Goal: Information Seeking & Learning: Find specific fact

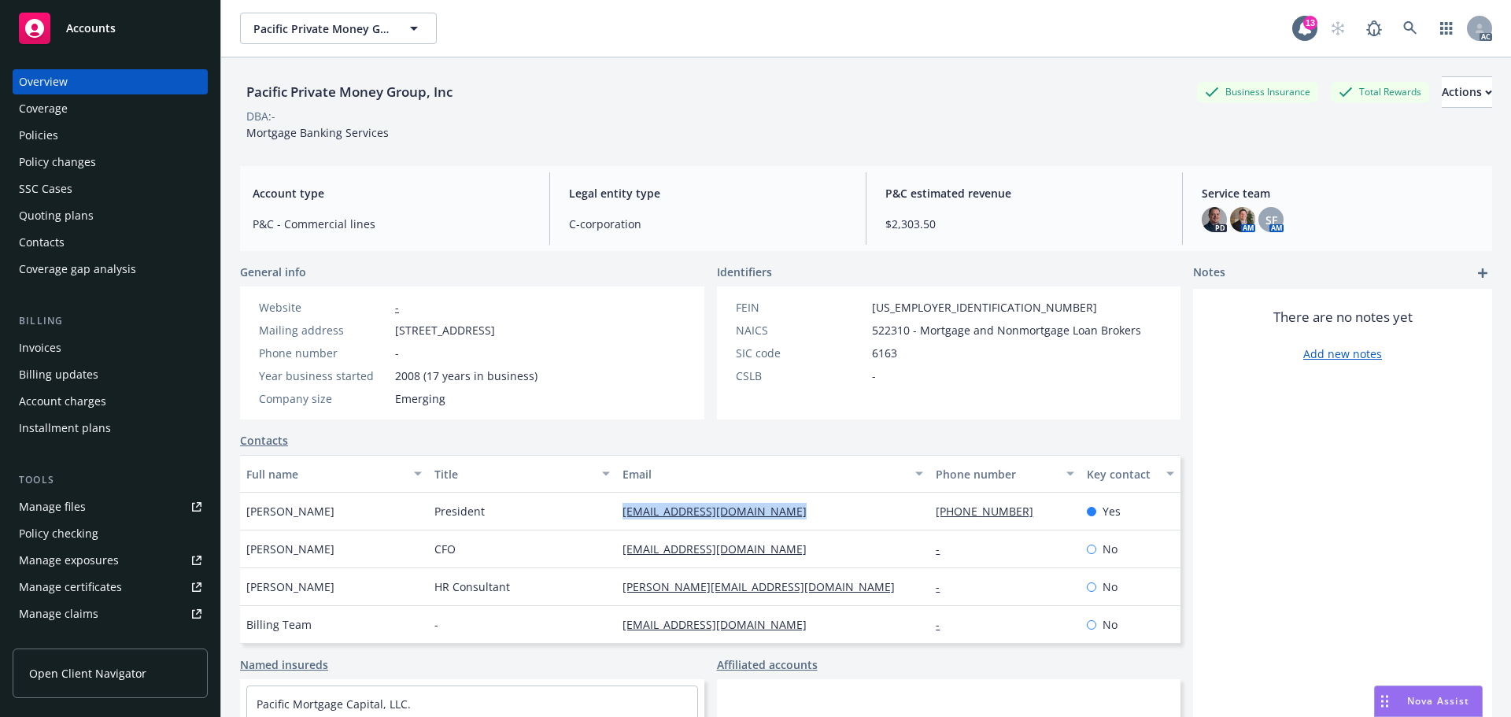
scroll to position [79, 0]
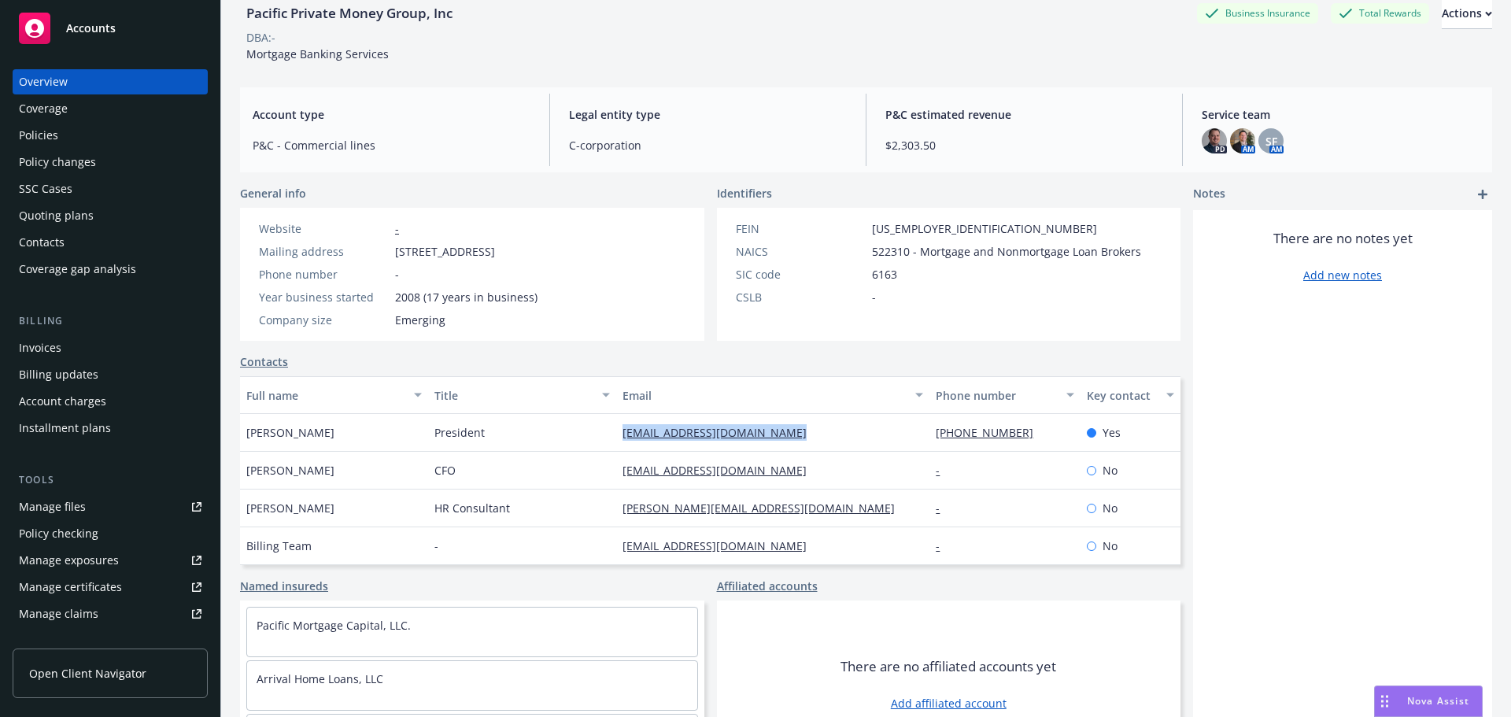
click at [511, 434] on div "President" at bounding box center [522, 433] width 188 height 38
drag, startPoint x: 487, startPoint y: 433, endPoint x: 1130, endPoint y: 500, distance: 646.3
click at [406, 439] on div "Mark Hanf President mark@pacificprivatemoney.com (415)926-4444 Yes" at bounding box center [710, 433] width 940 height 38
copy div "President"
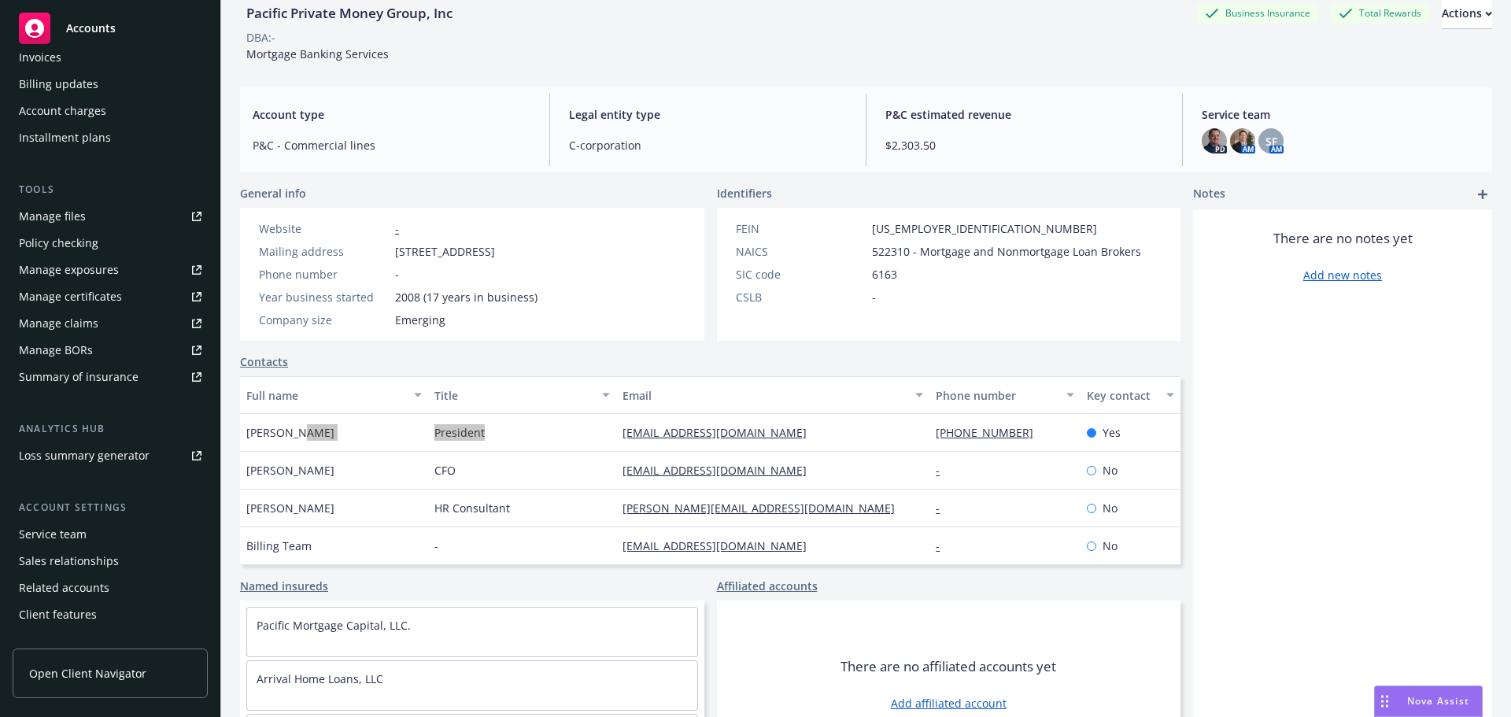
scroll to position [308, 0]
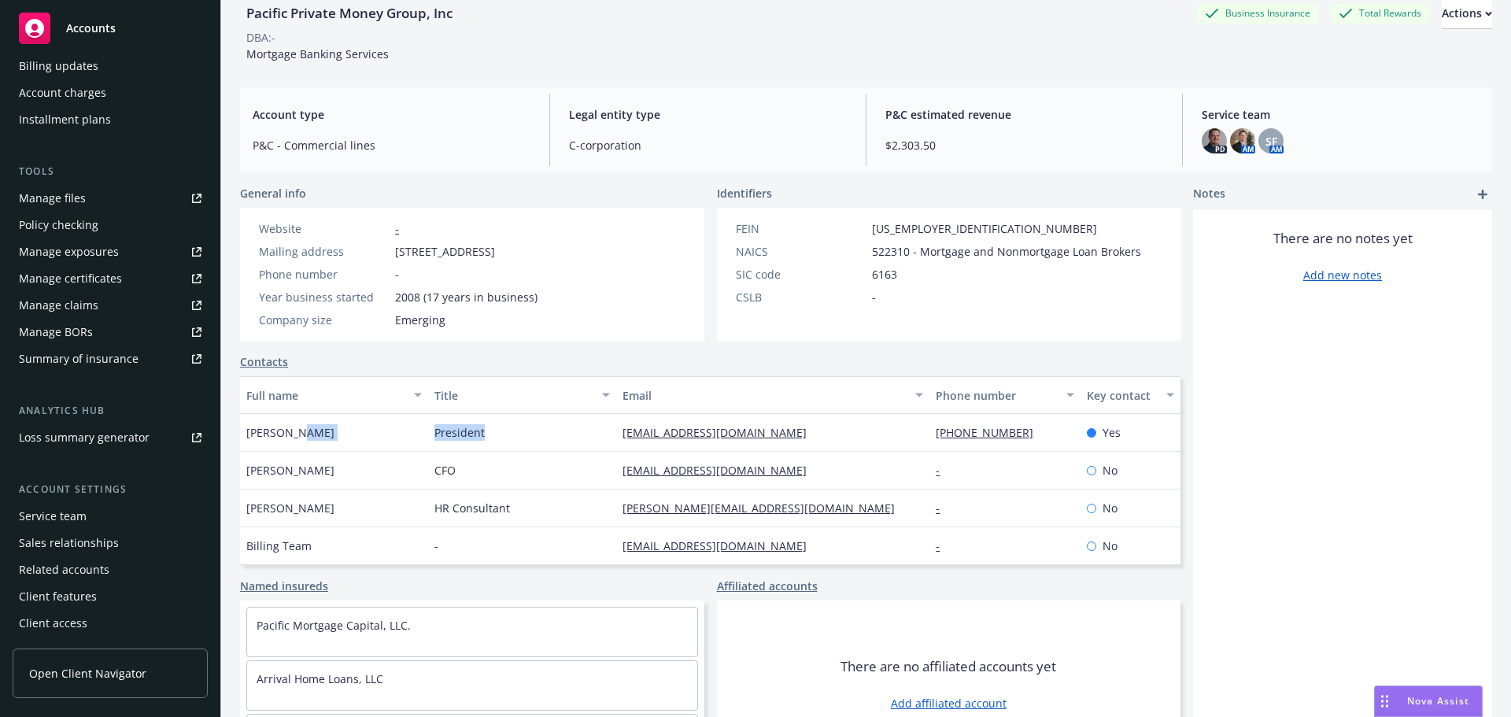
click at [81, 508] on div "Service team" at bounding box center [53, 516] width 68 height 25
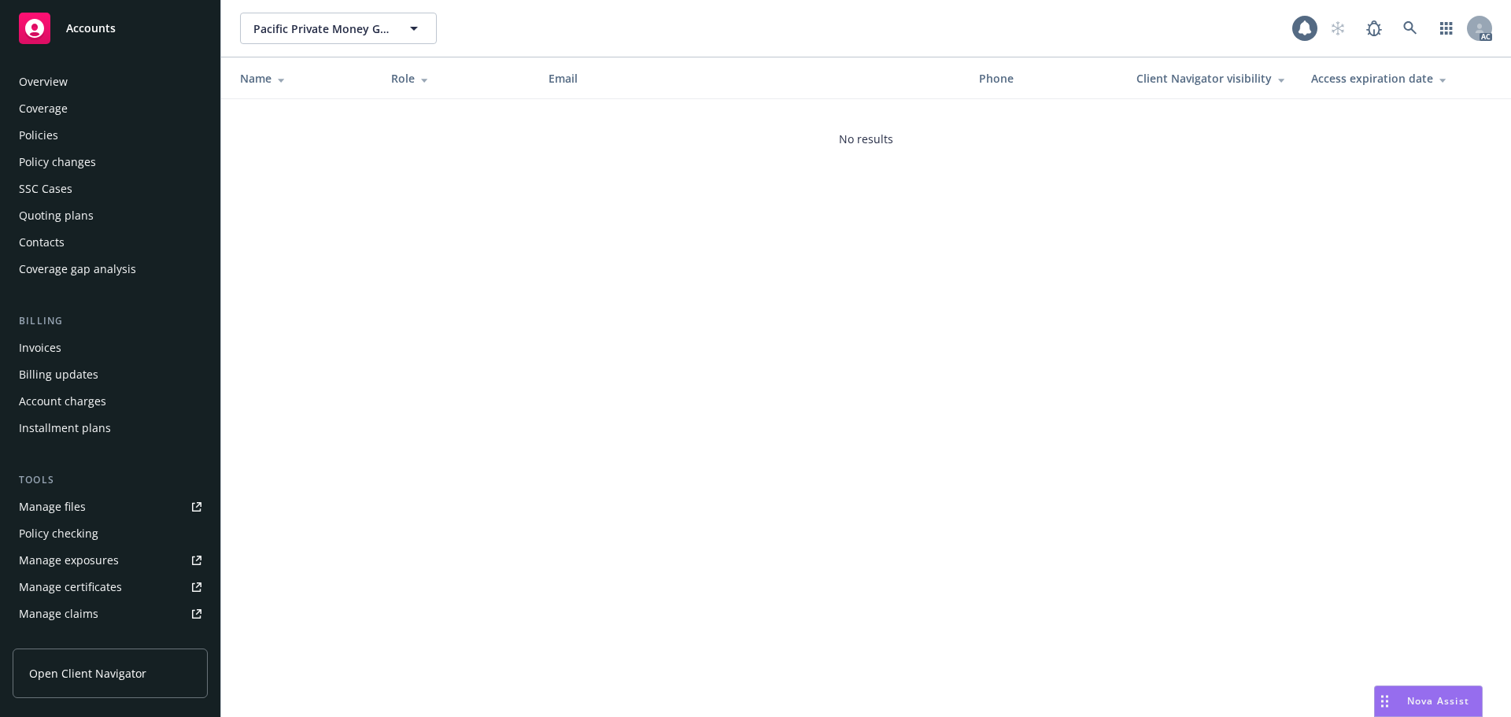
scroll to position [308, 0]
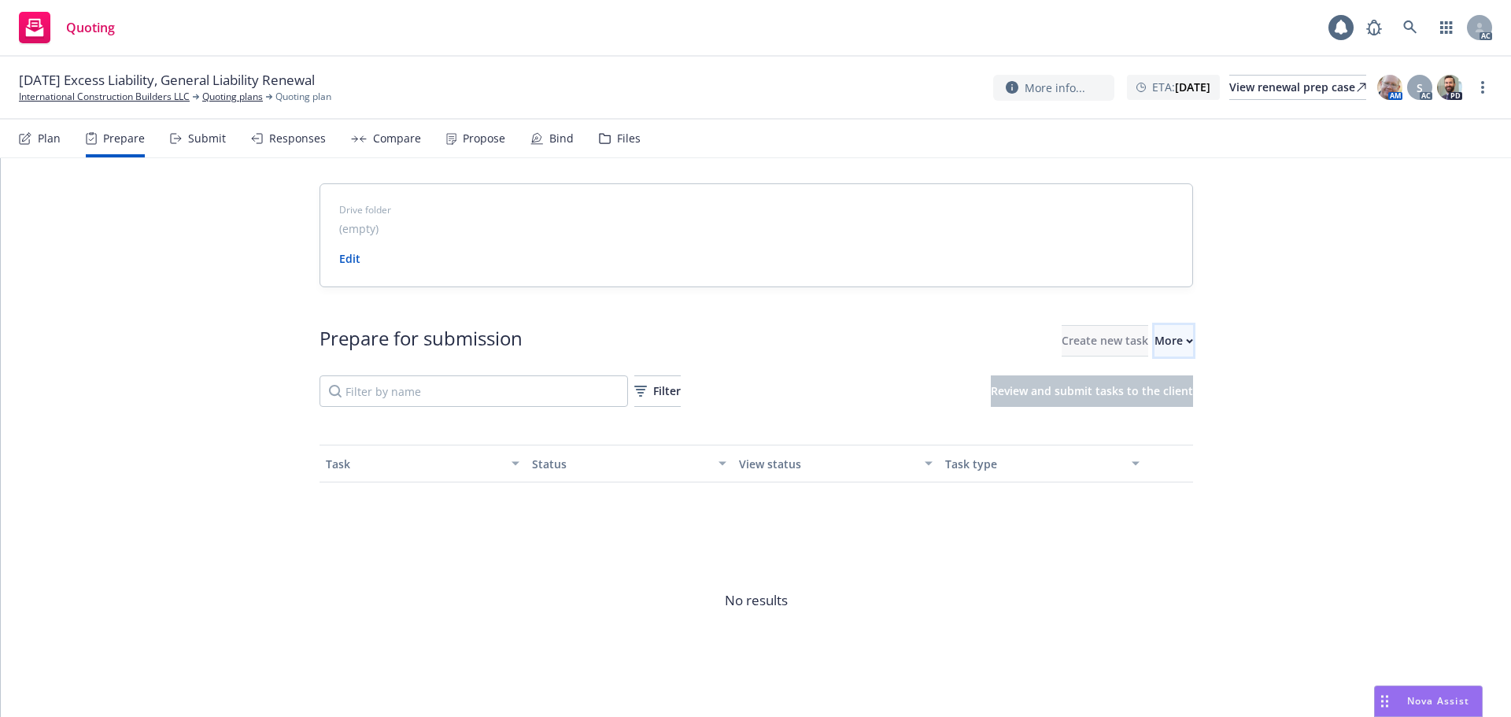
click at [1154, 338] on button "More" at bounding box center [1173, 340] width 39 height 31
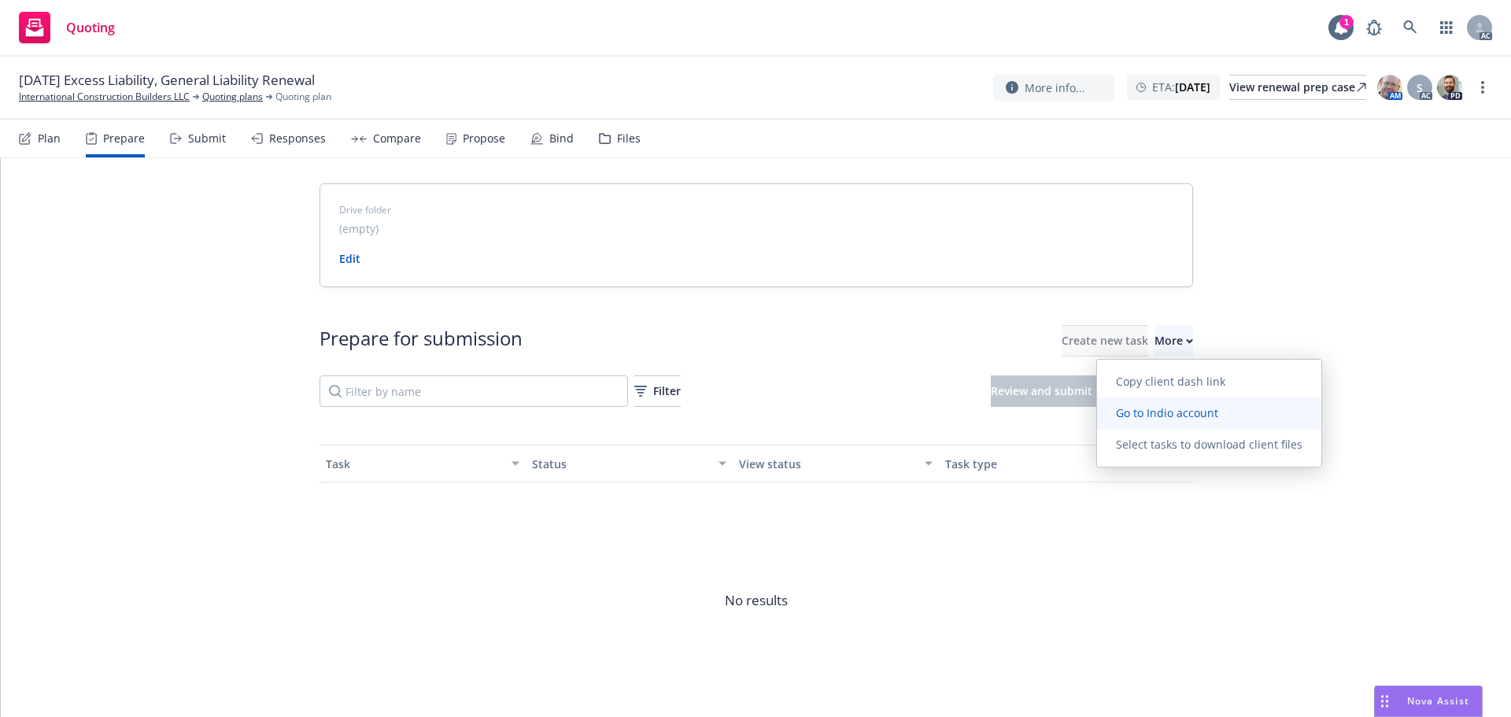
click at [1125, 408] on span "Go to Indio account" at bounding box center [1167, 412] width 140 height 15
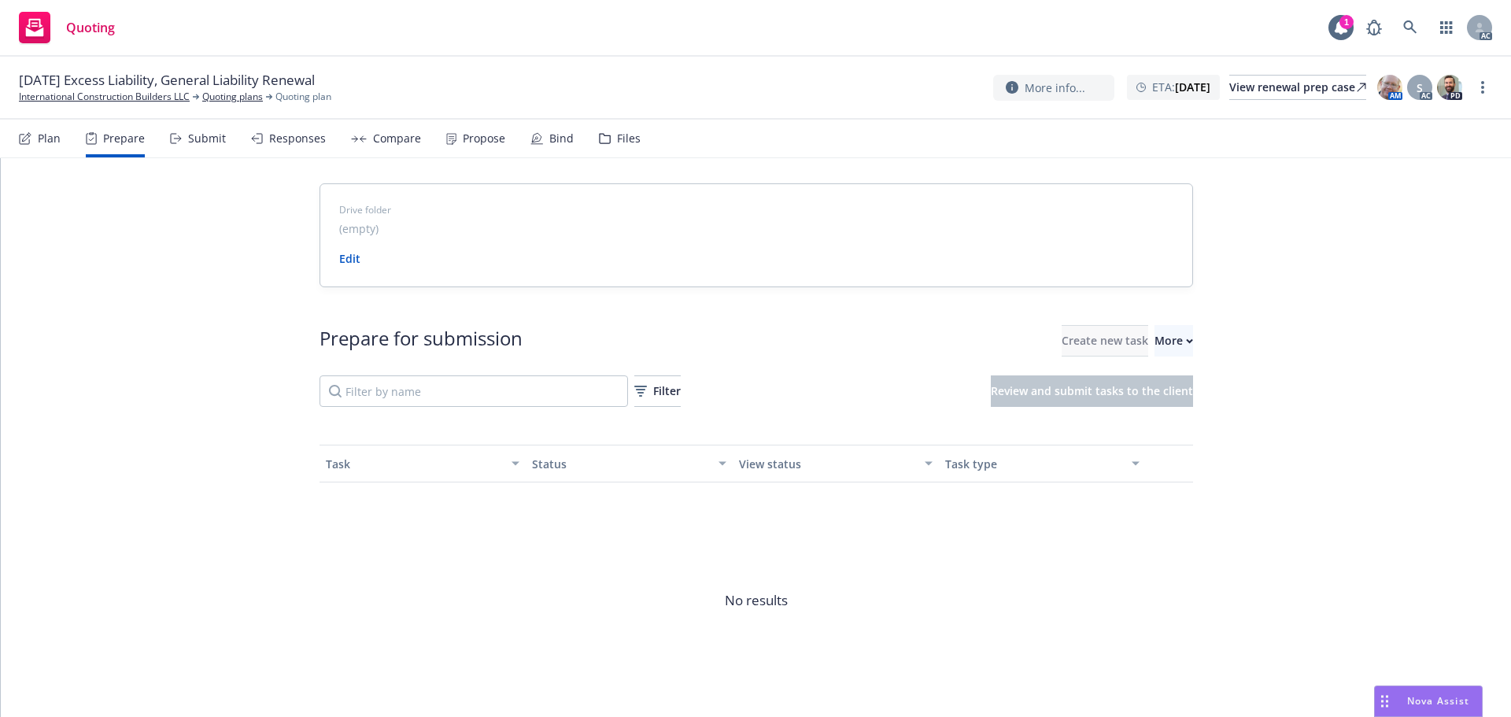
click at [70, 91] on link "International Construction Builders LLC" at bounding box center [104, 97] width 171 height 14
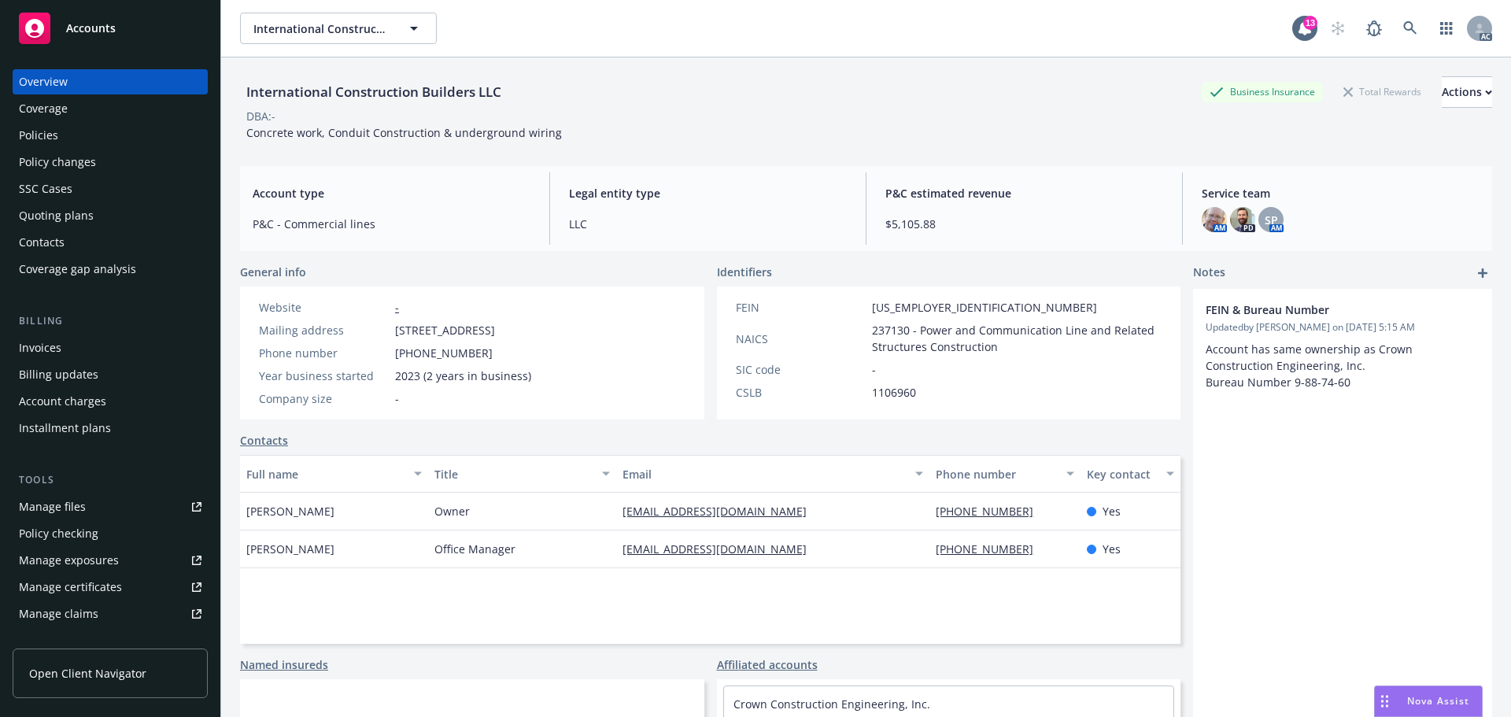
click at [807, 131] on div "International Construction Builders LLC Business Insurance Total Rewards Action…" at bounding box center [866, 108] width 1252 height 65
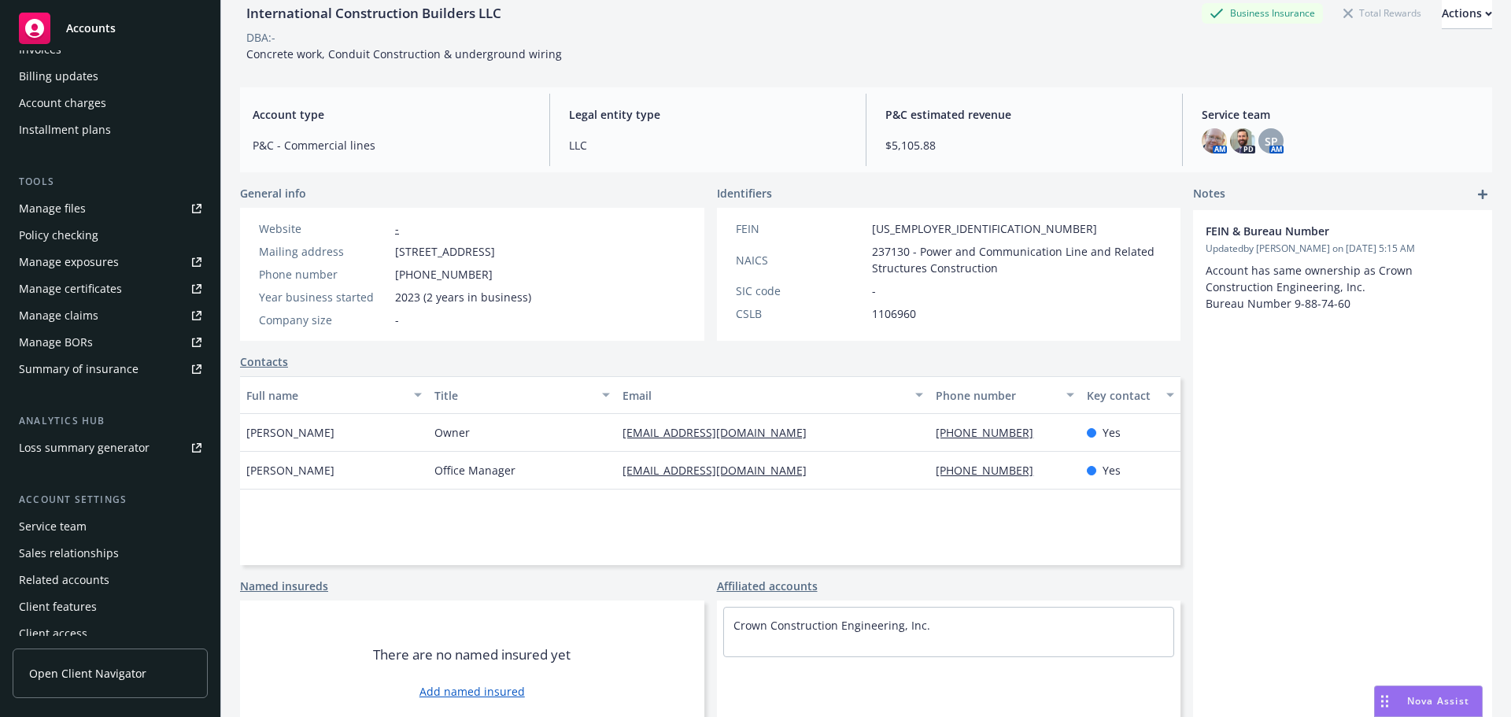
scroll to position [308, 0]
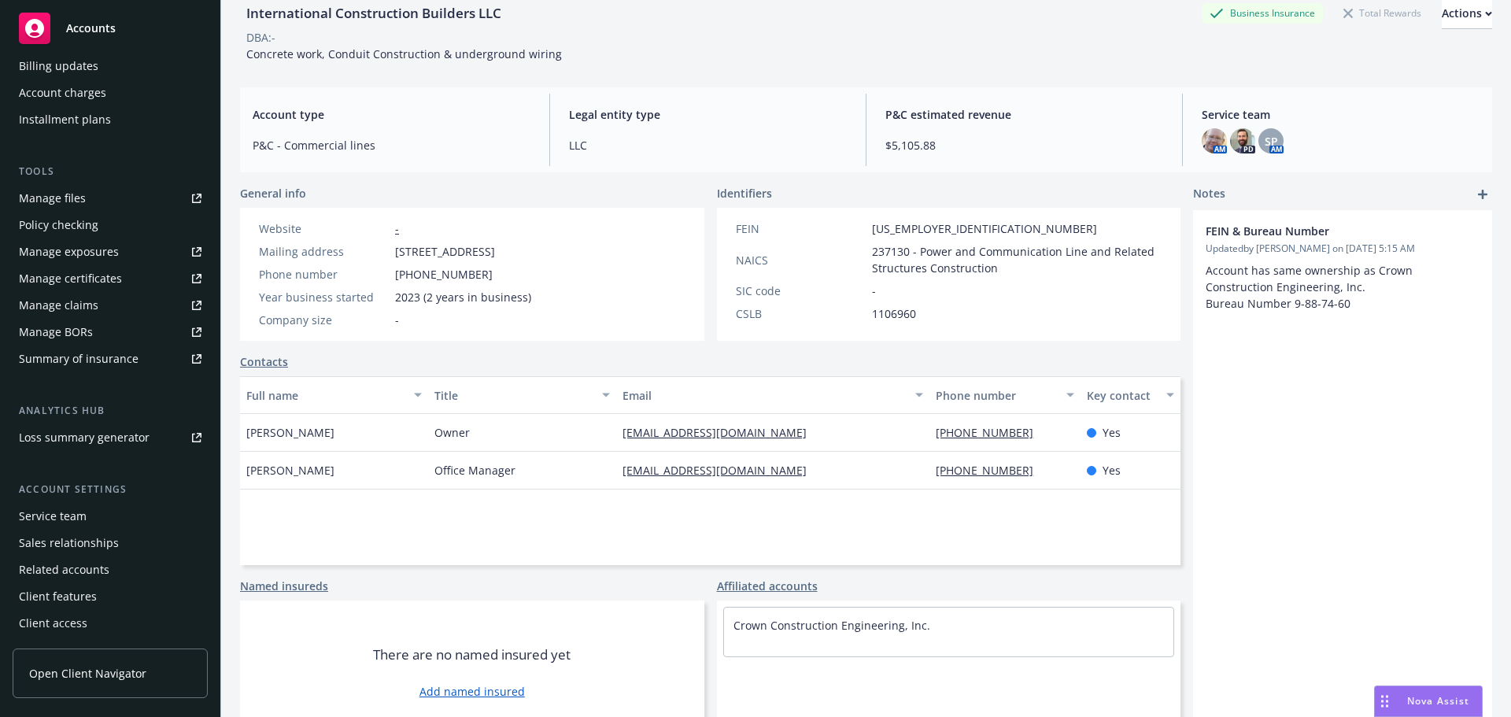
click at [46, 506] on div "Service team" at bounding box center [53, 516] width 68 height 25
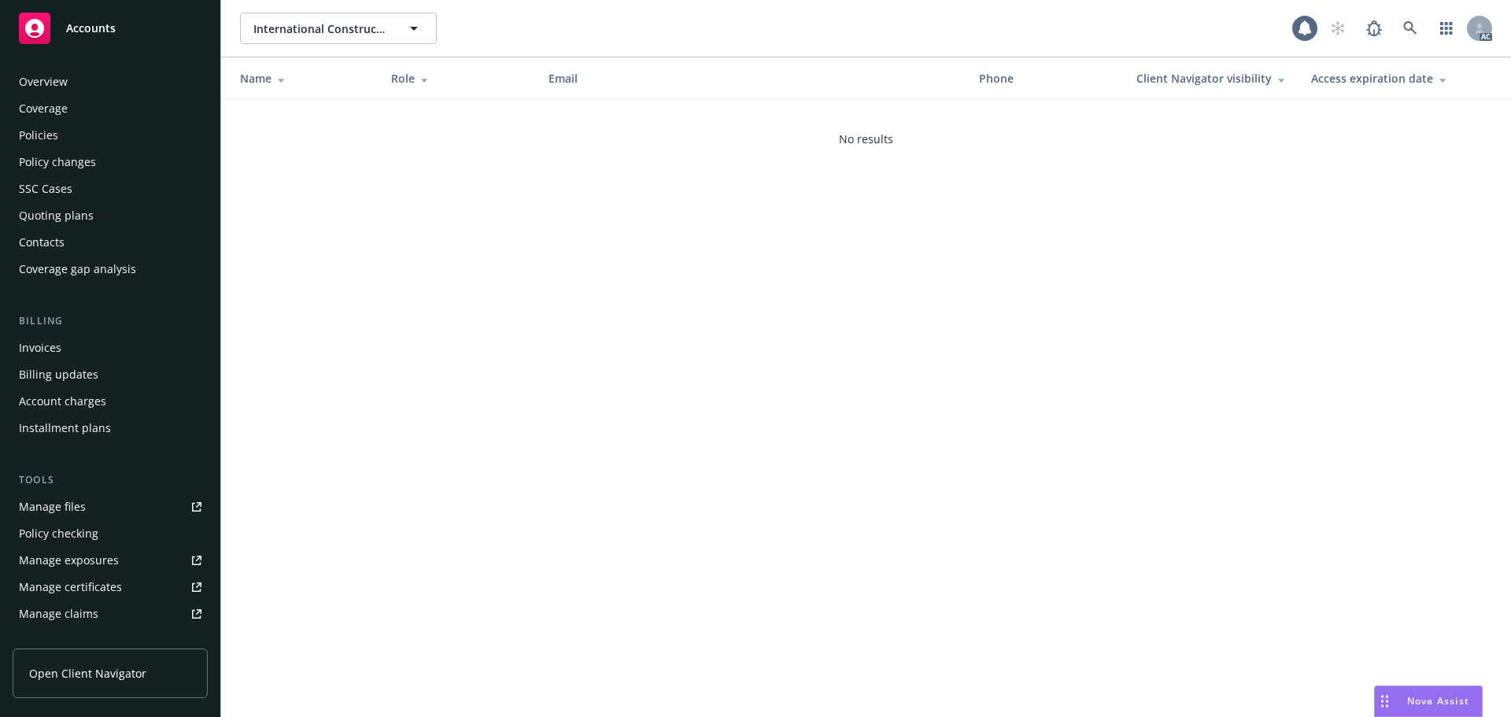
scroll to position [308, 0]
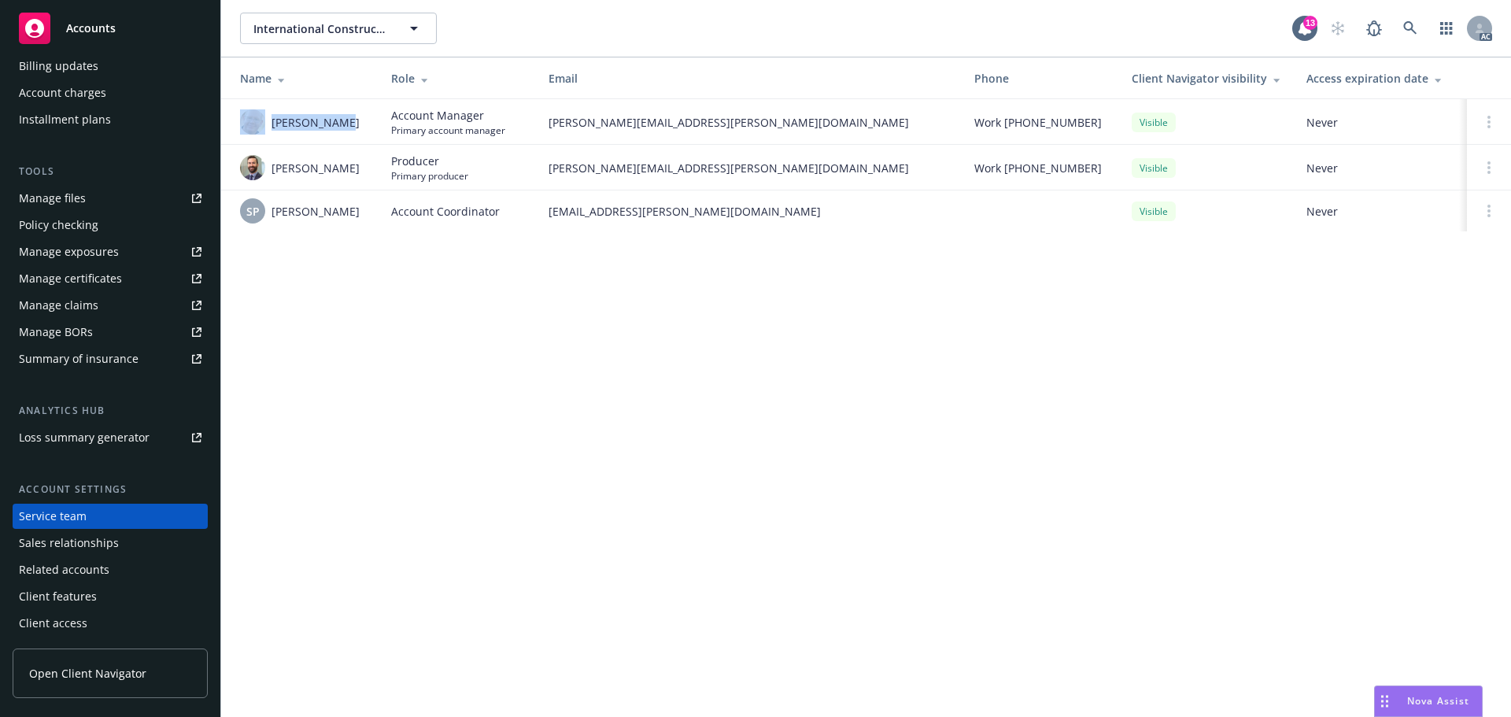
drag, startPoint x: 353, startPoint y: 131, endPoint x: 268, endPoint y: 130, distance: 85.8
click at [268, 130] on div "James Seagle" at bounding box center [303, 121] width 126 height 25
copy div "James Seagle"
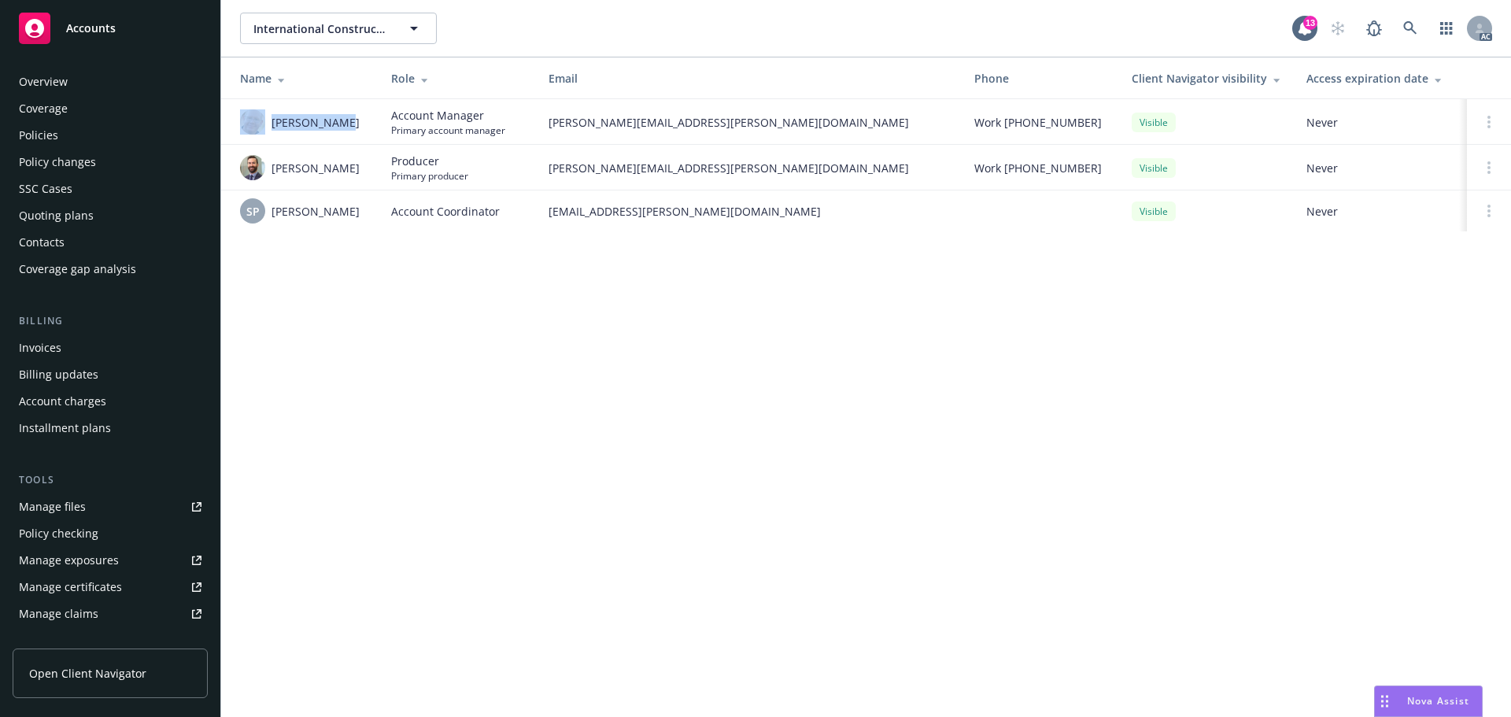
click at [64, 126] on div "Policies" at bounding box center [110, 135] width 183 height 25
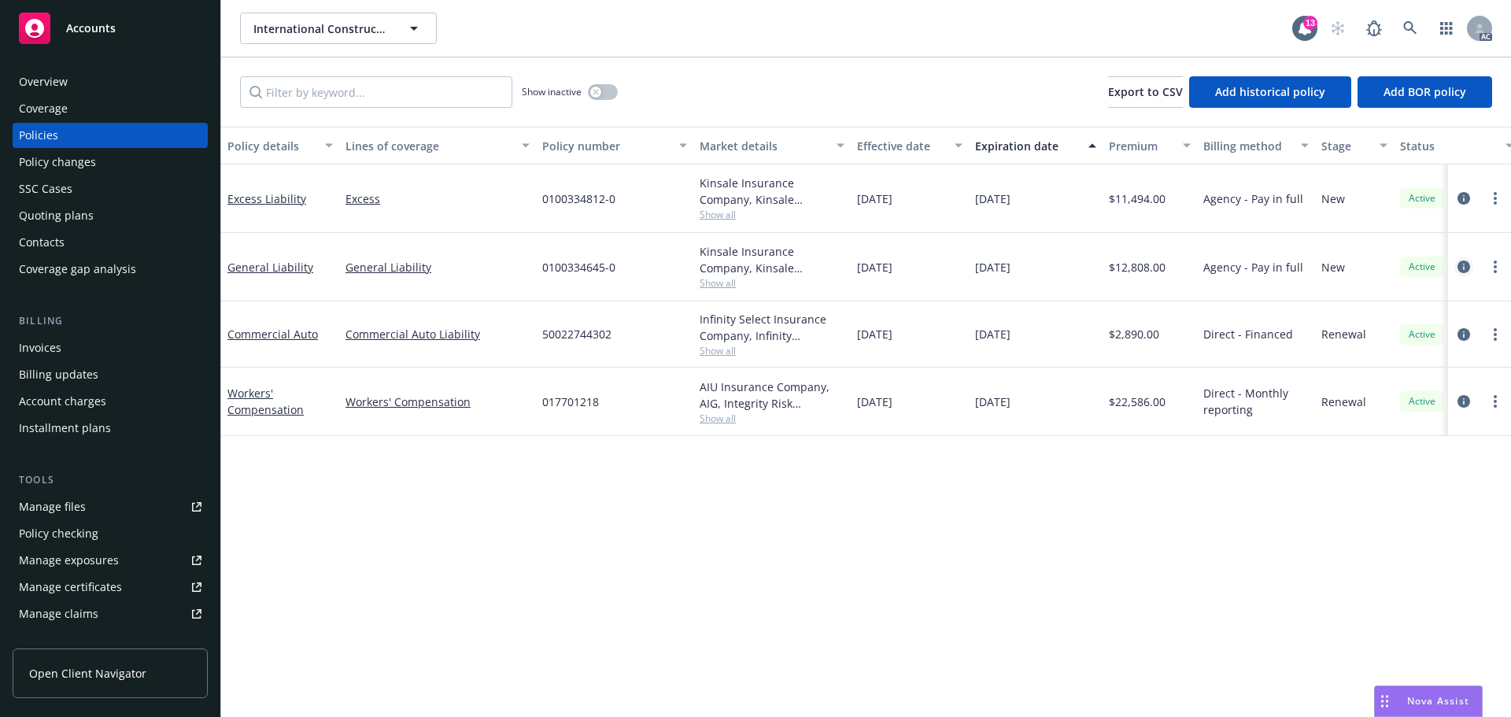
click at [1468, 268] on icon "circleInformation" at bounding box center [1463, 266] width 13 height 13
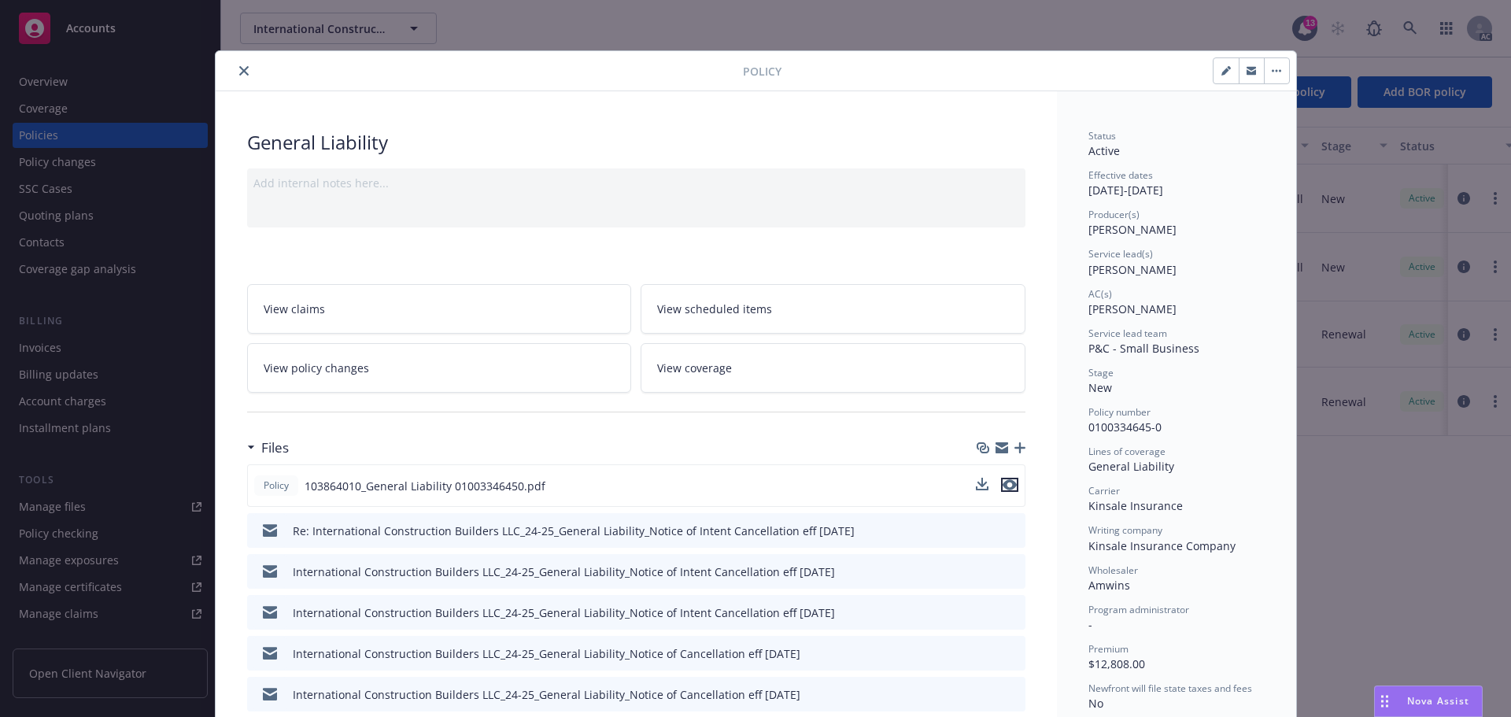
click at [1006, 486] on icon "preview file" at bounding box center [1009, 484] width 14 height 11
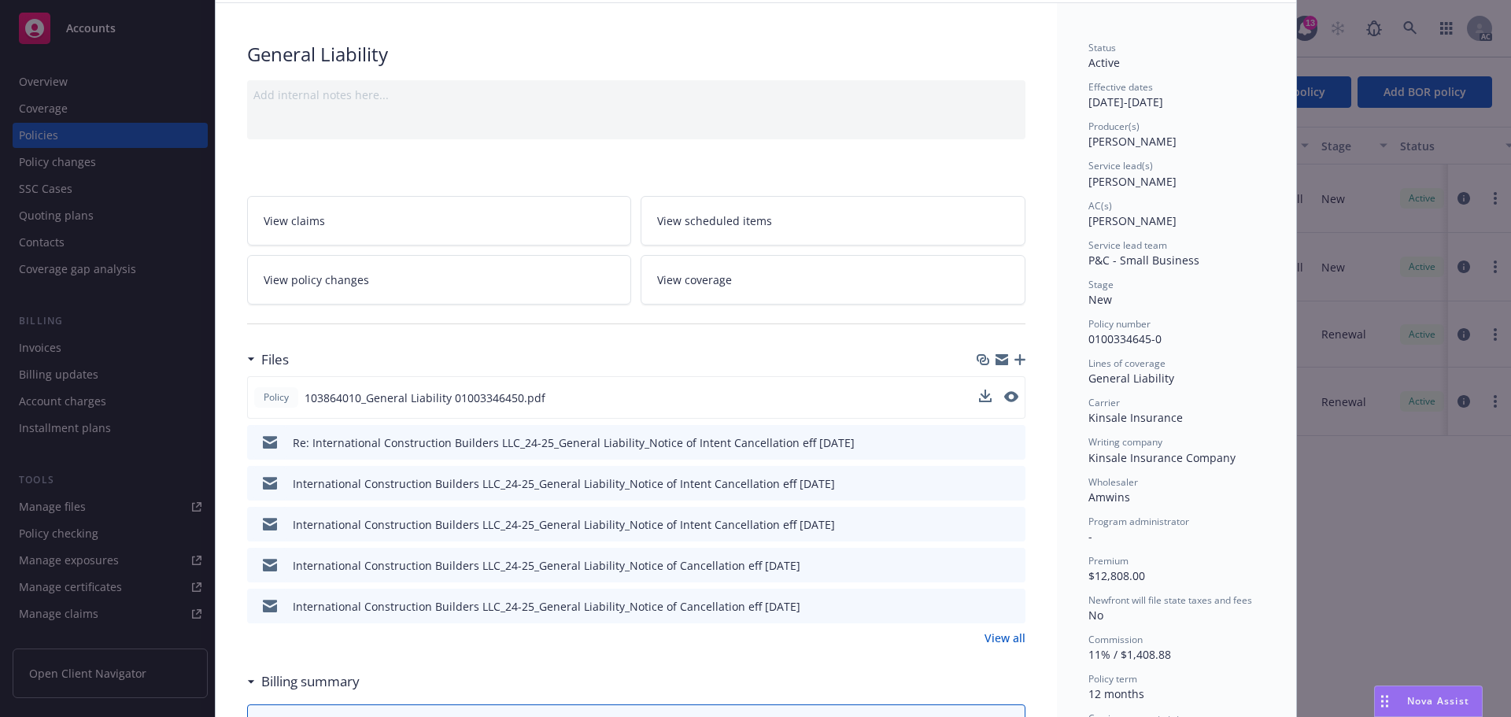
scroll to position [236, 0]
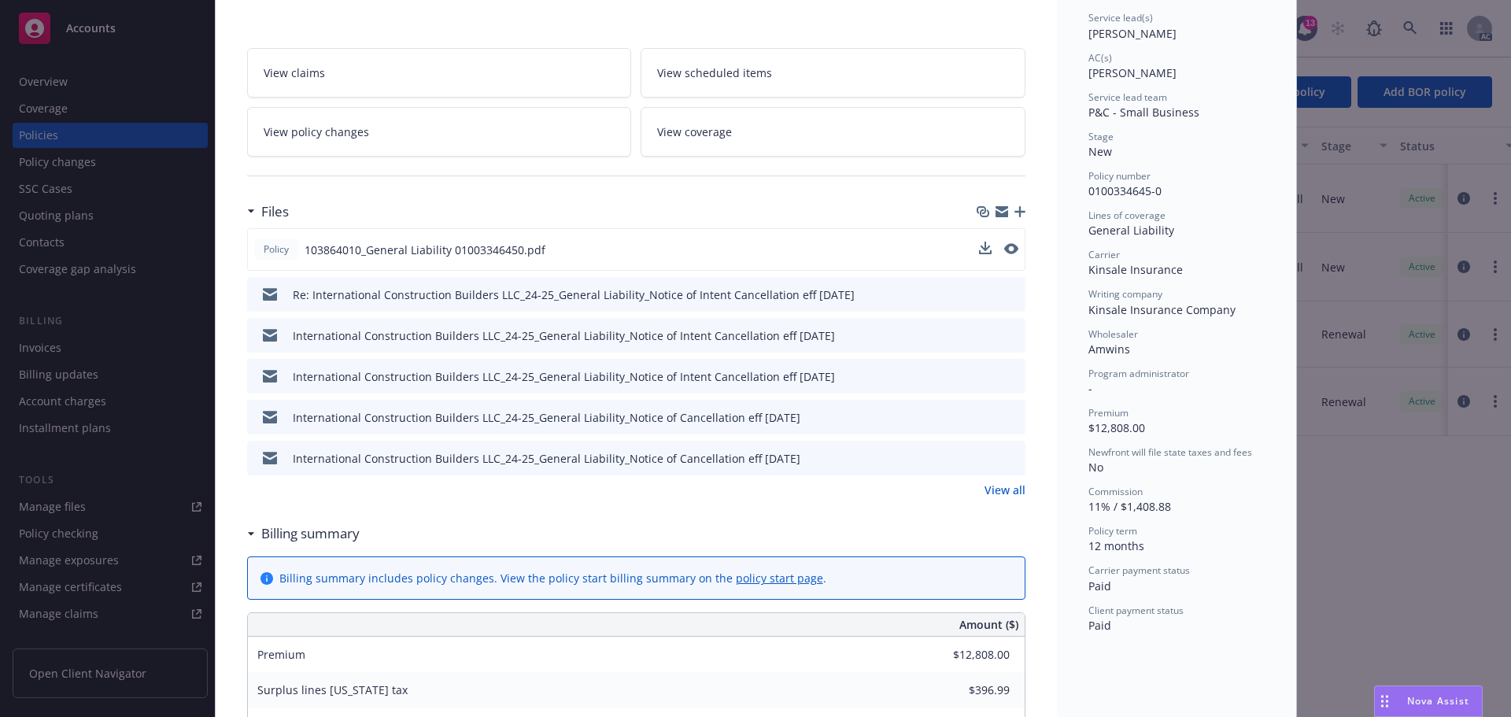
click at [1004, 493] on link "View all" at bounding box center [1004, 490] width 41 height 17
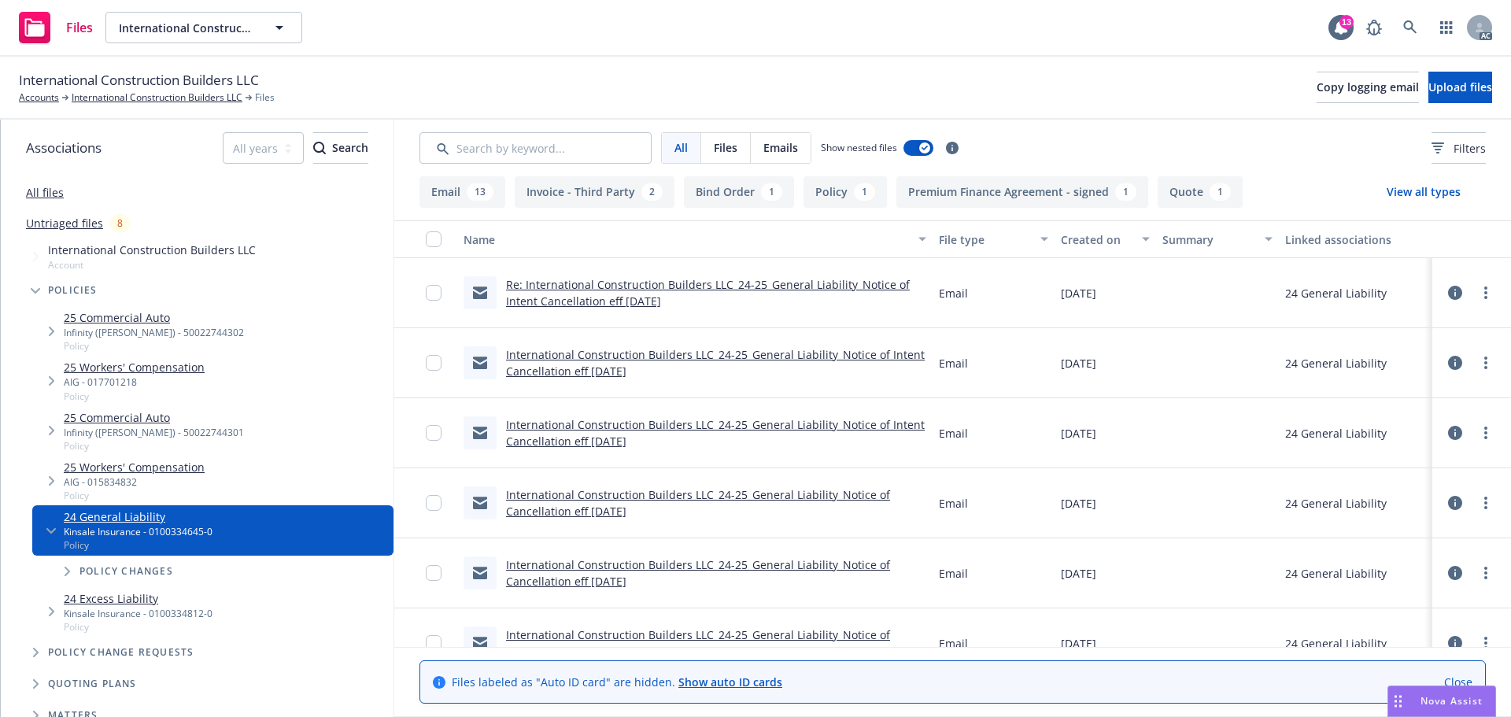
click at [1420, 201] on button "View all types" at bounding box center [1423, 191] width 124 height 31
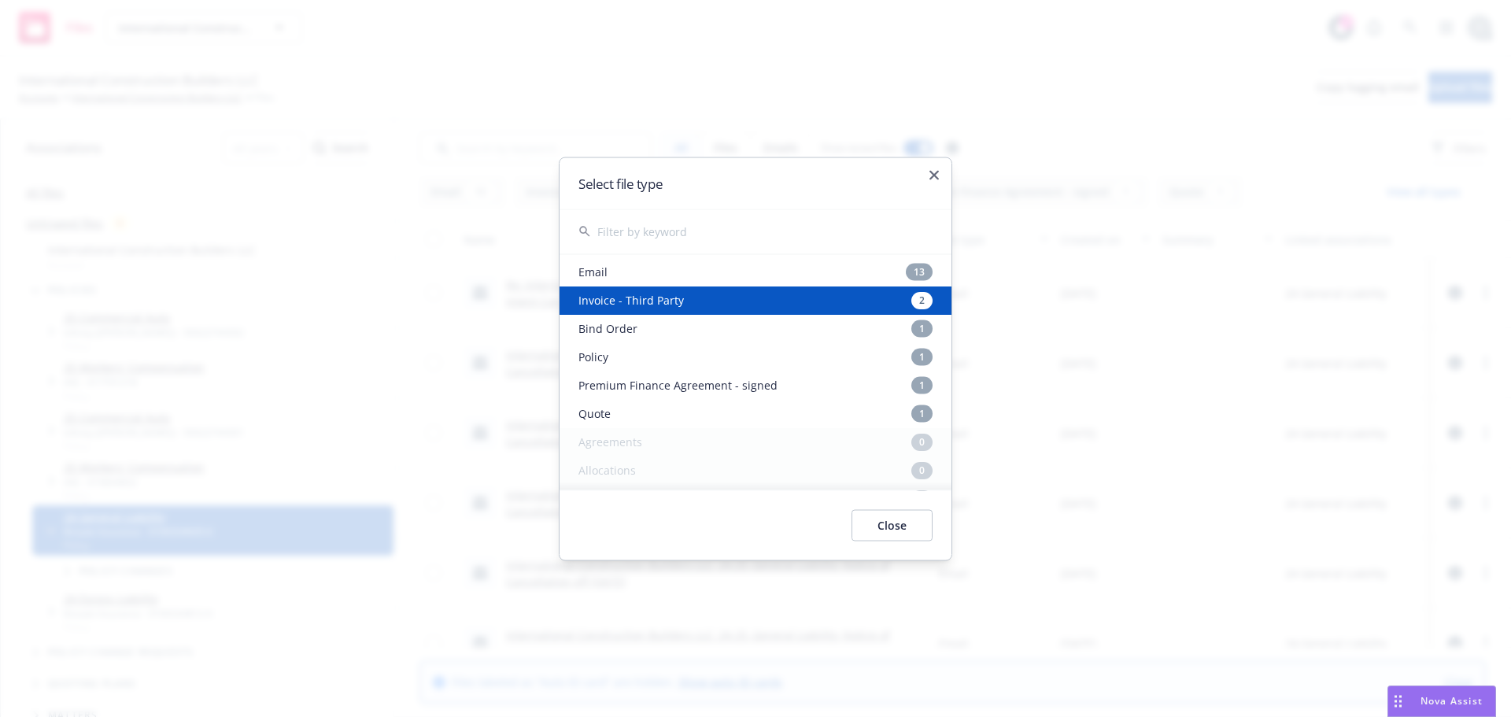
click at [921, 172] on div "Select file type" at bounding box center [755, 182] width 392 height 51
click at [932, 171] on icon "button" at bounding box center [933, 174] width 9 height 9
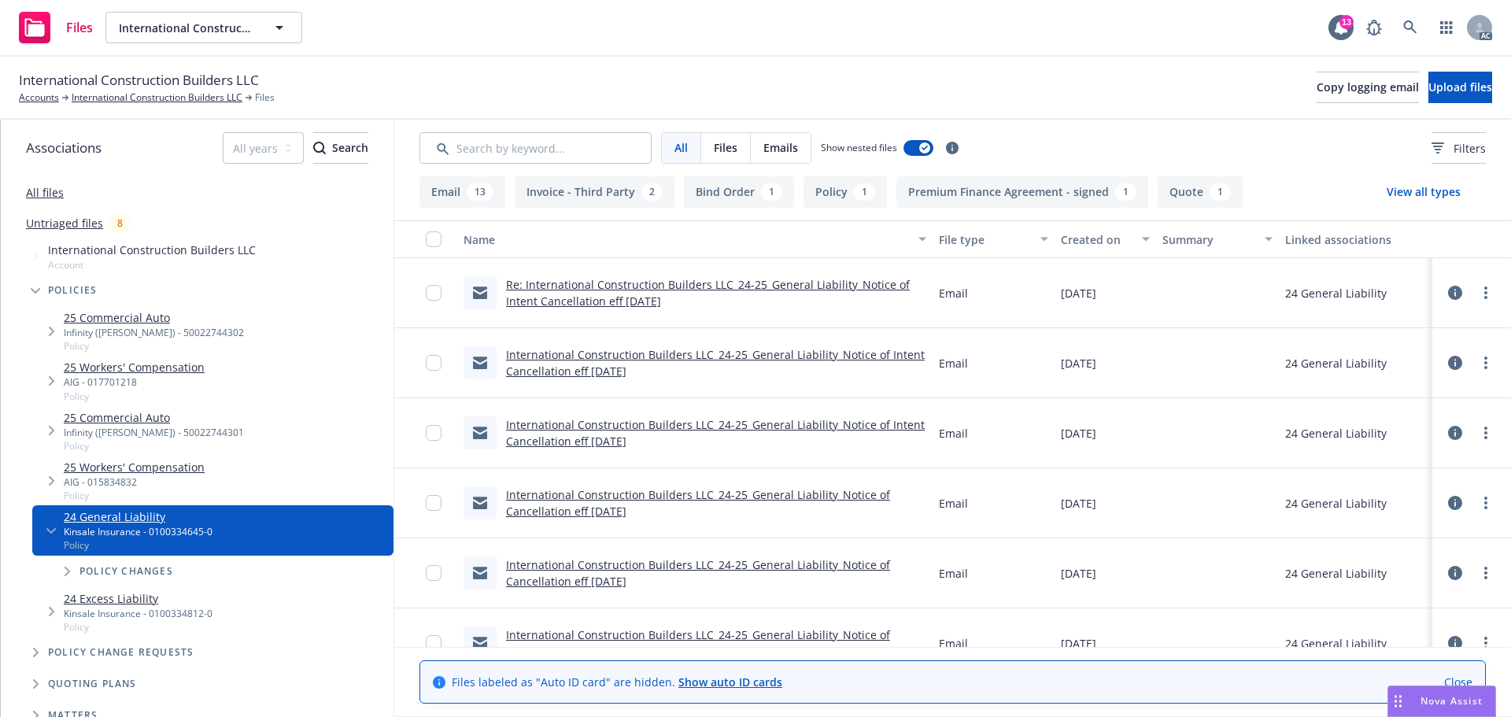
click at [158, 591] on link "24 Excess Liability" at bounding box center [138, 598] width 149 height 17
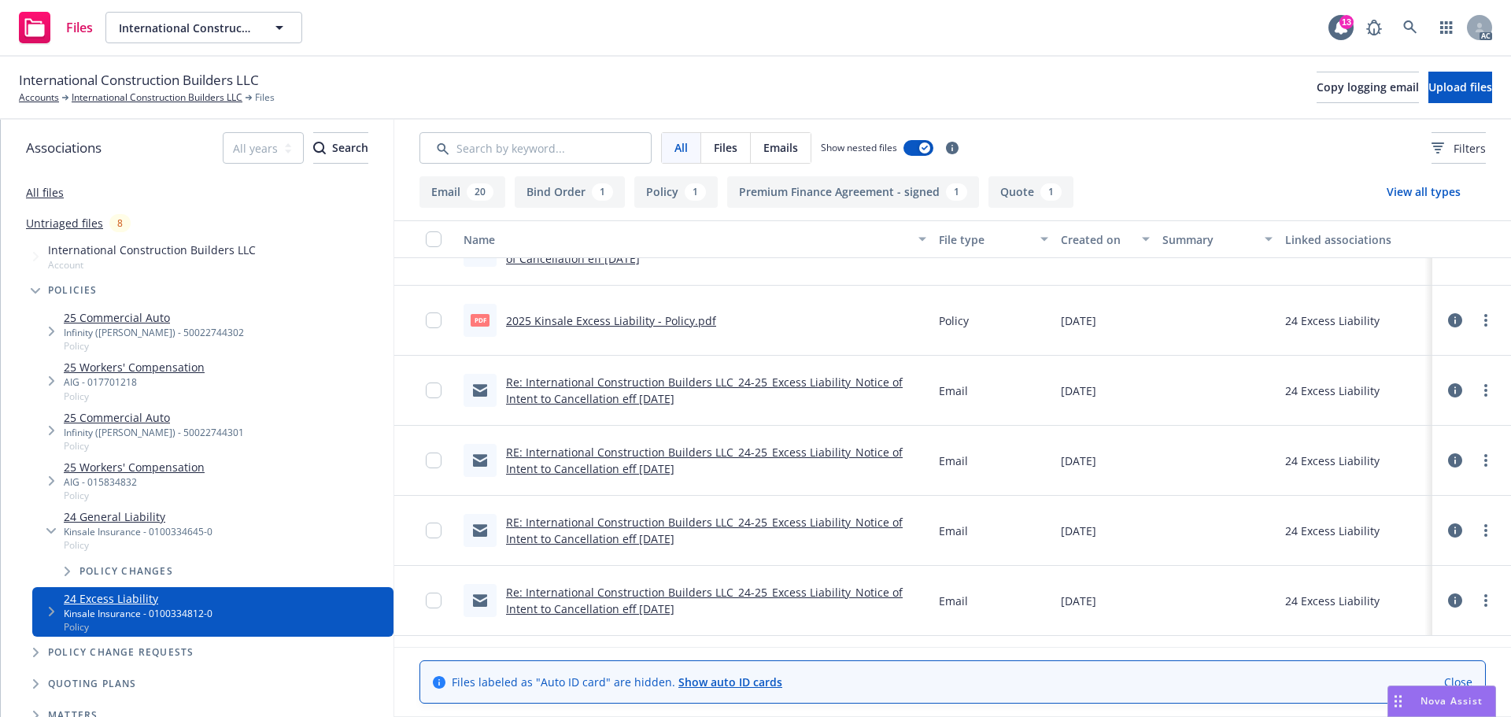
scroll to position [570, 0]
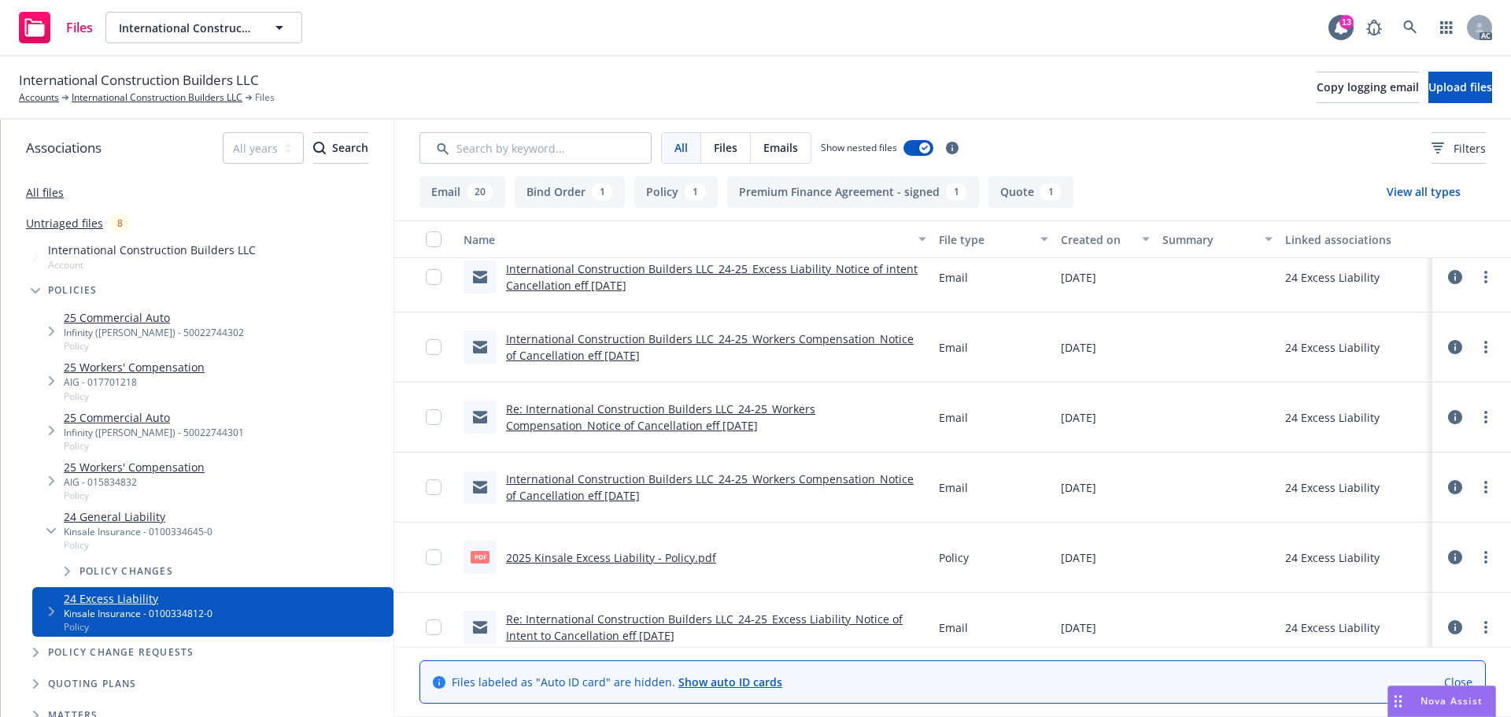
click at [650, 564] on link "2025 Kinsale Excess Liability - Policy.pdf" at bounding box center [611, 557] width 210 height 15
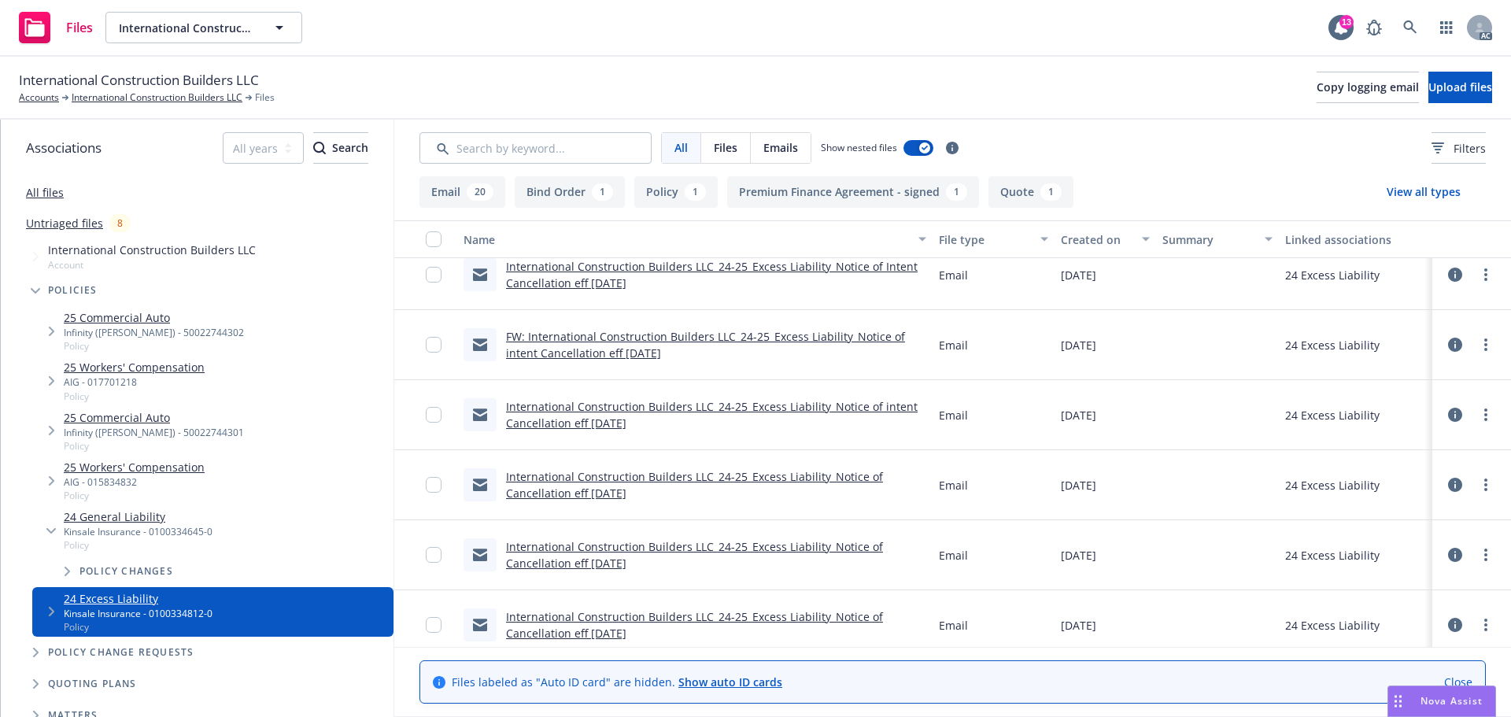
scroll to position [0, 0]
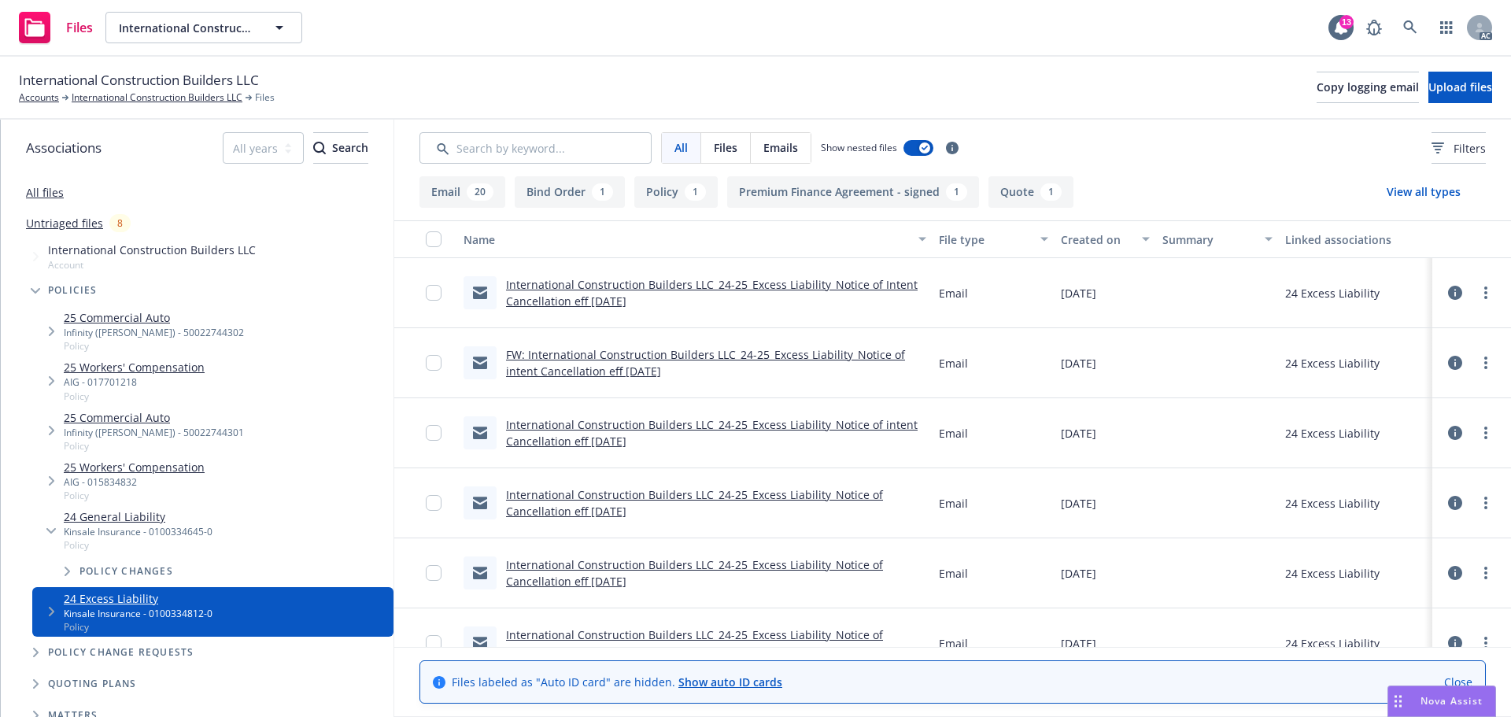
click at [1435, 190] on button "View all types" at bounding box center [1423, 191] width 124 height 31
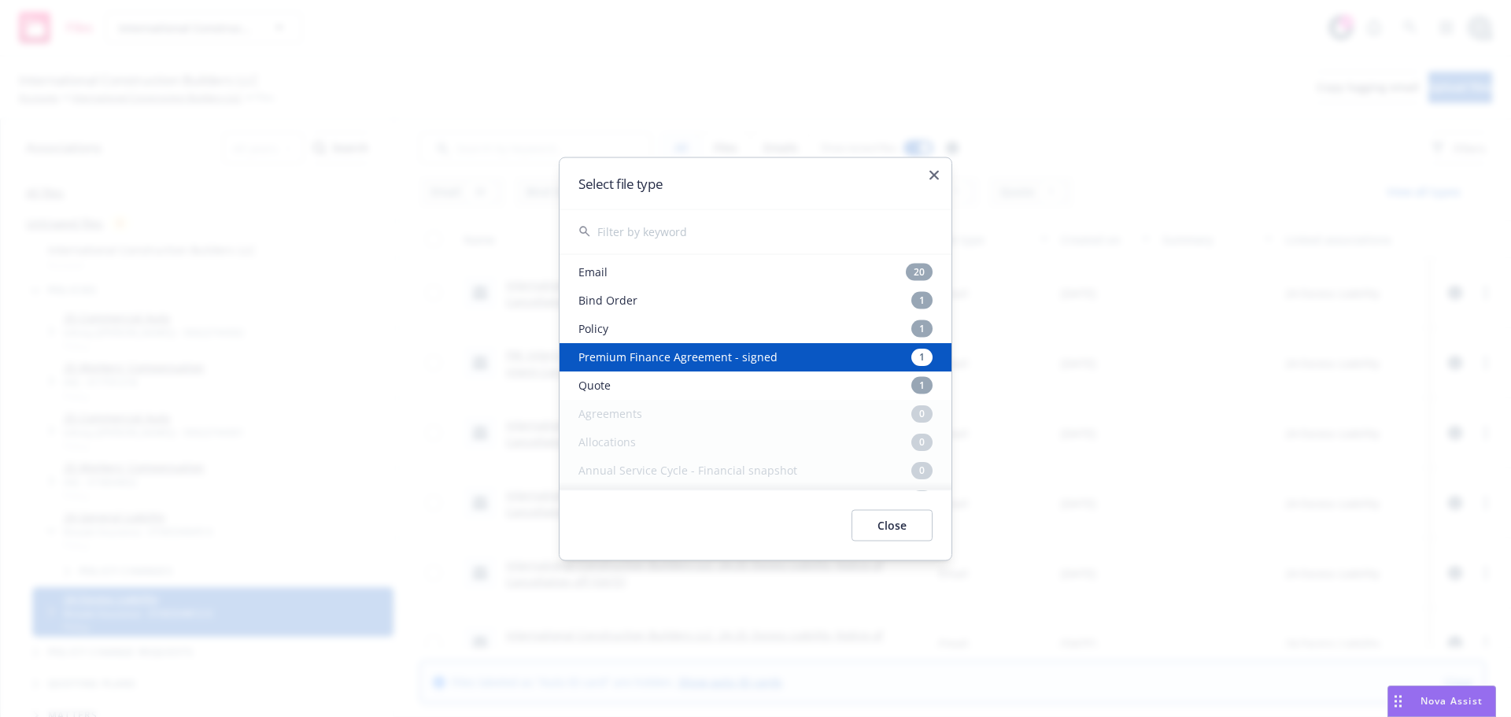
click at [936, 169] on div "Select file type" at bounding box center [755, 182] width 392 height 51
click at [931, 175] on icon "button" at bounding box center [933, 174] width 9 height 9
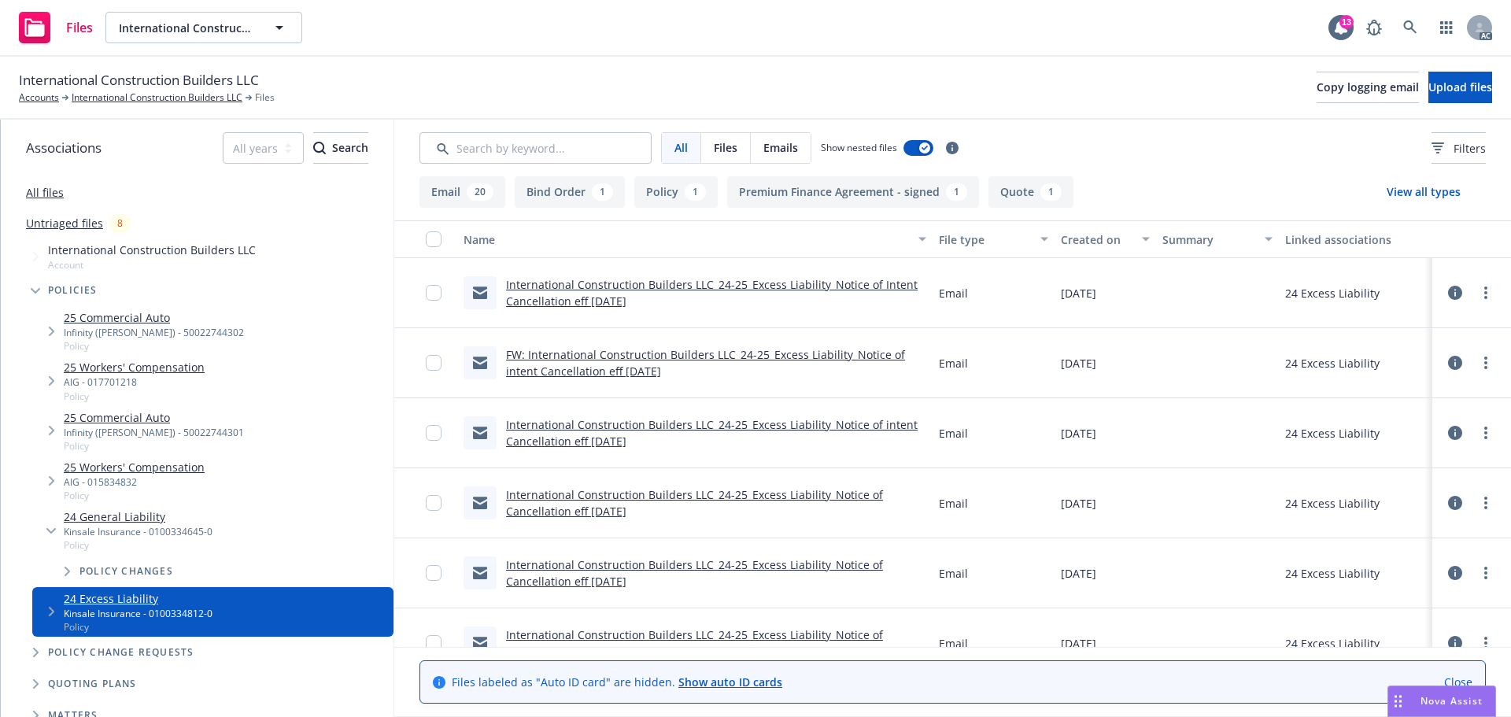
drag, startPoint x: 36, startPoint y: 189, endPoint x: 74, endPoint y: 183, distance: 38.2
click at [36, 189] on link "All files" at bounding box center [45, 192] width 38 height 15
click at [533, 170] on div "All Files Emails Show nested files Filters" at bounding box center [952, 148] width 1116 height 57
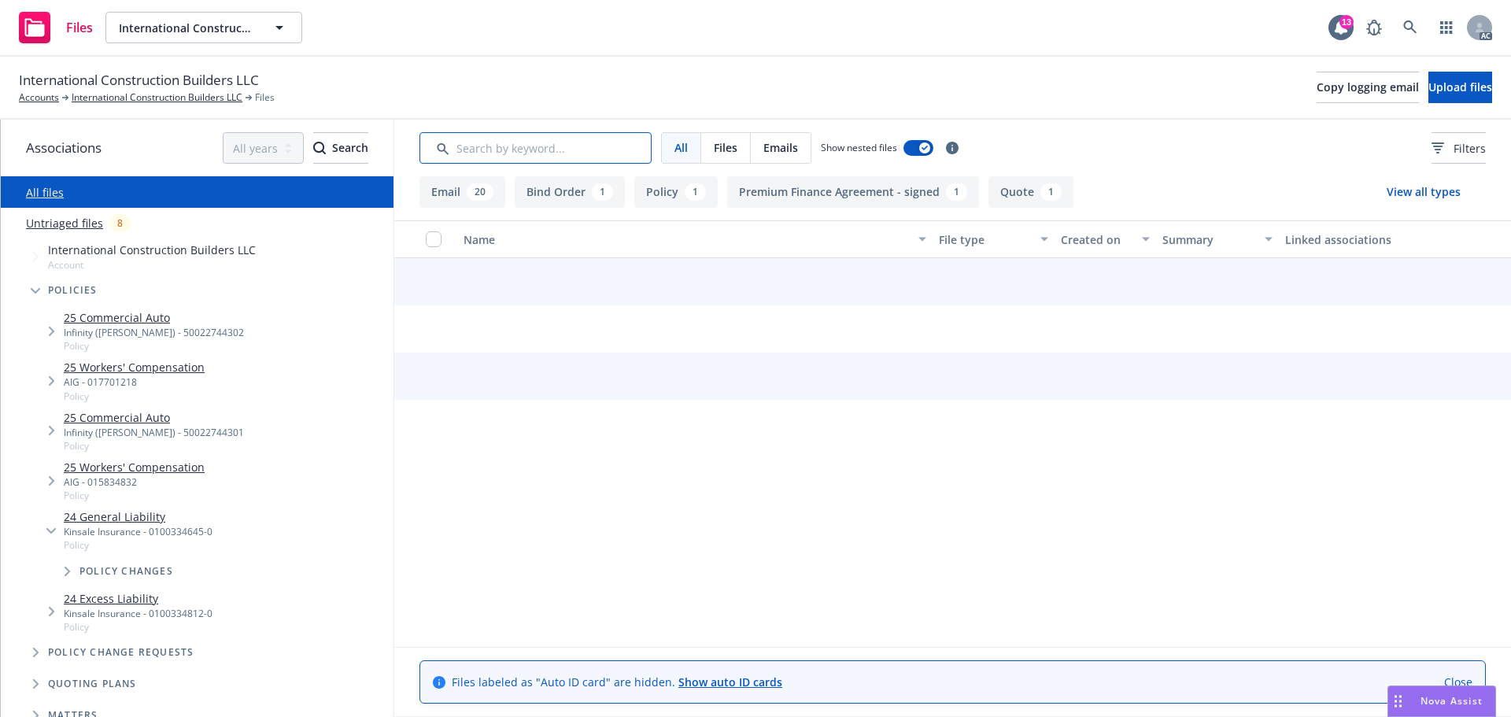
click at [596, 143] on input "Search by keyword..." at bounding box center [535, 147] width 232 height 31
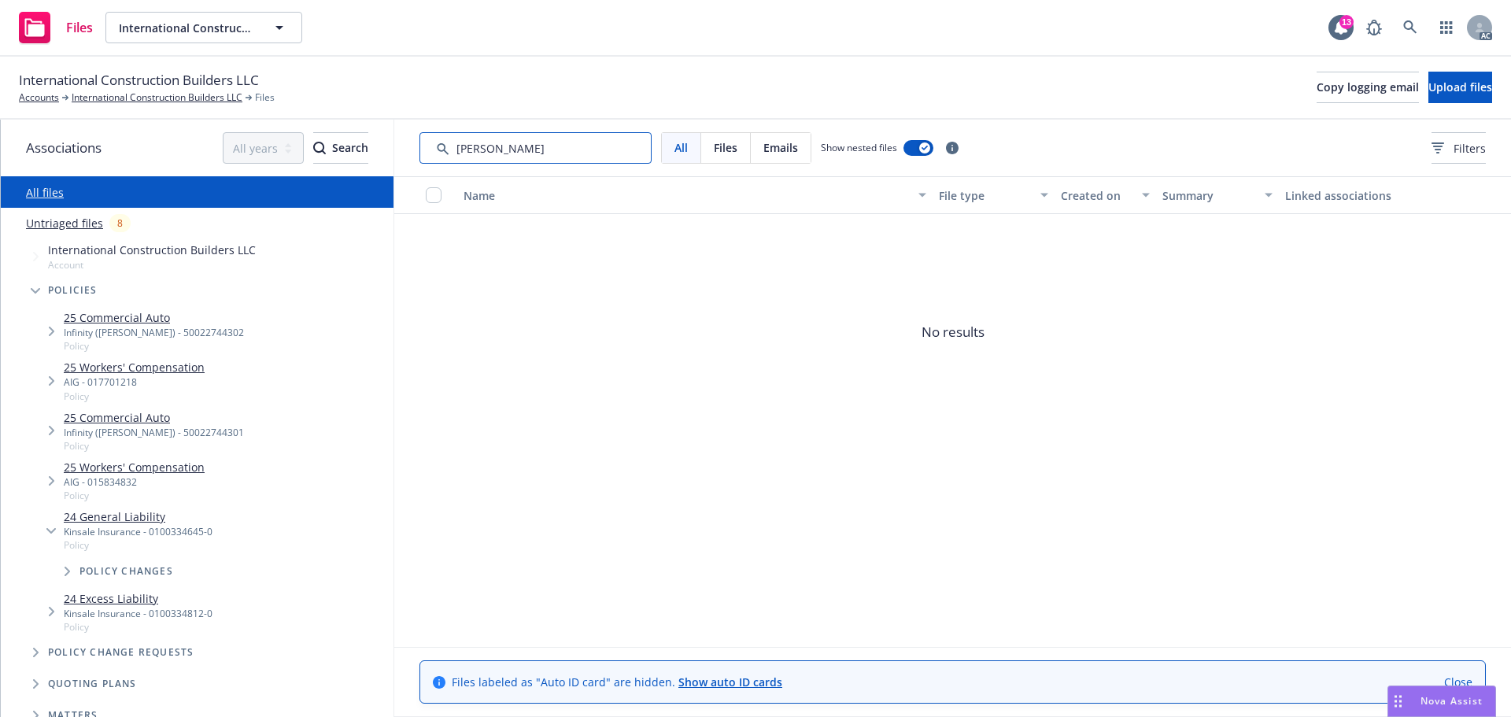
drag, startPoint x: 522, startPoint y: 146, endPoint x: 460, endPoint y: 152, distance: 61.6
click at [460, 152] on input "Search by keyword..." at bounding box center [535, 147] width 232 height 31
type input "app"
drag, startPoint x: 493, startPoint y: 134, endPoint x: 377, endPoint y: 139, distance: 115.8
click at [377, 139] on div "Associations All years 2027 2026 2025 2024 2023 2022 2021 2020 2019 2018 2017 2…" at bounding box center [756, 418] width 1510 height 597
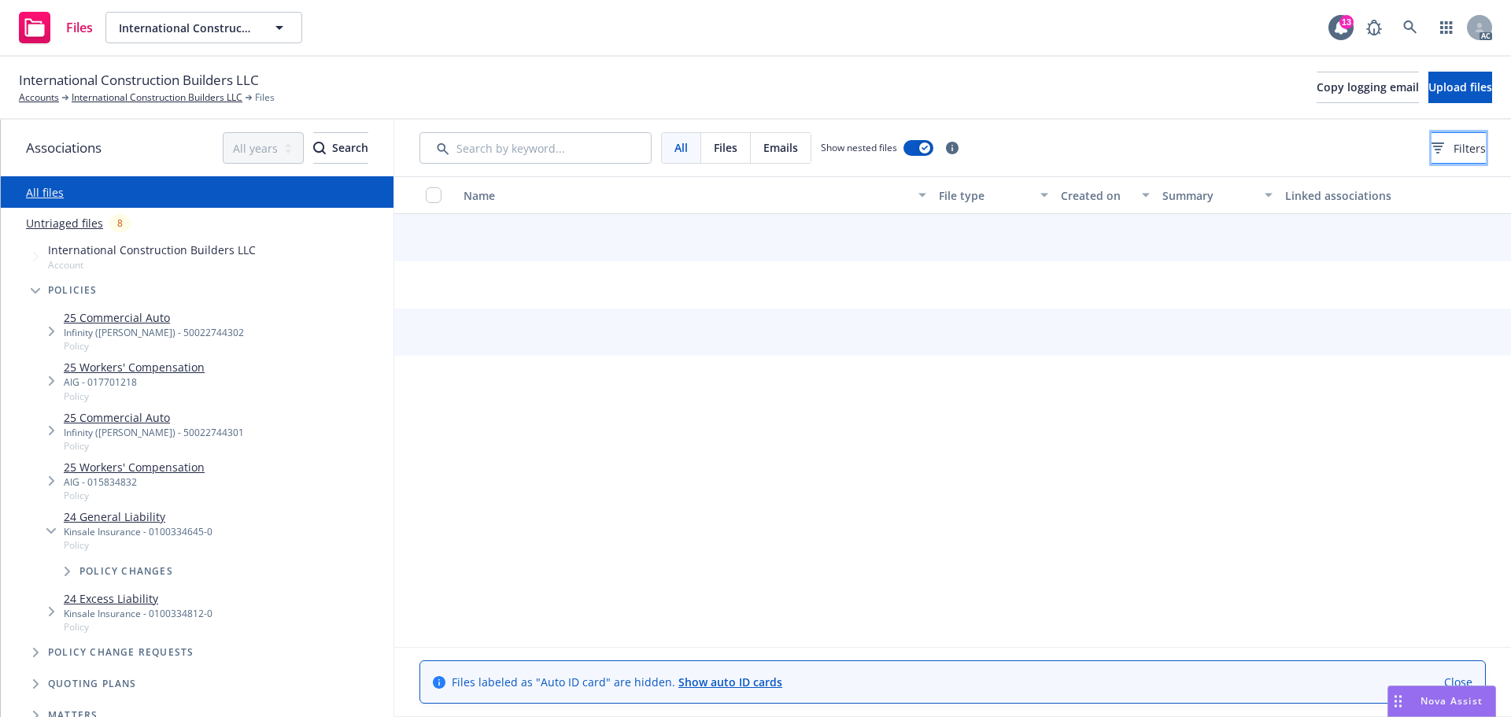
click at [1431, 135] on button "Filters" at bounding box center [1458, 147] width 54 height 31
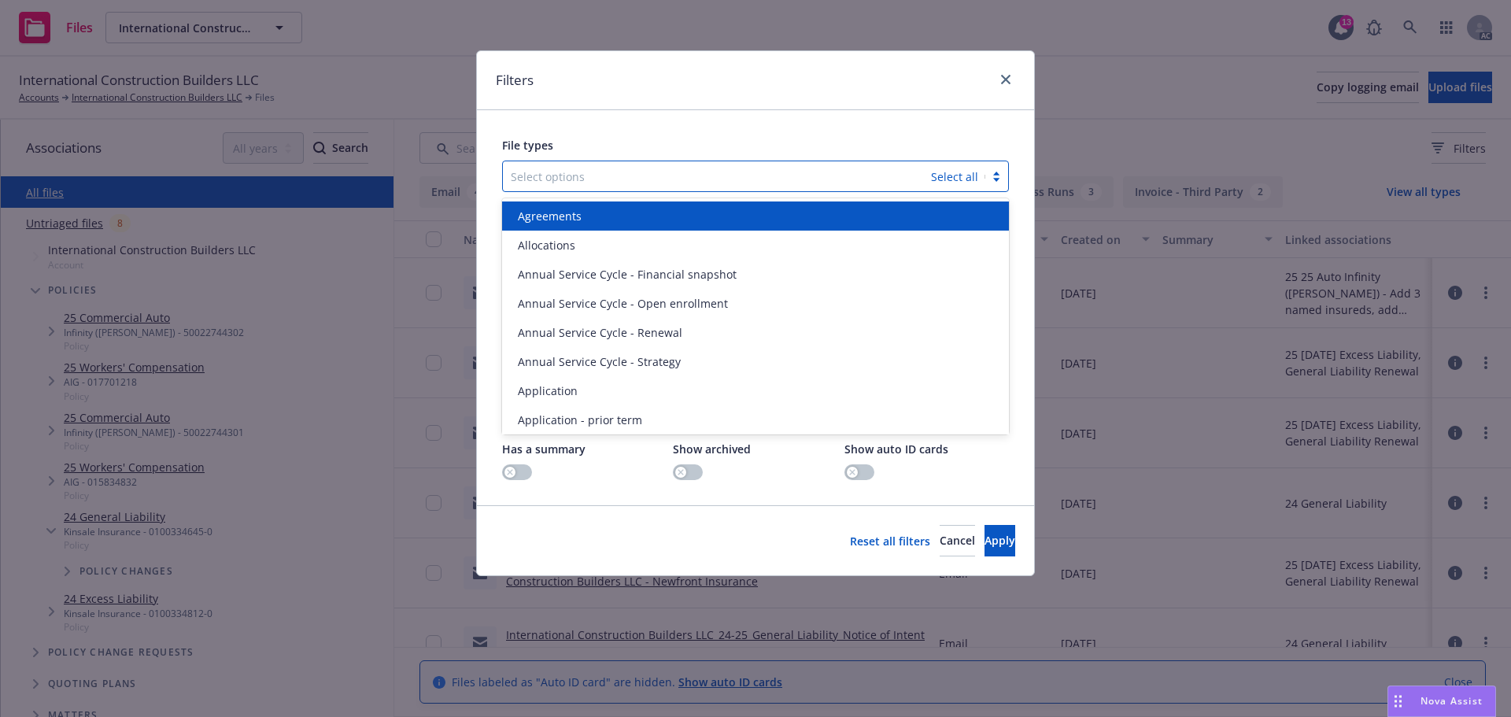
click at [659, 182] on div at bounding box center [717, 176] width 412 height 19
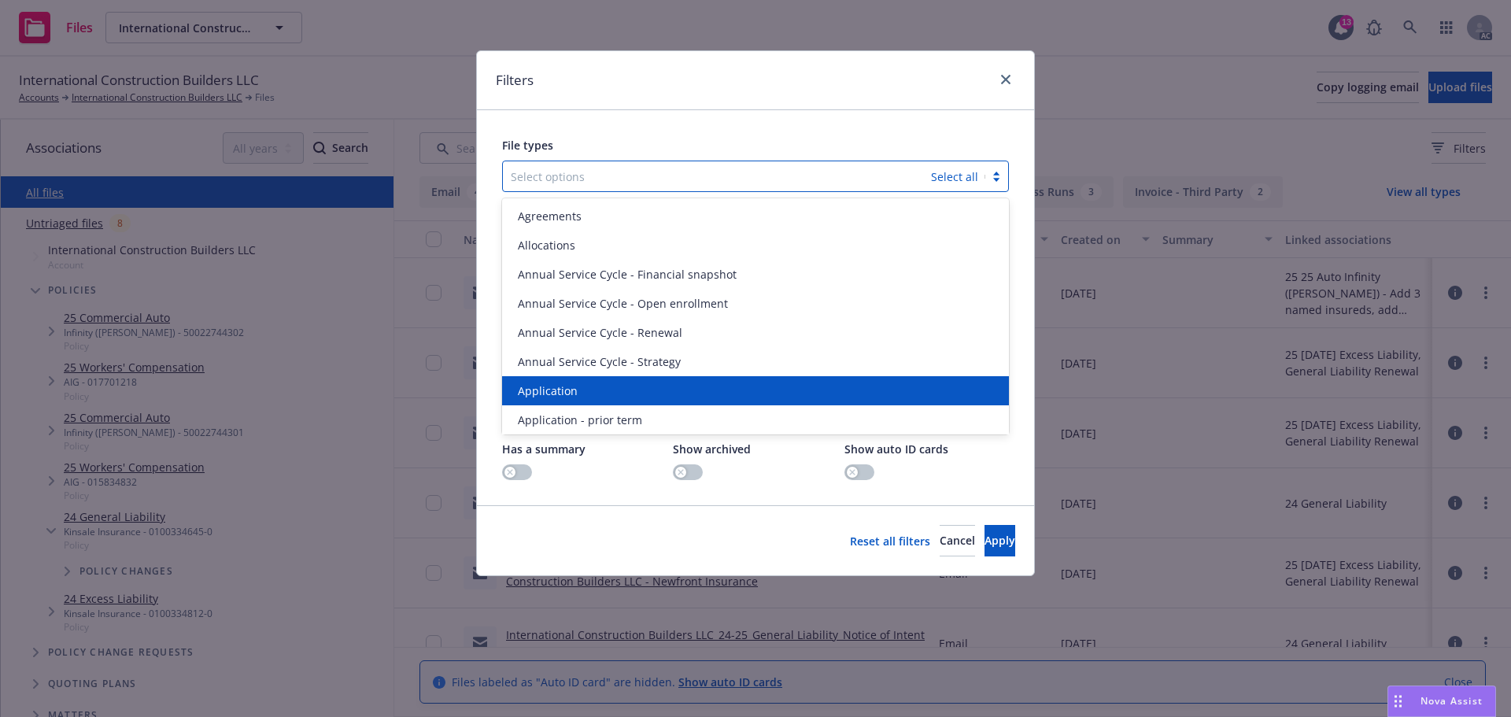
click at [580, 392] on div "Application" at bounding box center [755, 390] width 488 height 17
click at [580, 392] on span "Application - prior term" at bounding box center [580, 390] width 124 height 17
click at [580, 392] on span "Application - signed" at bounding box center [570, 390] width 105 height 17
click at [580, 392] on span "Application - unsigned" at bounding box center [578, 390] width 120 height 17
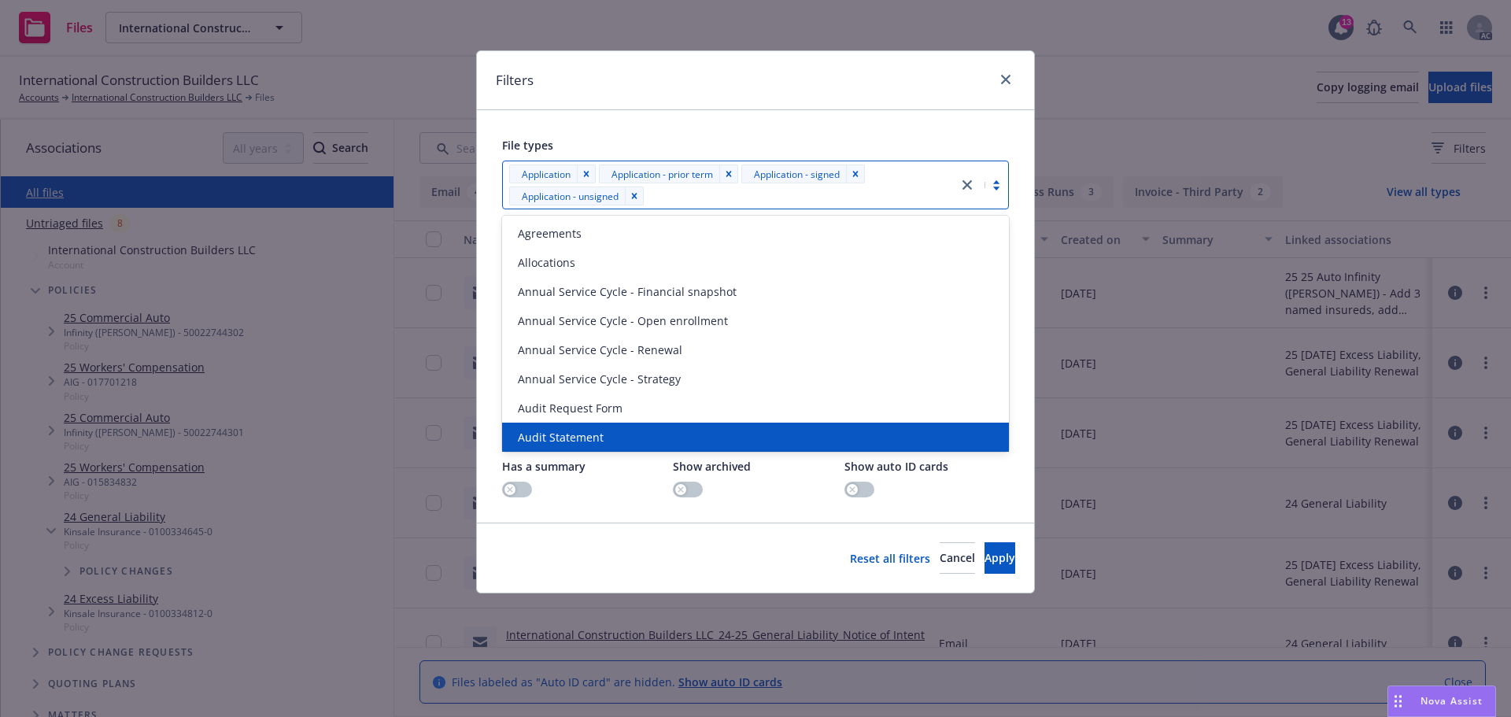
click at [991, 538] on div "Reset all filters Cancel Apply" at bounding box center [755, 557] width 557 height 70
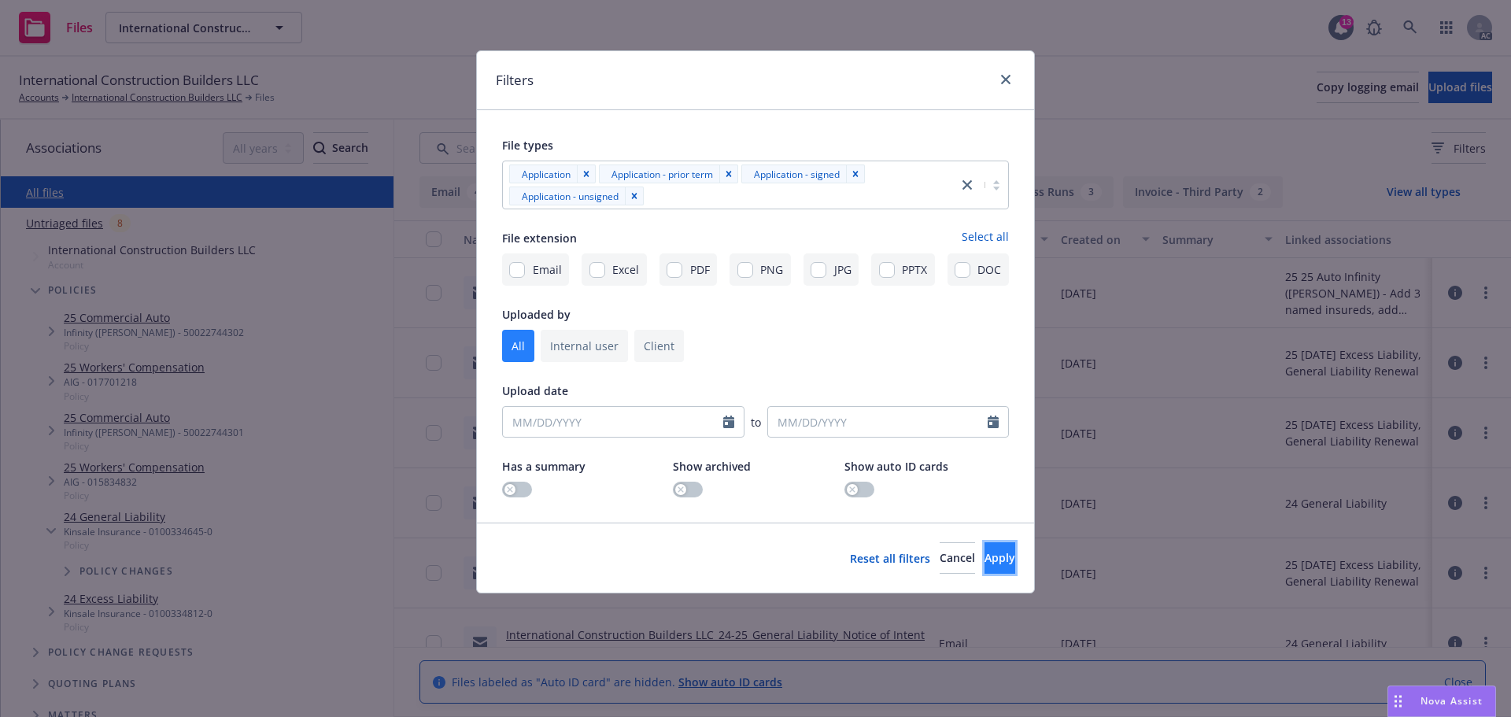
click at [985, 552] on span "Apply" at bounding box center [999, 557] width 31 height 15
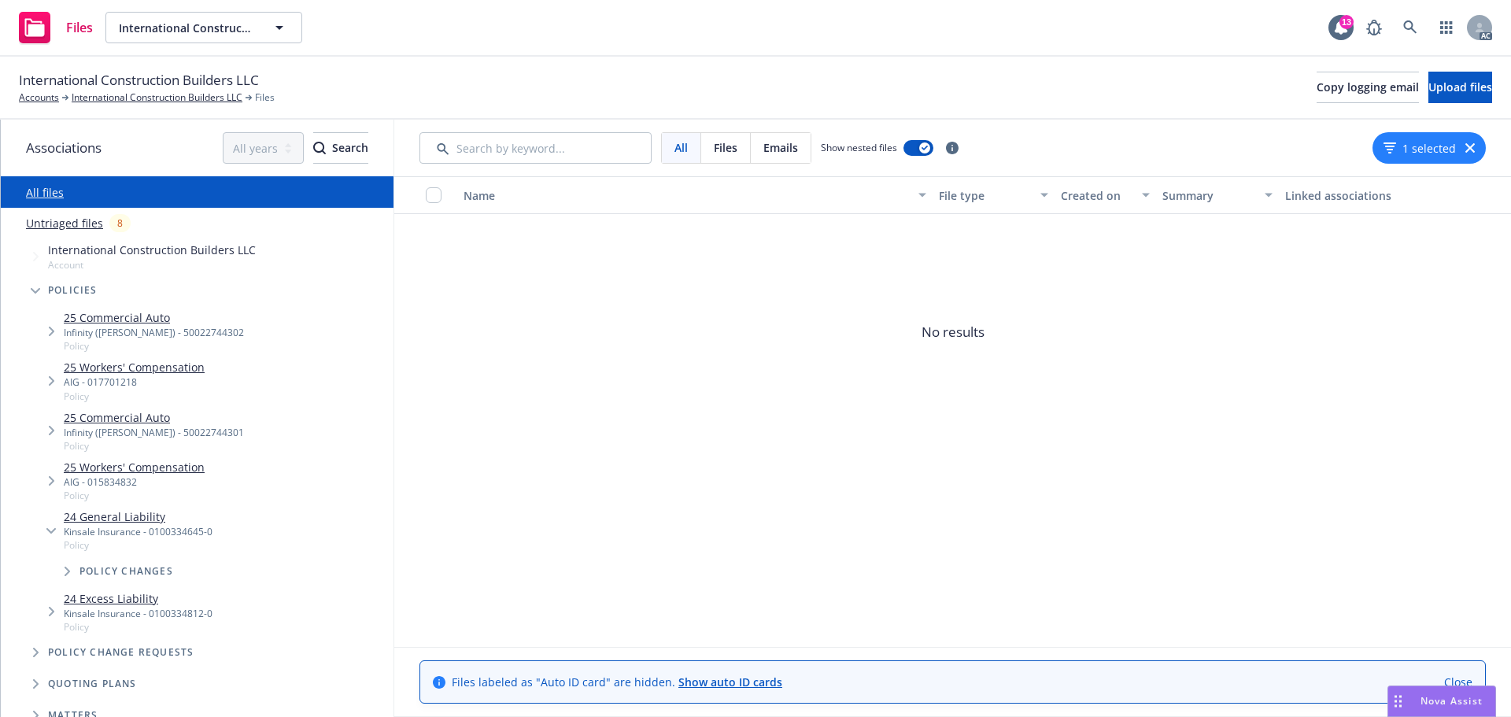
click at [1473, 151] on icon "button" at bounding box center [1469, 147] width 9 height 9
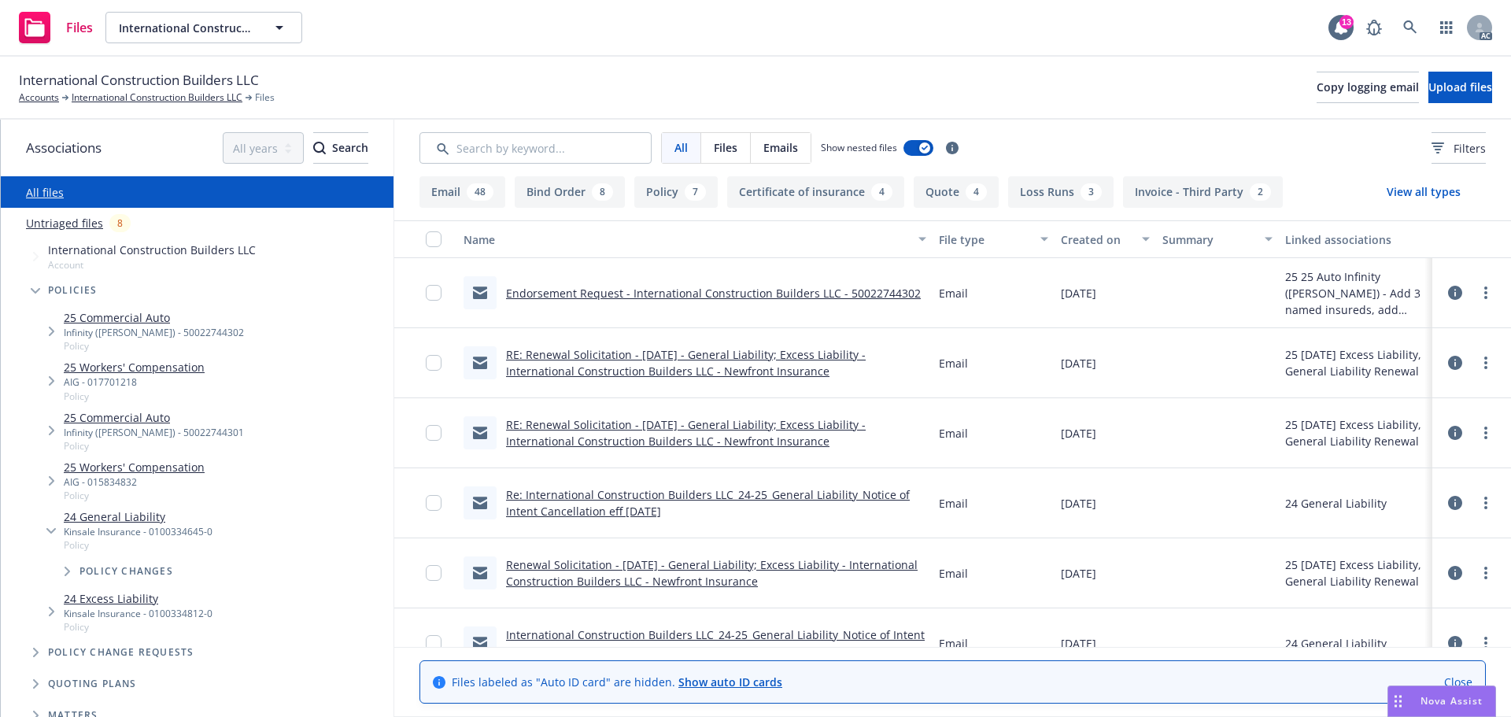
click at [185, 106] on div "International Construction Builders LLC Accounts International Construction Bui…" at bounding box center [755, 88] width 1511 height 63
click at [189, 99] on link "International Construction Builders LLC" at bounding box center [157, 97] width 171 height 14
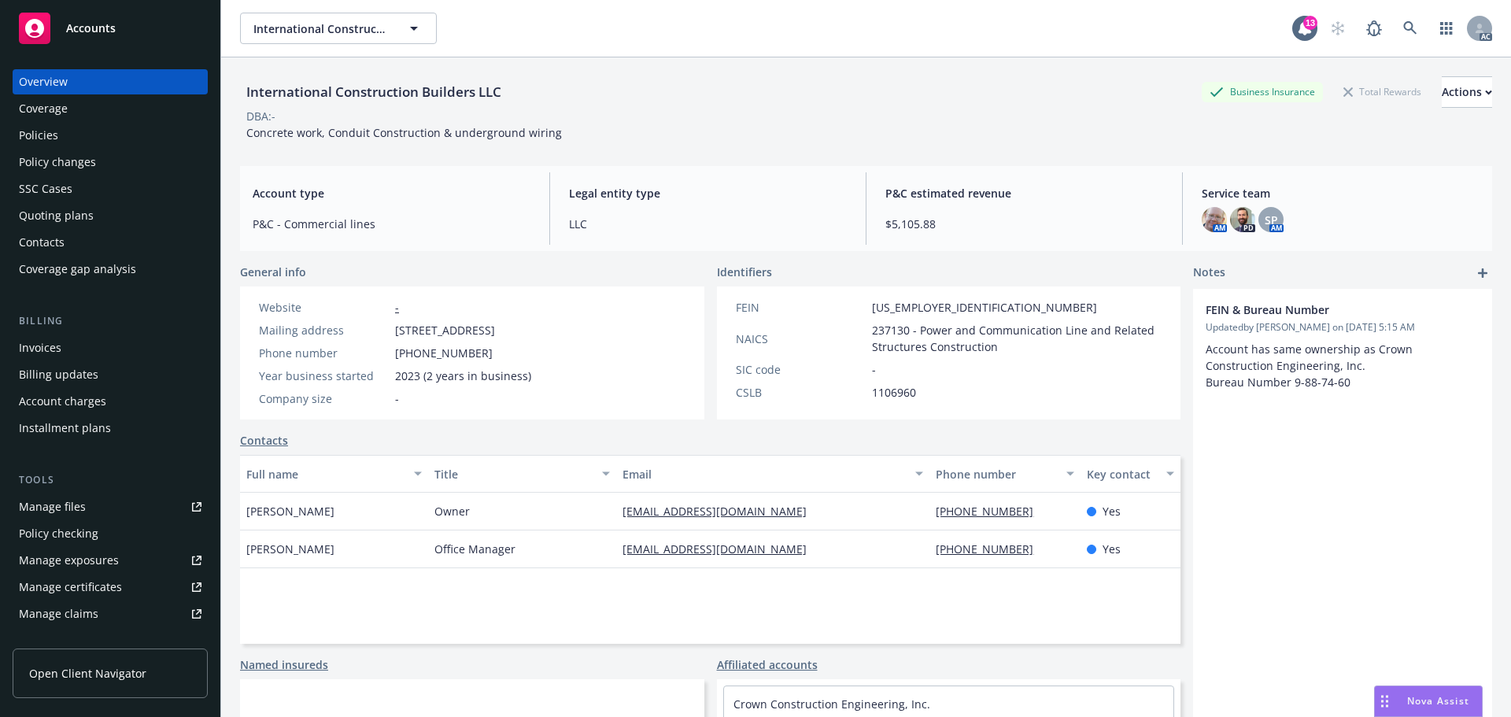
click at [94, 129] on div "Policies" at bounding box center [110, 135] width 183 height 25
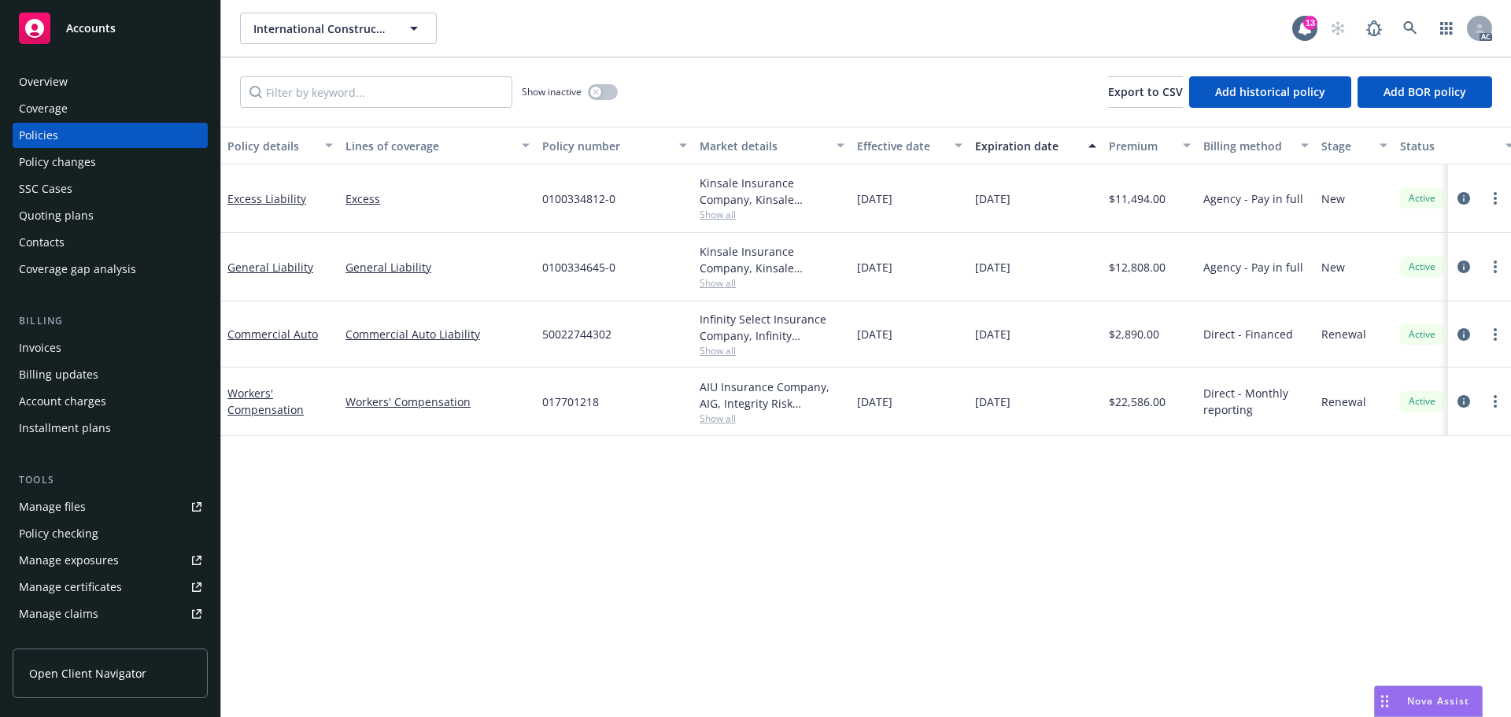
click at [86, 73] on div "Overview" at bounding box center [110, 81] width 183 height 25
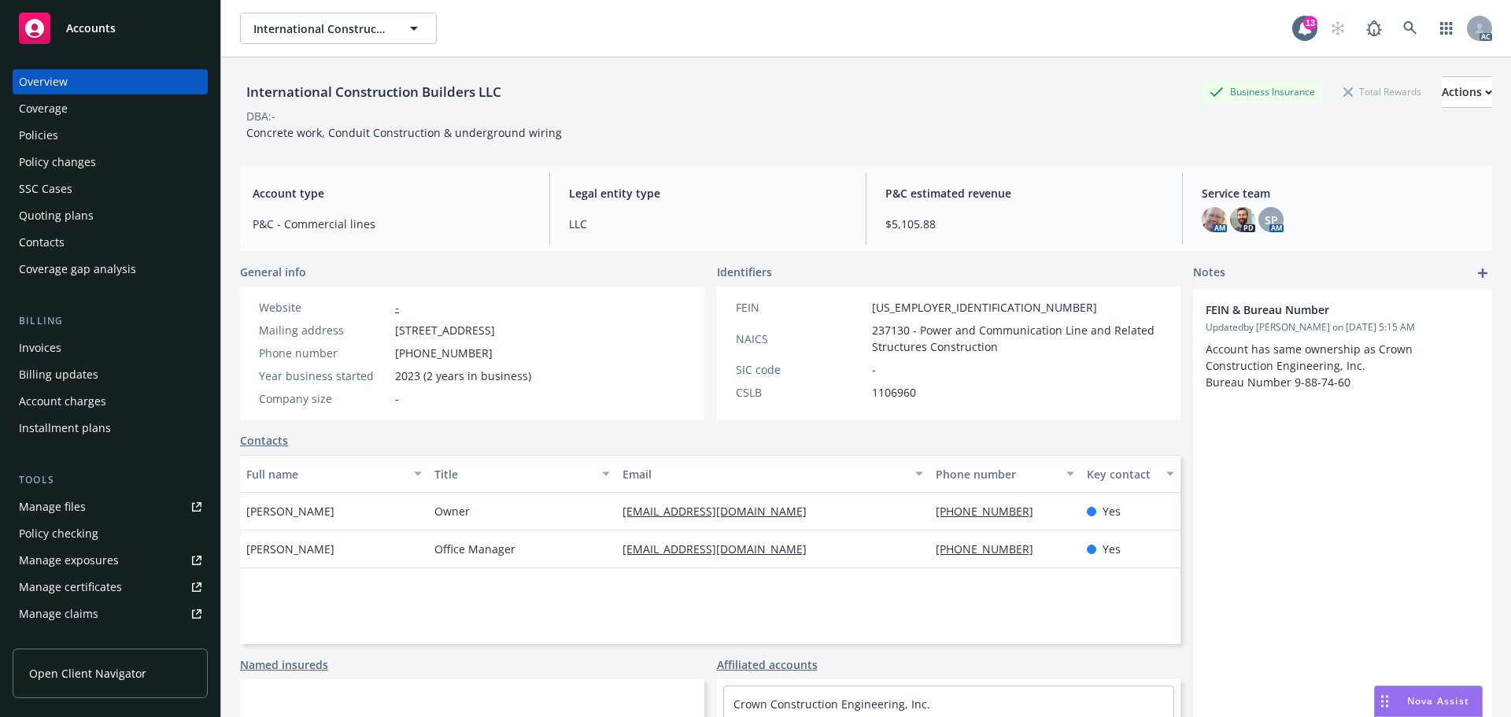
click at [118, 139] on div "Policies" at bounding box center [110, 135] width 183 height 25
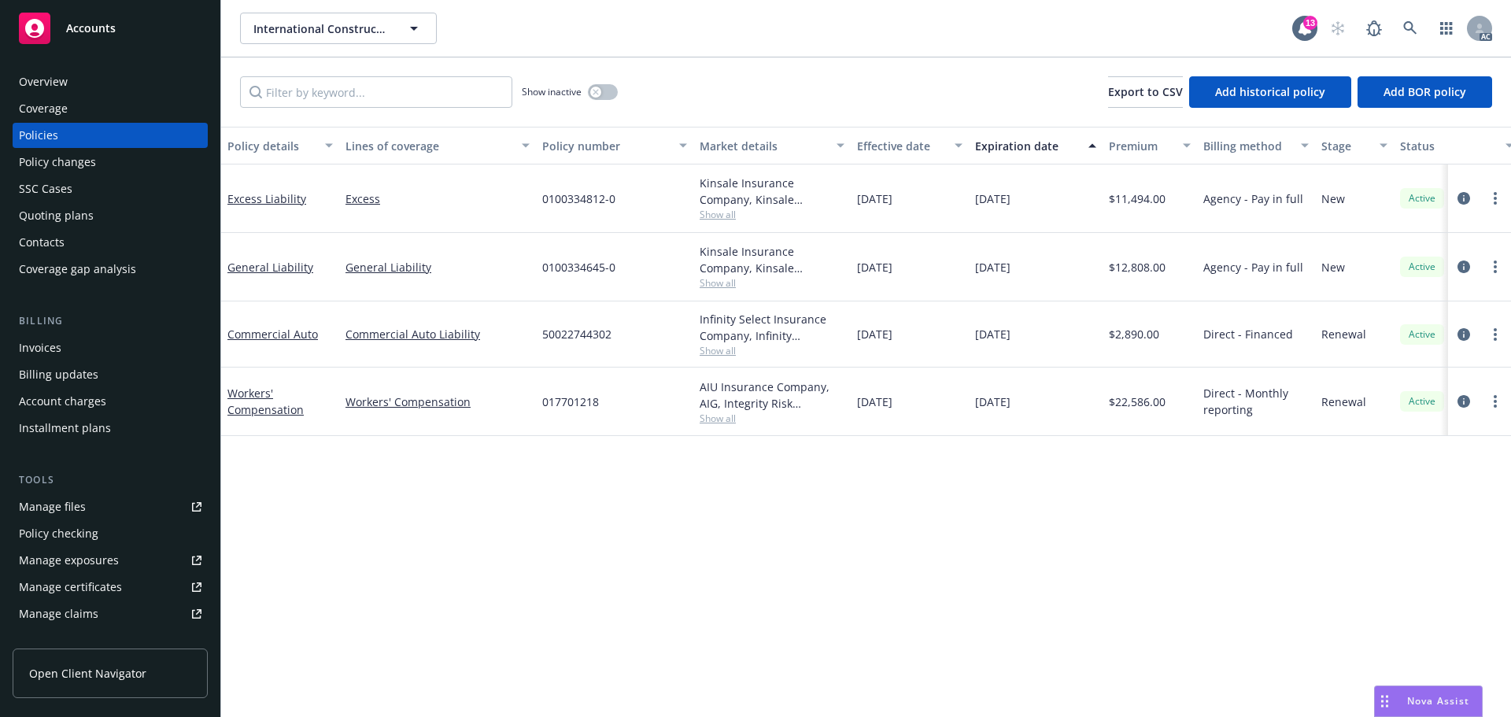
click at [719, 290] on span "Show all" at bounding box center [771, 282] width 145 height 13
click at [1015, 283] on div "11/15/2025" at bounding box center [1036, 267] width 134 height 68
drag, startPoint x: 1054, startPoint y: 270, endPoint x: 979, endPoint y: 273, distance: 75.6
click at [965, 273] on div "General Liability General Liability 0100334645-0 Kinsale Insurance Company, Kin…" at bounding box center [980, 267] width 1519 height 68
copy div "11/15/2025"
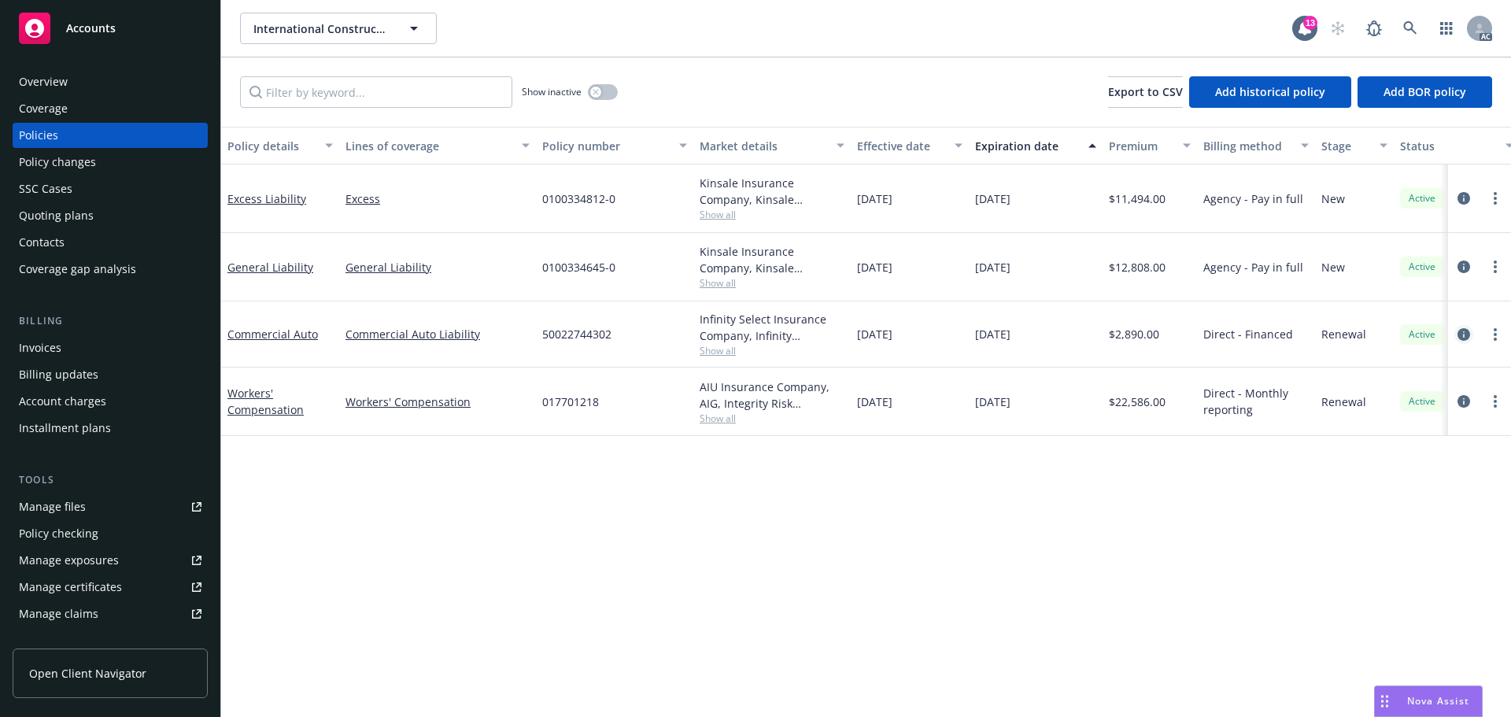
click at [1464, 333] on icon "circleInformation" at bounding box center [1463, 334] width 13 height 13
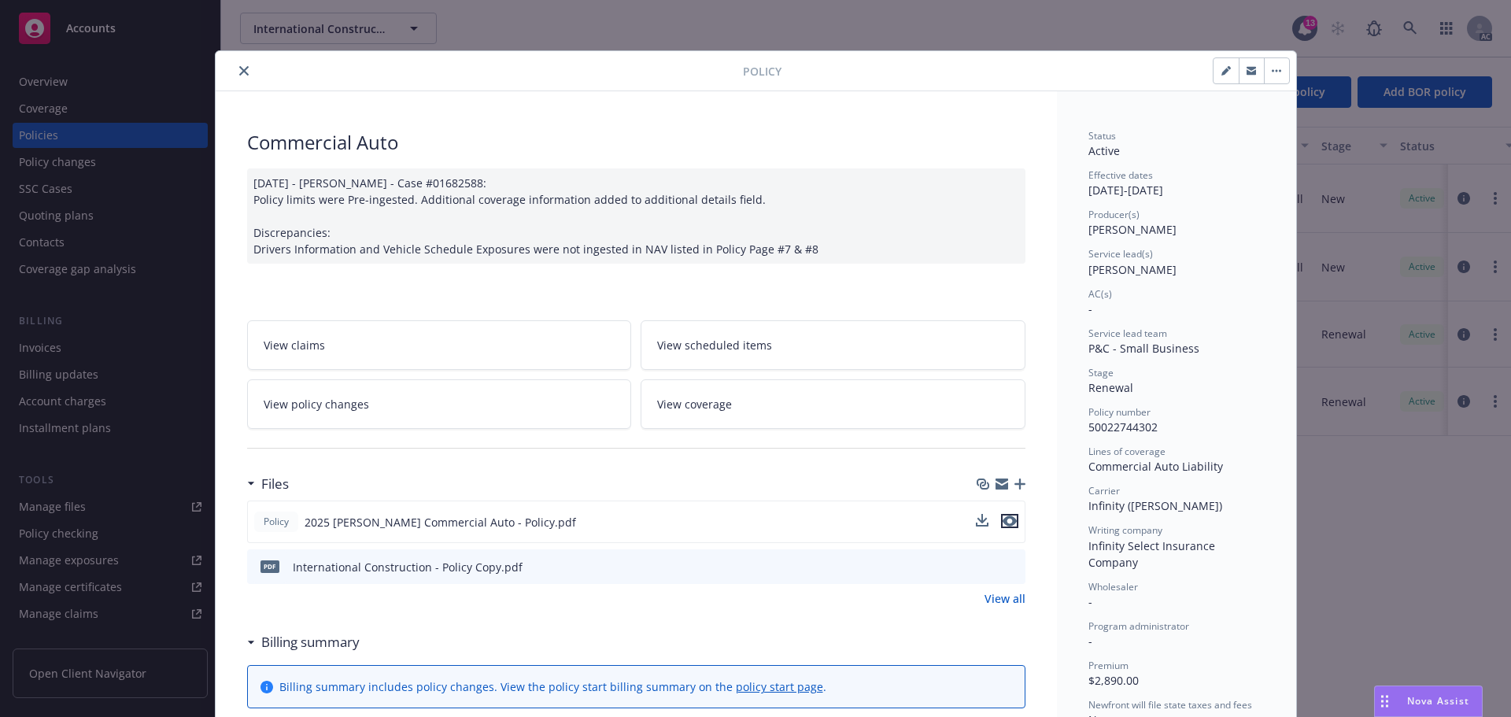
click at [1002, 522] on icon "preview file" at bounding box center [1009, 520] width 14 height 11
click at [234, 62] on button "close" at bounding box center [243, 70] width 19 height 19
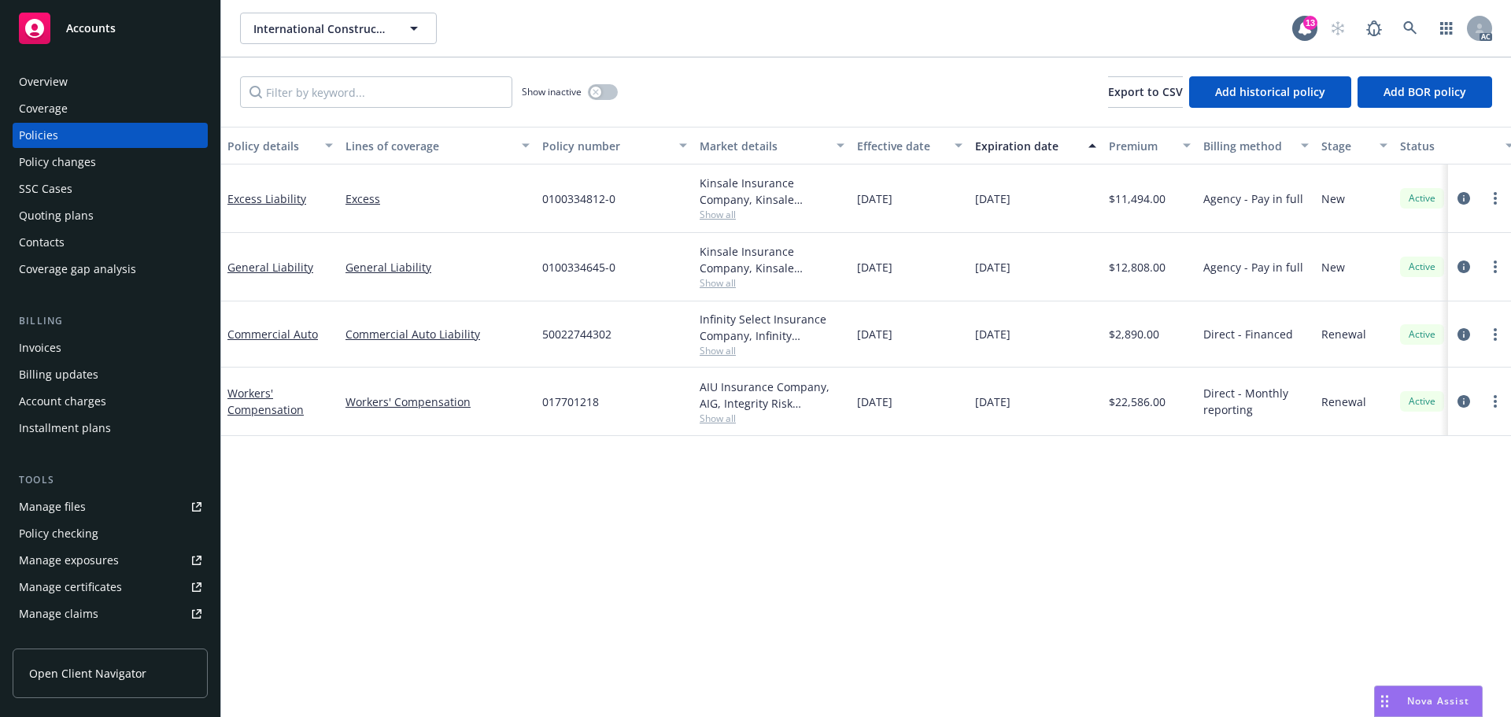
click at [60, 78] on div "Overview" at bounding box center [43, 81] width 49 height 25
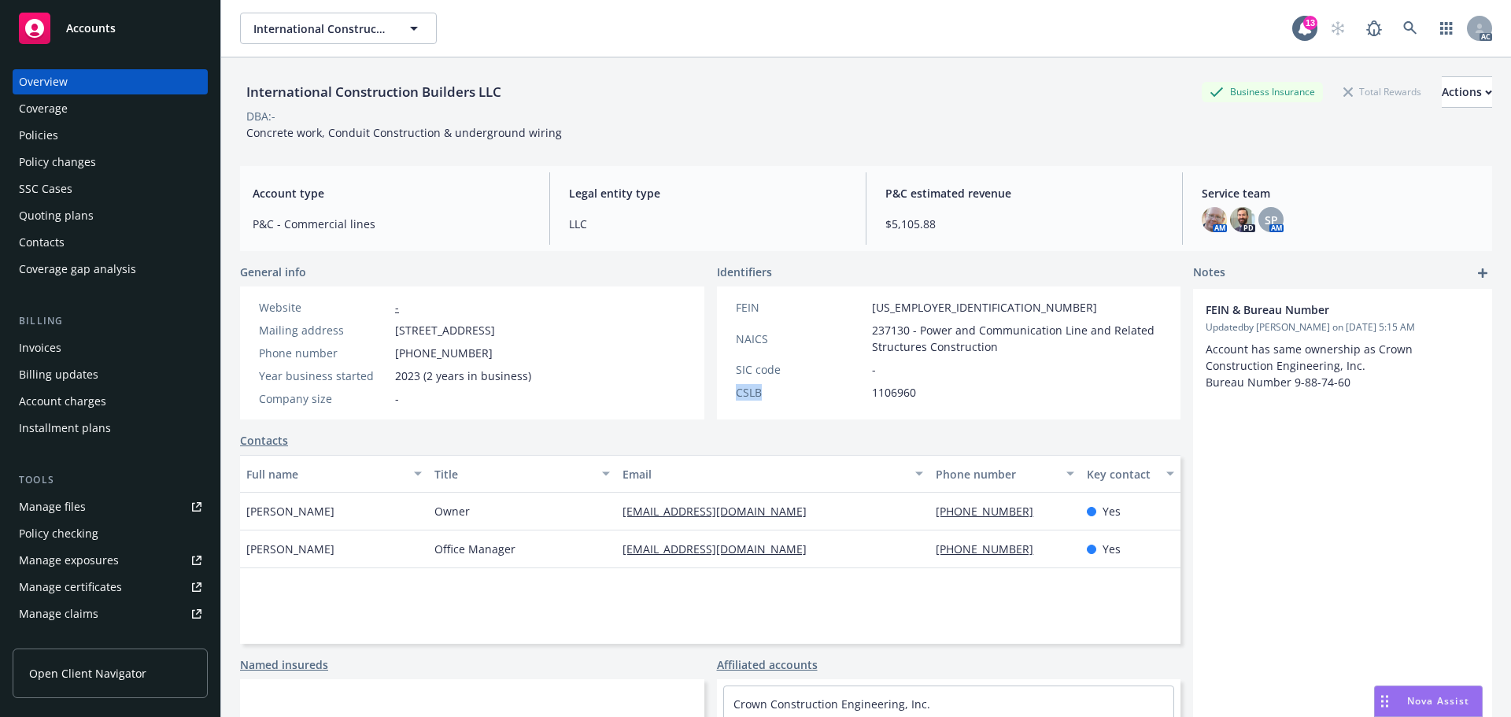
drag, startPoint x: 761, startPoint y: 392, endPoint x: 723, endPoint y: 392, distance: 37.8
click at [729, 392] on div "CSLB 1106960" at bounding box center [948, 392] width 439 height 17
copy div "CSLB"
drag, startPoint x: 932, startPoint y: 392, endPoint x: 862, endPoint y: 394, distance: 69.3
click at [862, 394] on div "CSLB 1106960" at bounding box center [948, 392] width 439 height 17
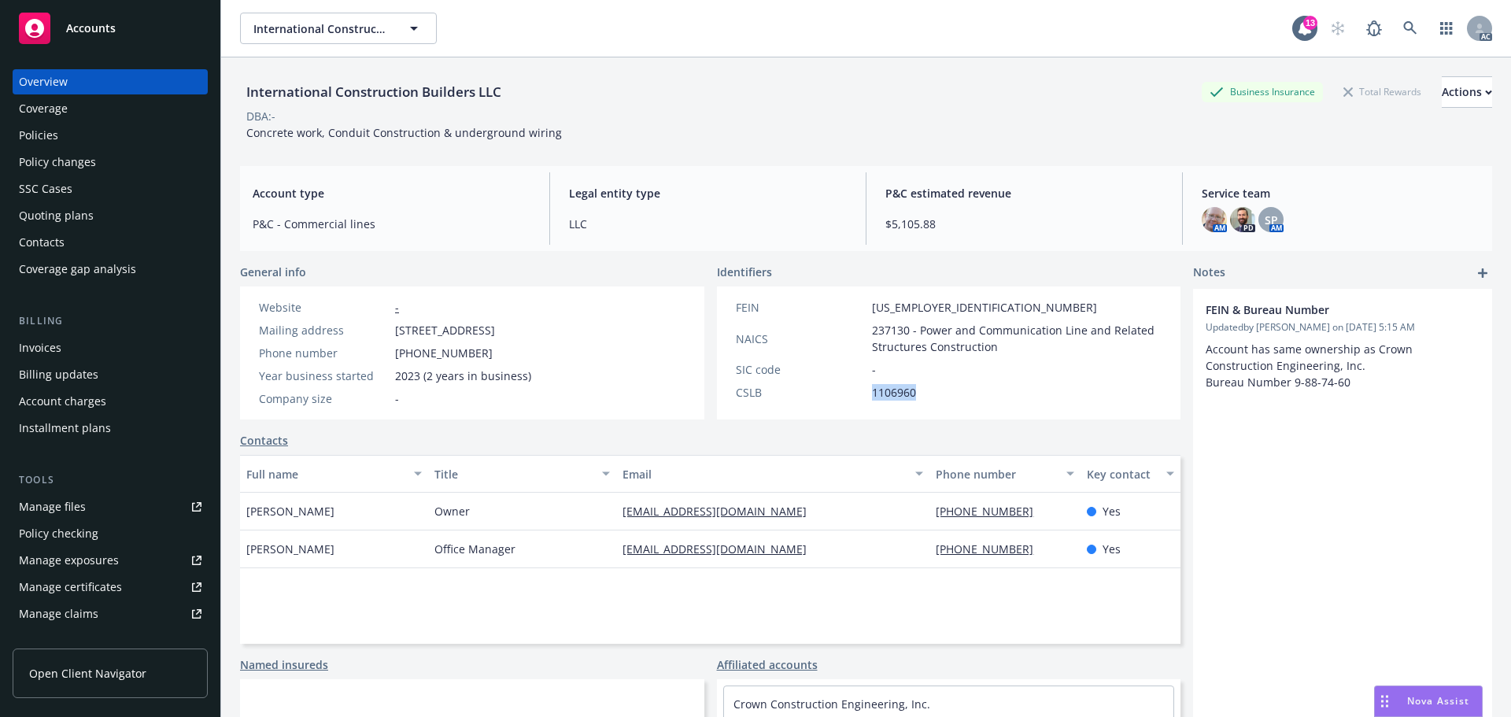
copy span "1106960"
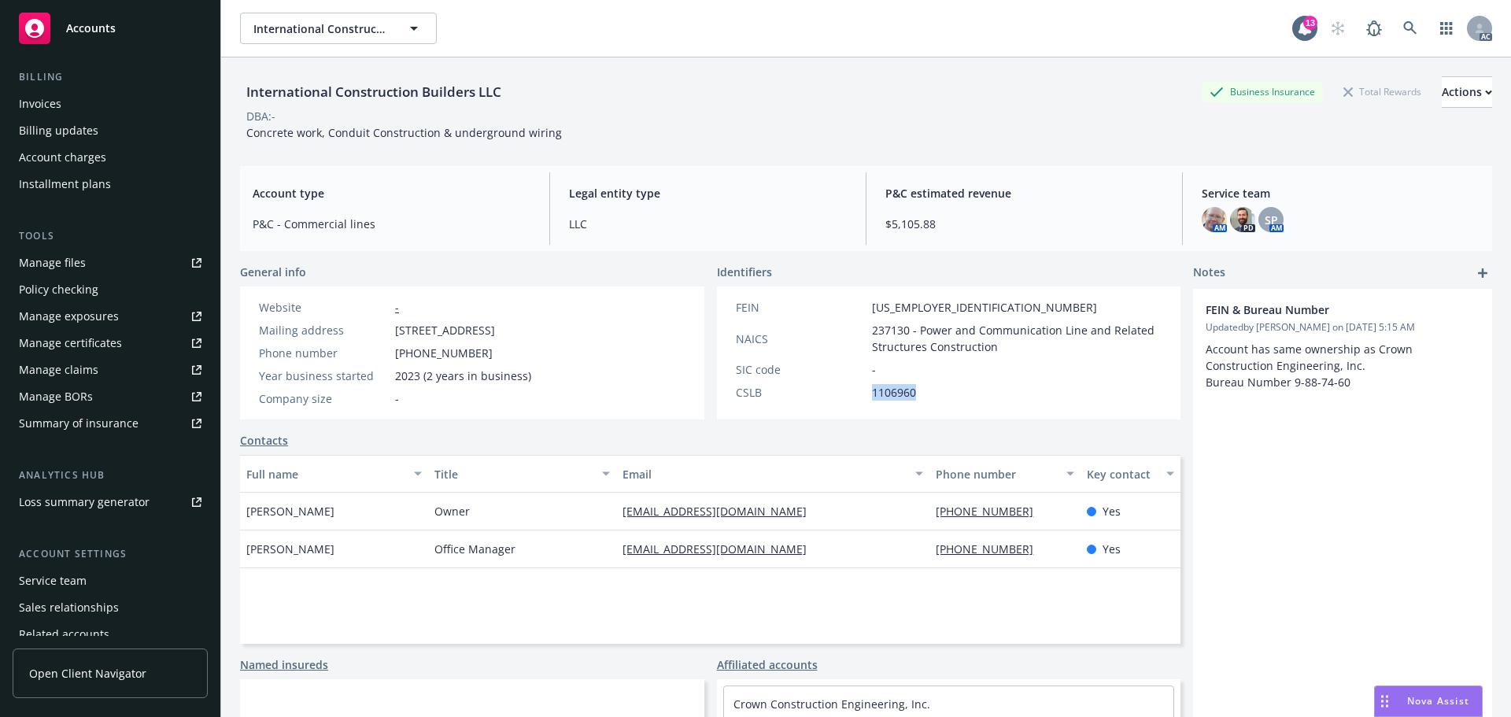
scroll to position [308, 0]
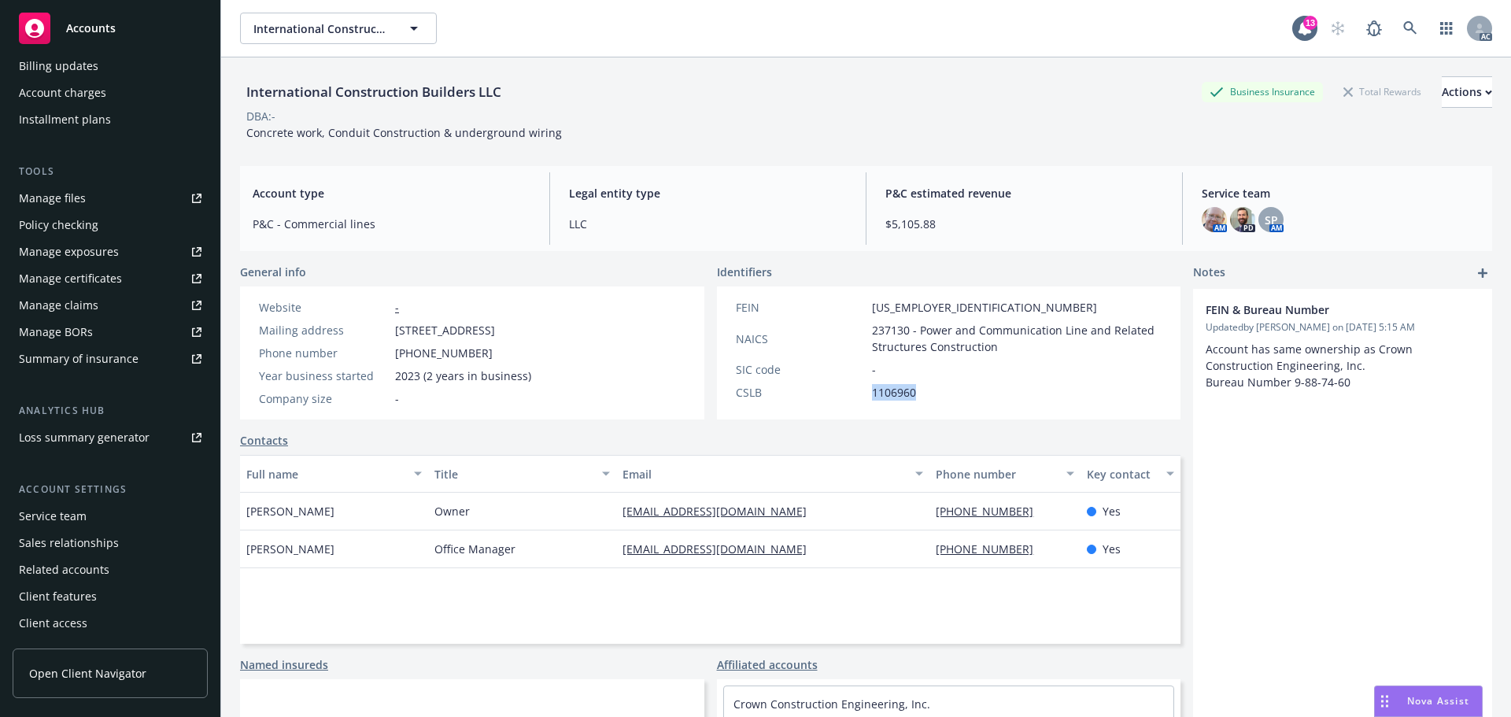
click at [95, 510] on div "Service team" at bounding box center [110, 516] width 183 height 25
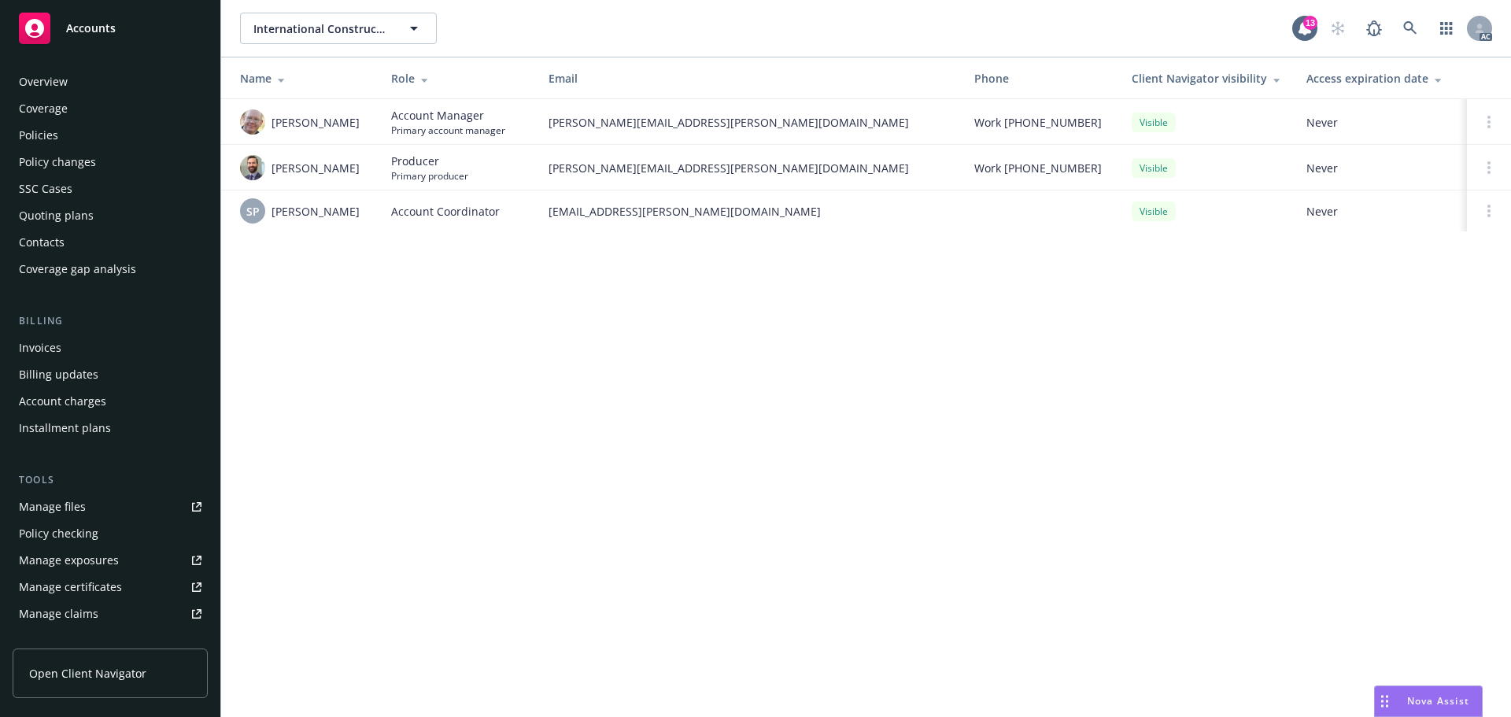
click at [94, 127] on div "Policies" at bounding box center [110, 135] width 183 height 25
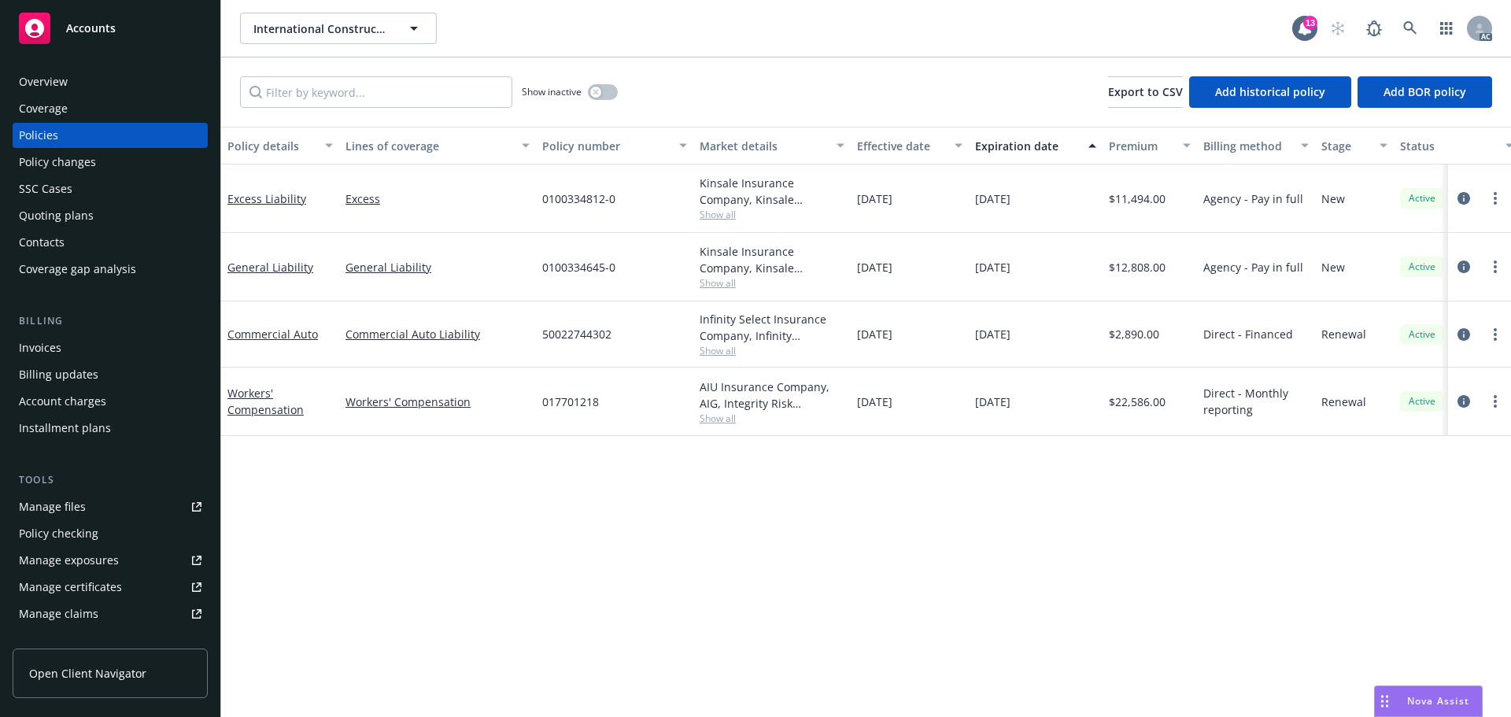
click at [99, 69] on div "Overview" at bounding box center [110, 81] width 183 height 25
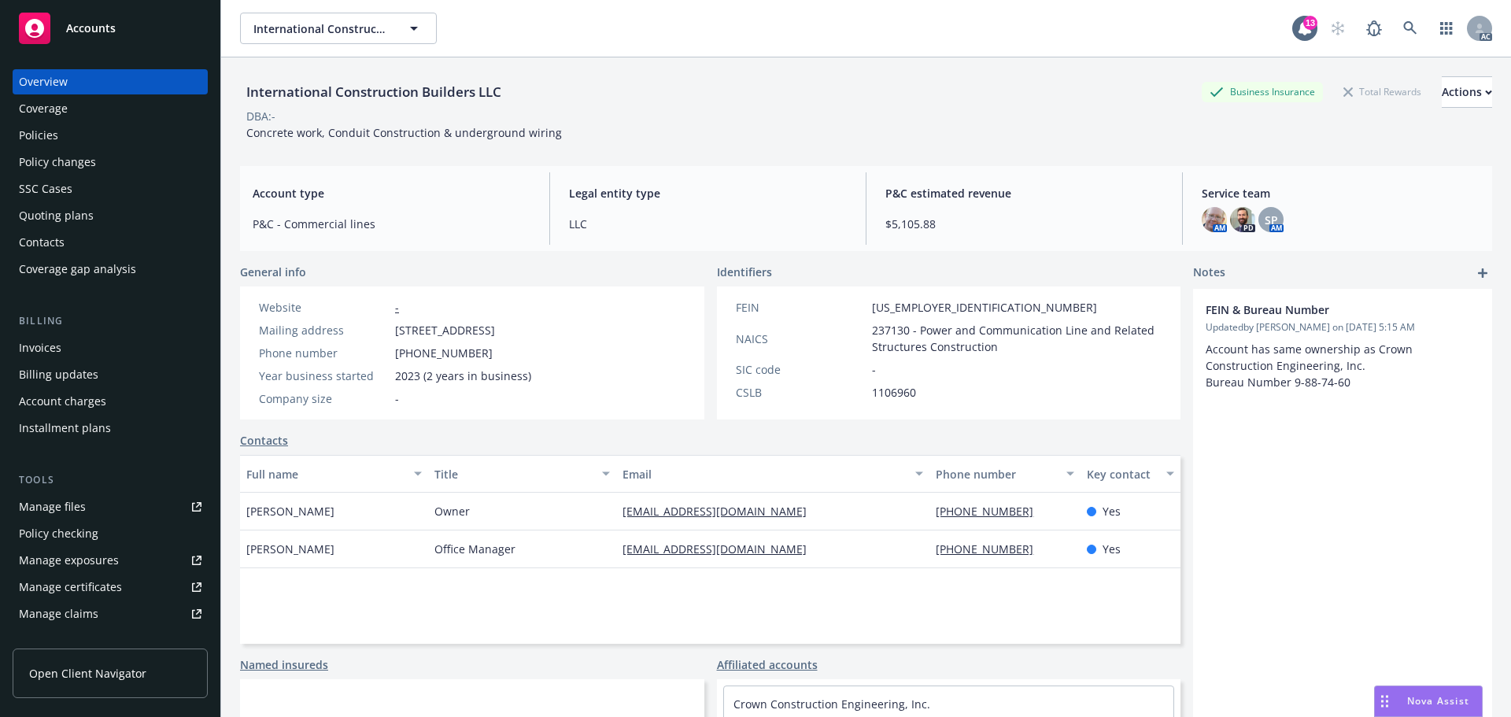
click at [68, 510] on div "Manage files" at bounding box center [52, 506] width 67 height 25
drag, startPoint x: 566, startPoint y: 131, endPoint x: 240, endPoint y: 135, distance: 325.8
click at [240, 135] on div "International Construction Builders LLC Business Insurance Total Rewards Action…" at bounding box center [866, 108] width 1252 height 65
copy span "Concrete work, Conduit Construction & underground wiring"
drag, startPoint x: 1131, startPoint y: 151, endPoint x: 1150, endPoint y: 157, distance: 19.7
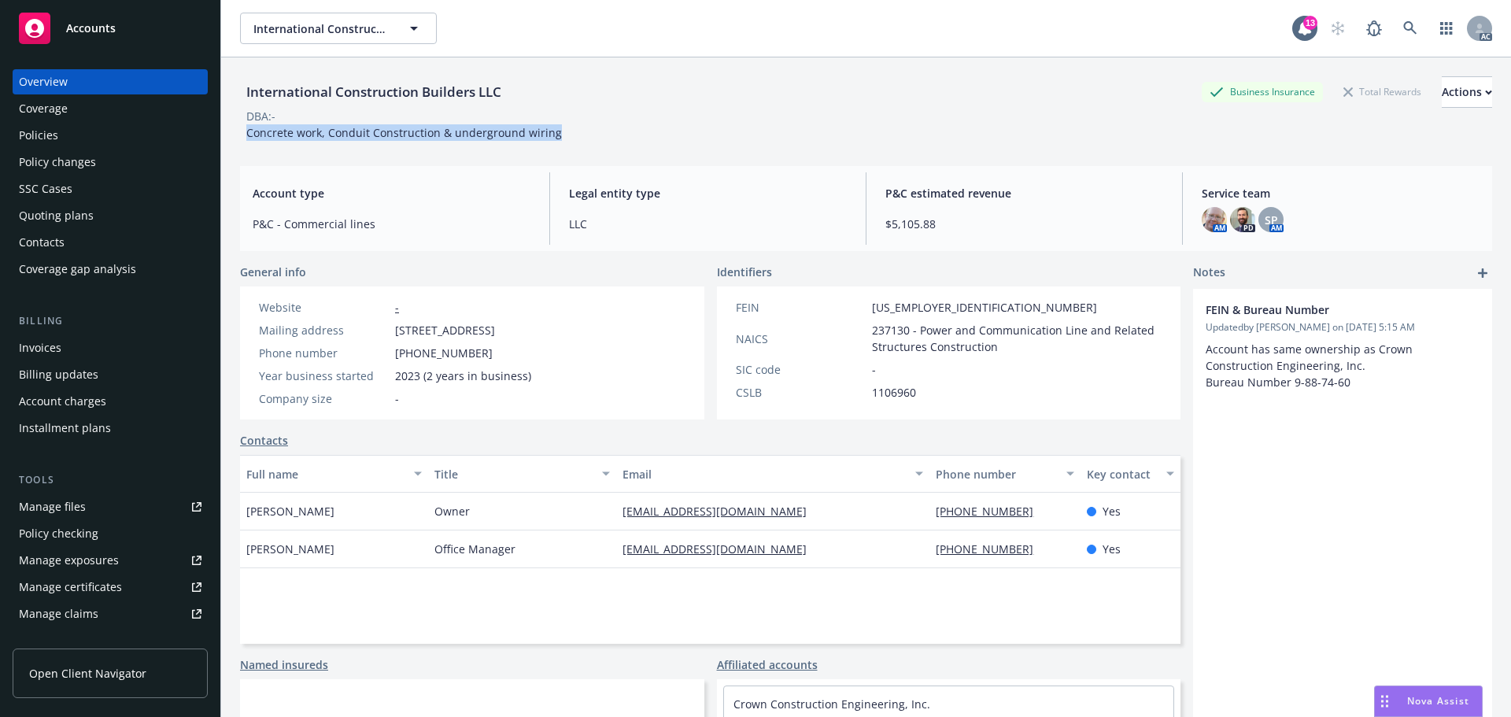
click at [1131, 151] on div "International Construction Builders LLC Business Insurance Total Rewards Action…" at bounding box center [866, 105] width 1252 height 96
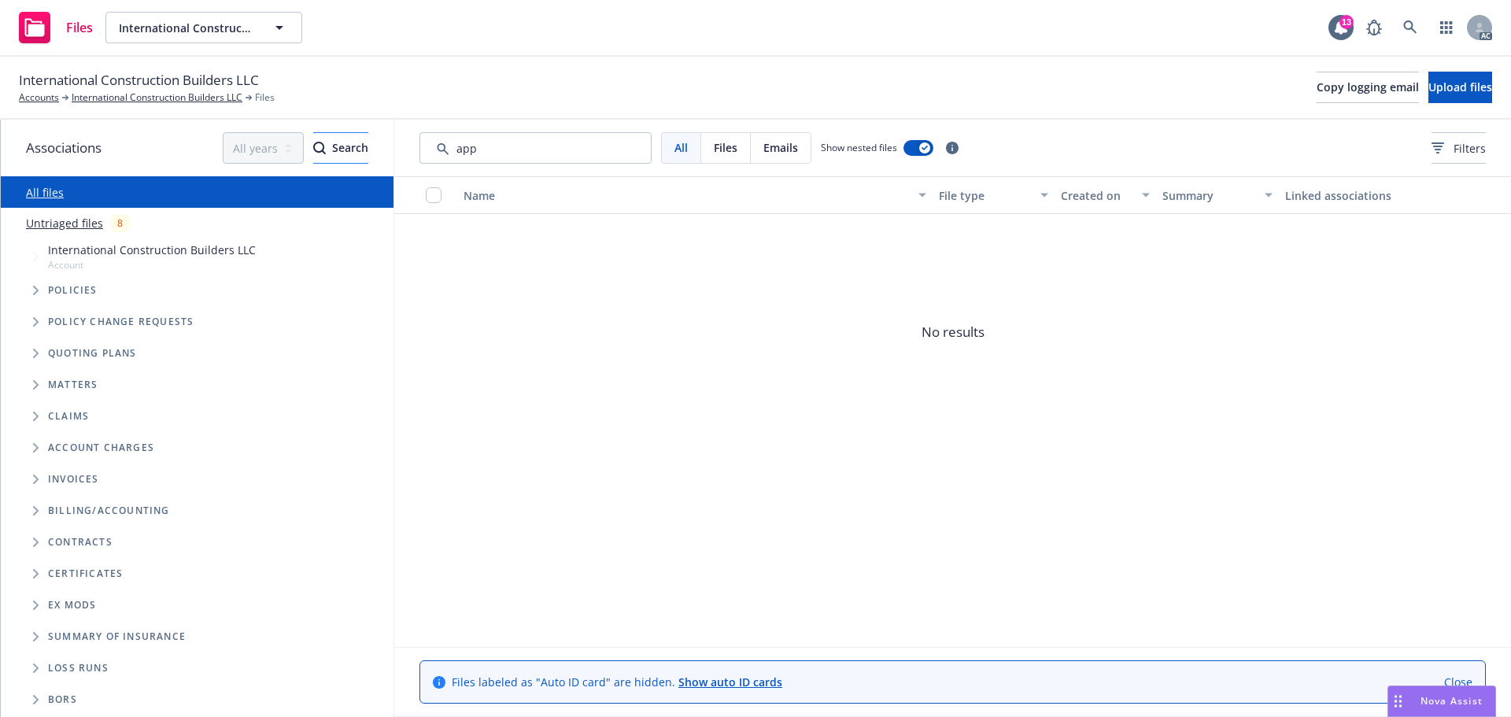
drag, startPoint x: 563, startPoint y: 151, endPoint x: 341, endPoint y: 158, distance: 222.0
click at [341, 158] on div "Associations All years 2027 2026 2025 2024 2023 2022 2021 2020 2019 2018 2017 2…" at bounding box center [756, 418] width 1510 height 597
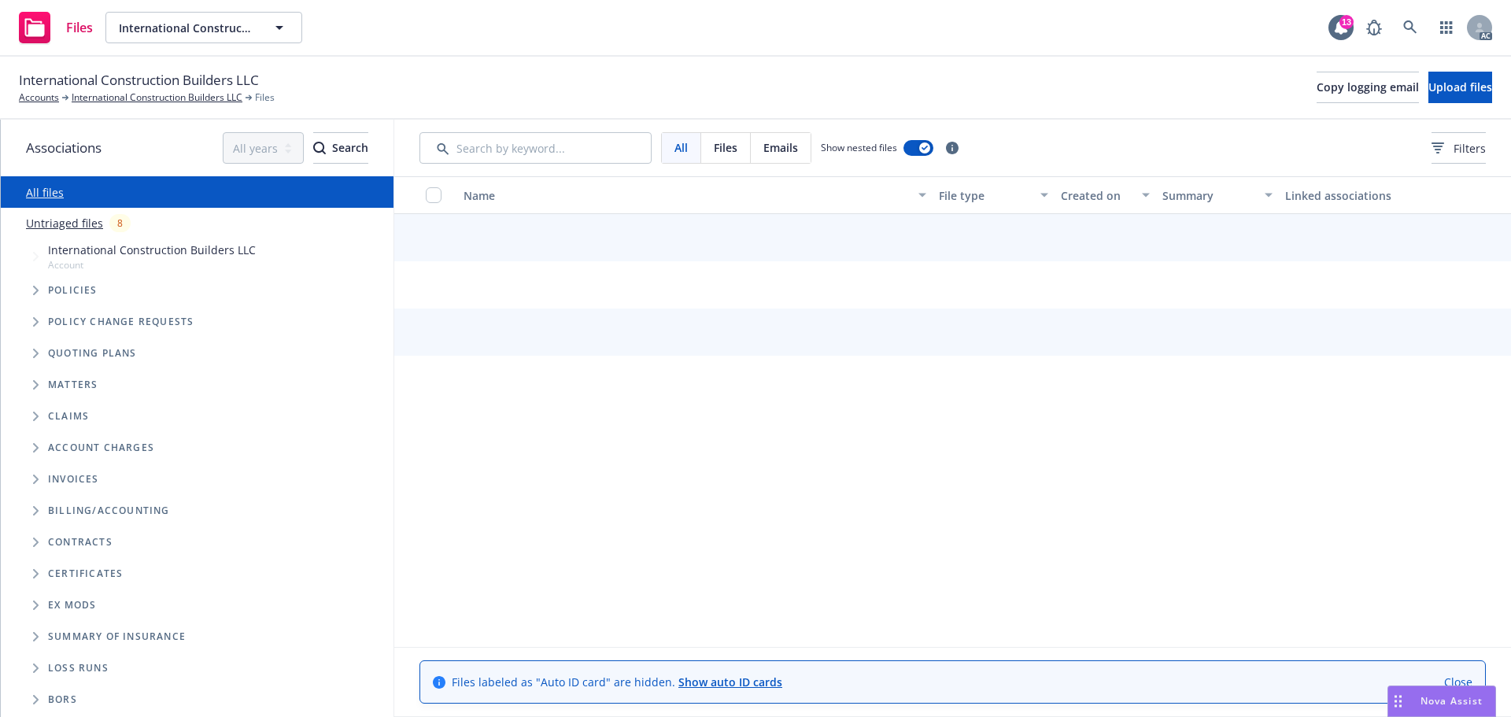
click at [1478, 131] on div "All Files Emails Show nested files Filters" at bounding box center [952, 148] width 1116 height 57
click at [1431, 142] on div "Filters" at bounding box center [1458, 148] width 54 height 17
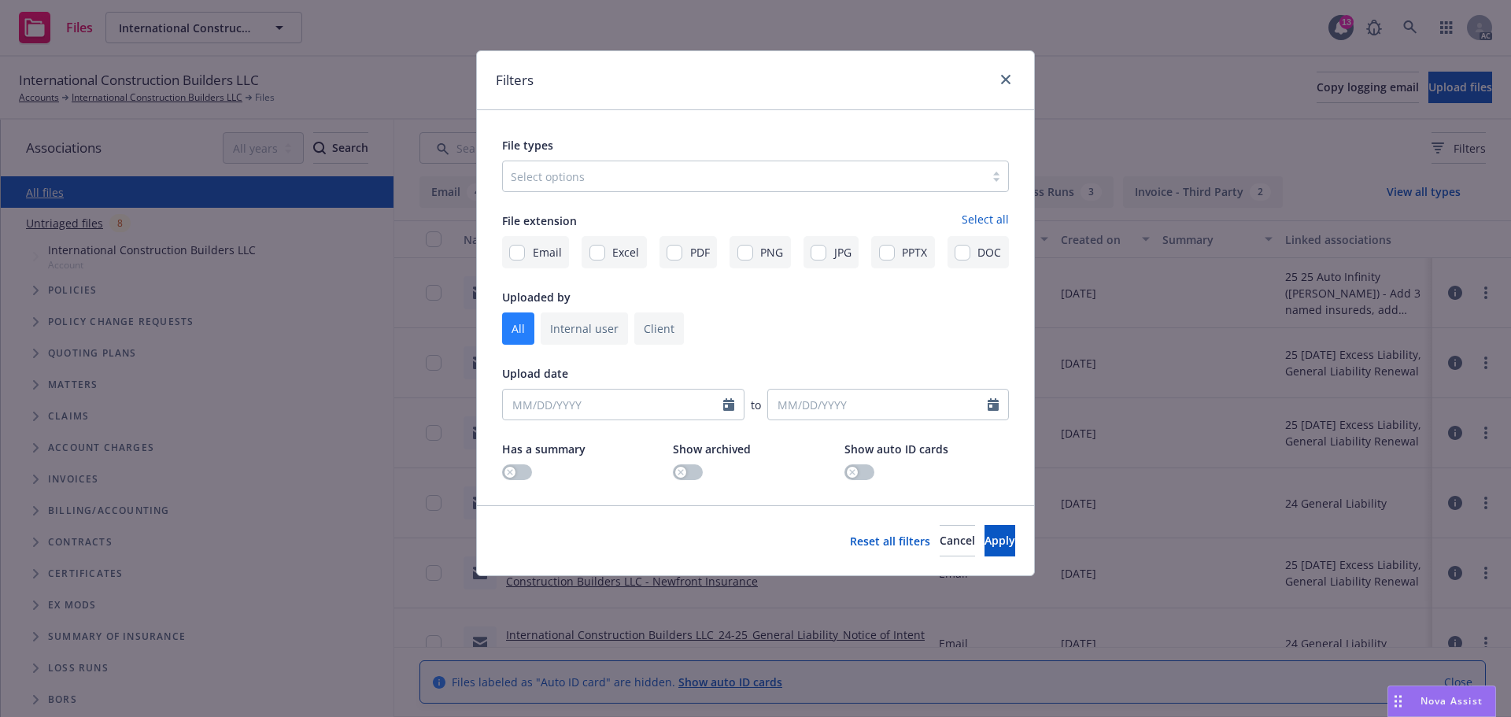
click at [680, 182] on div at bounding box center [744, 176] width 466 height 19
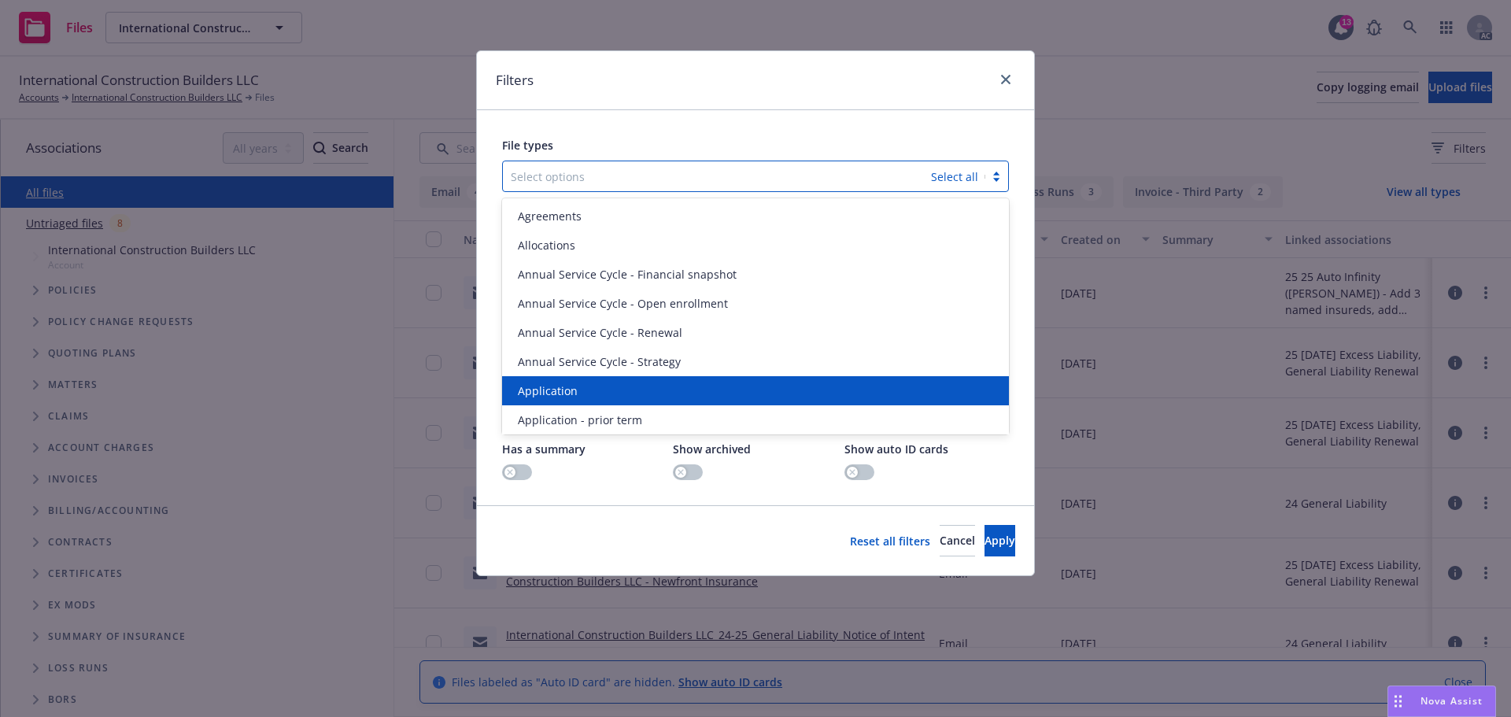
click at [582, 387] on div "Application" at bounding box center [755, 390] width 488 height 17
click at [582, 387] on span "Application - prior term" at bounding box center [580, 390] width 124 height 17
click at [582, 387] on span "Application - signed" at bounding box center [570, 390] width 105 height 17
click at [582, 387] on span "Application - unsigned" at bounding box center [578, 390] width 120 height 17
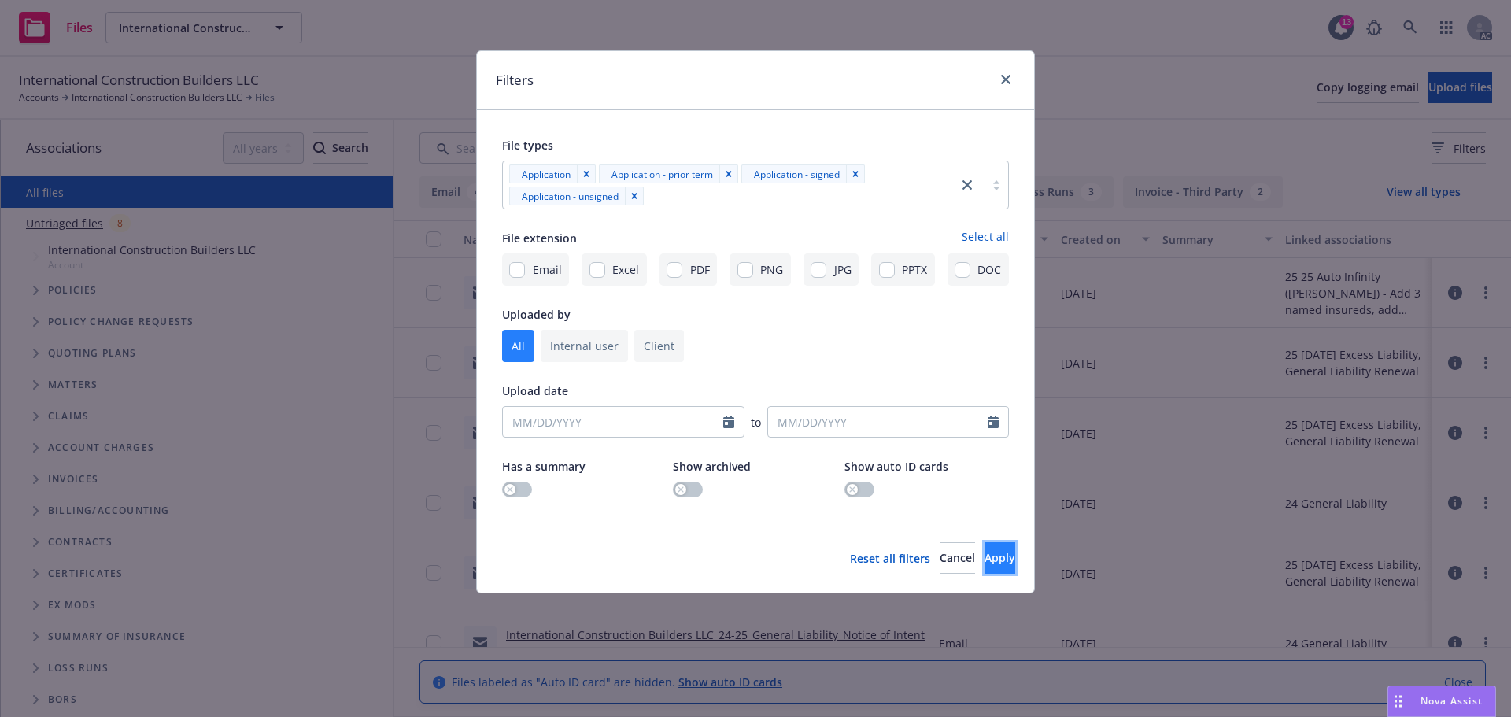
click at [984, 548] on button "Apply" at bounding box center [999, 557] width 31 height 31
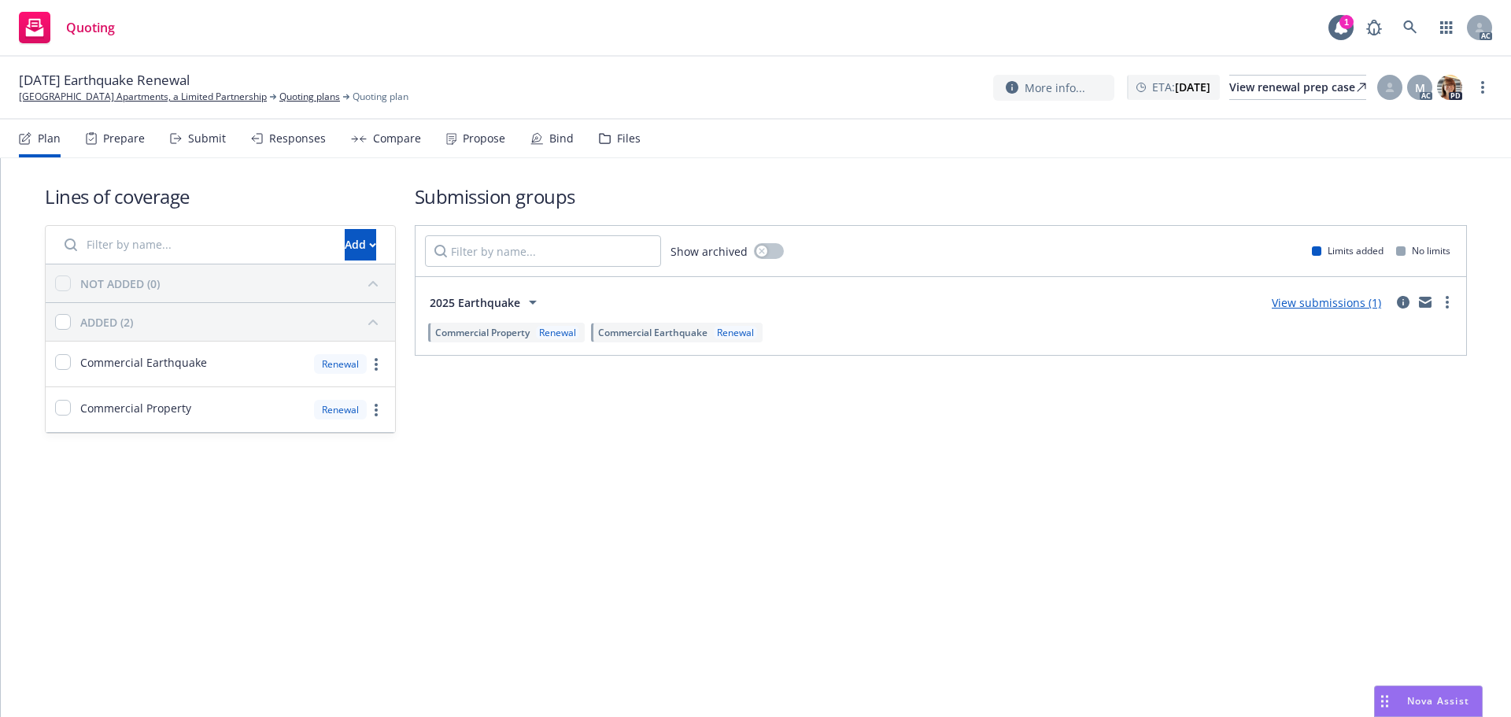
click at [90, 146] on div "Prepare" at bounding box center [115, 139] width 59 height 38
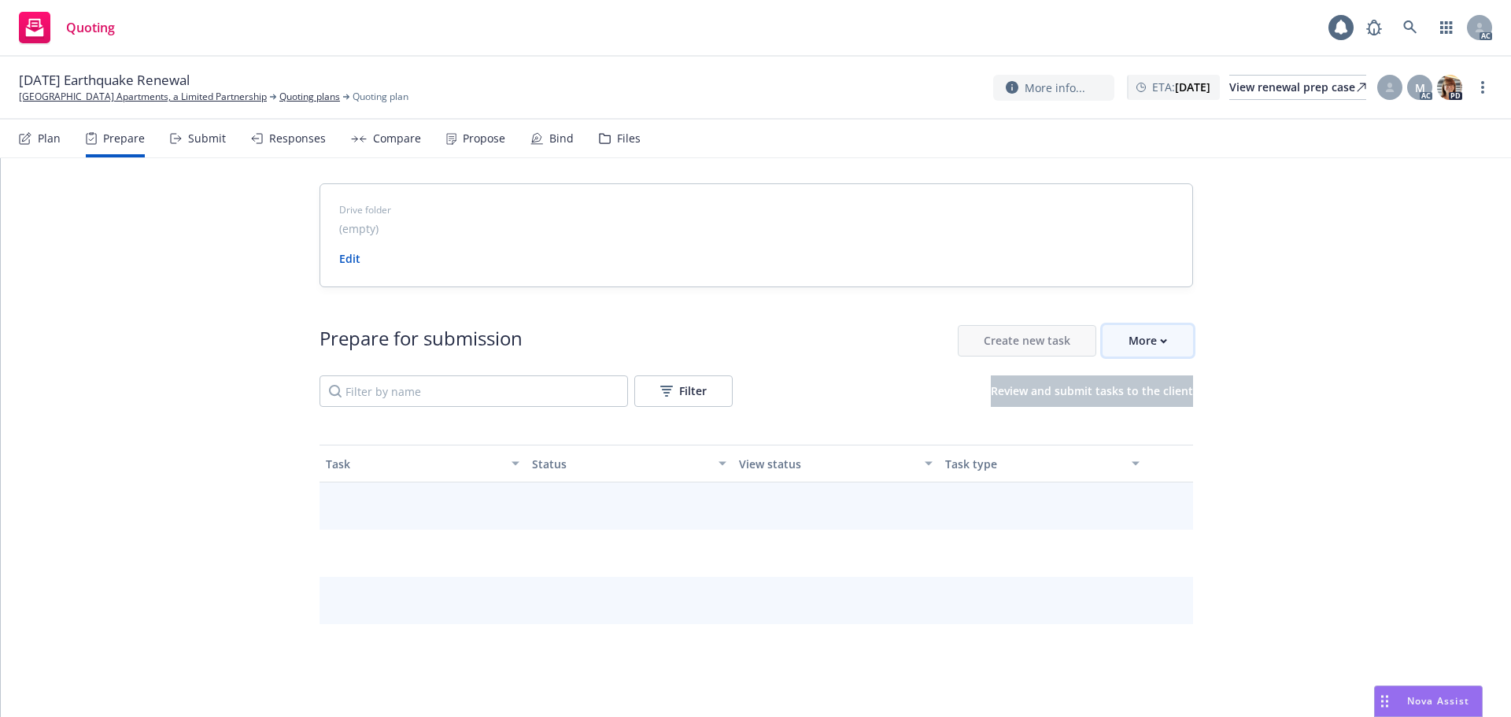
drag, startPoint x: 1158, startPoint y: 337, endPoint x: 1161, endPoint y: 346, distance: 9.7
click at [1158, 337] on div "More" at bounding box center [1147, 341] width 39 height 30
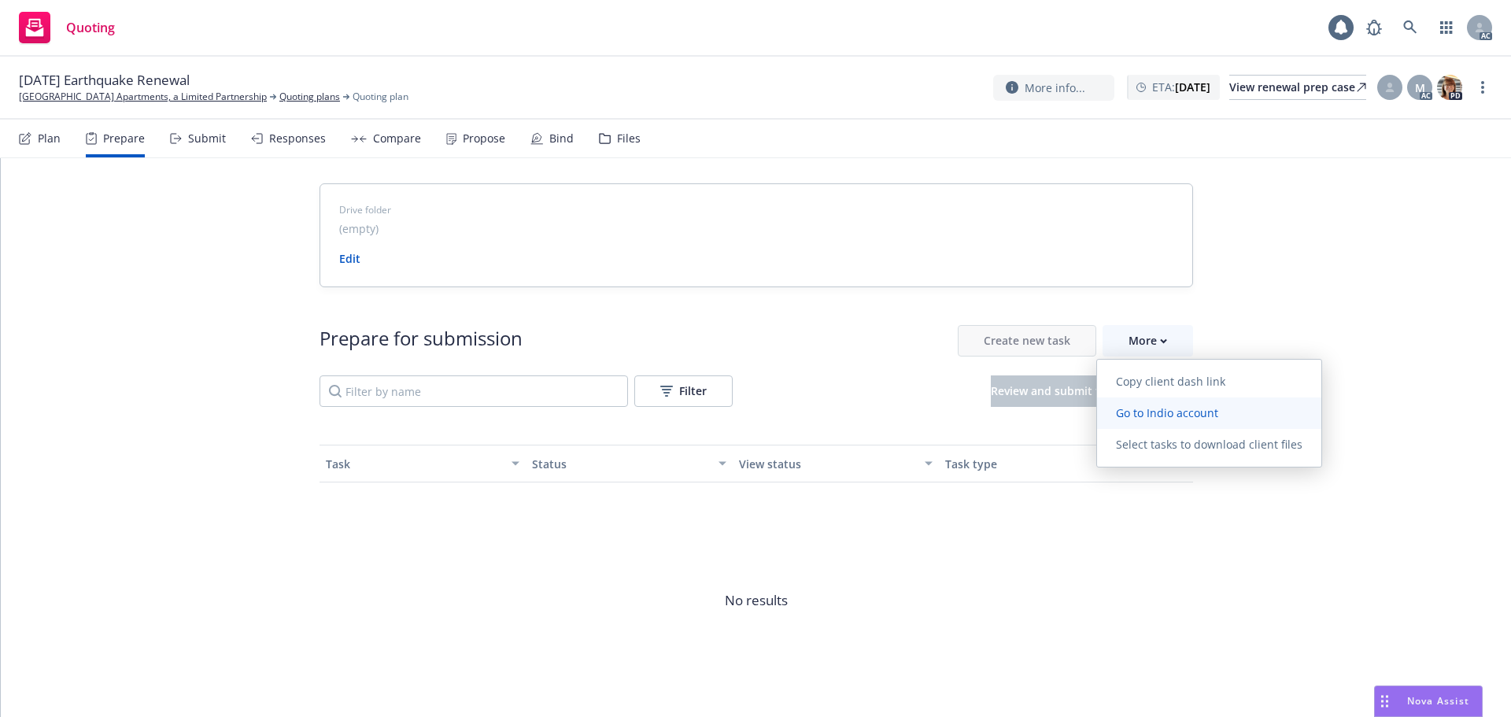
click at [1157, 406] on span "Go to Indio account" at bounding box center [1167, 412] width 140 height 15
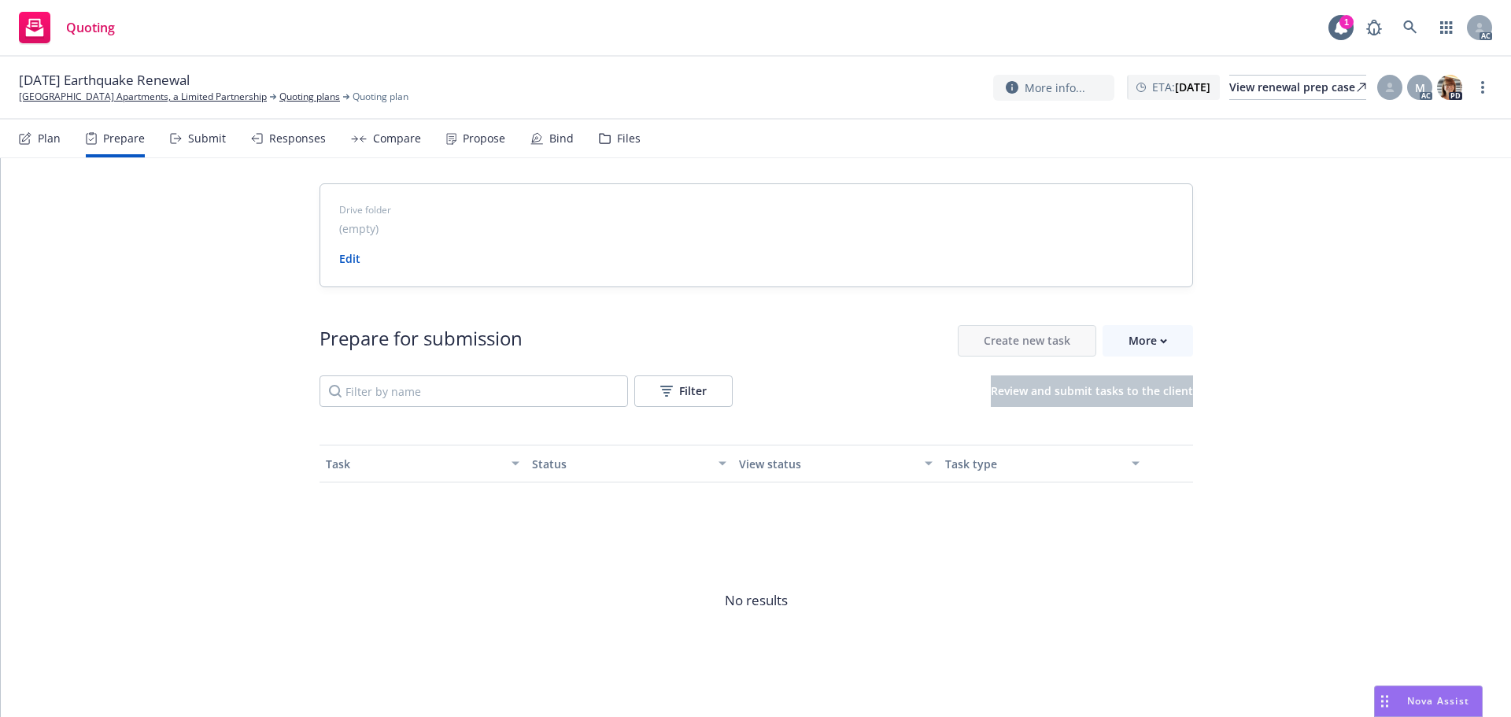
drag, startPoint x: 135, startPoint y: 95, endPoint x: 138, endPoint y: 71, distance: 24.7
click at [135, 95] on link "[GEOGRAPHIC_DATA] Apartments, a Limited Partnership" at bounding box center [143, 97] width 248 height 14
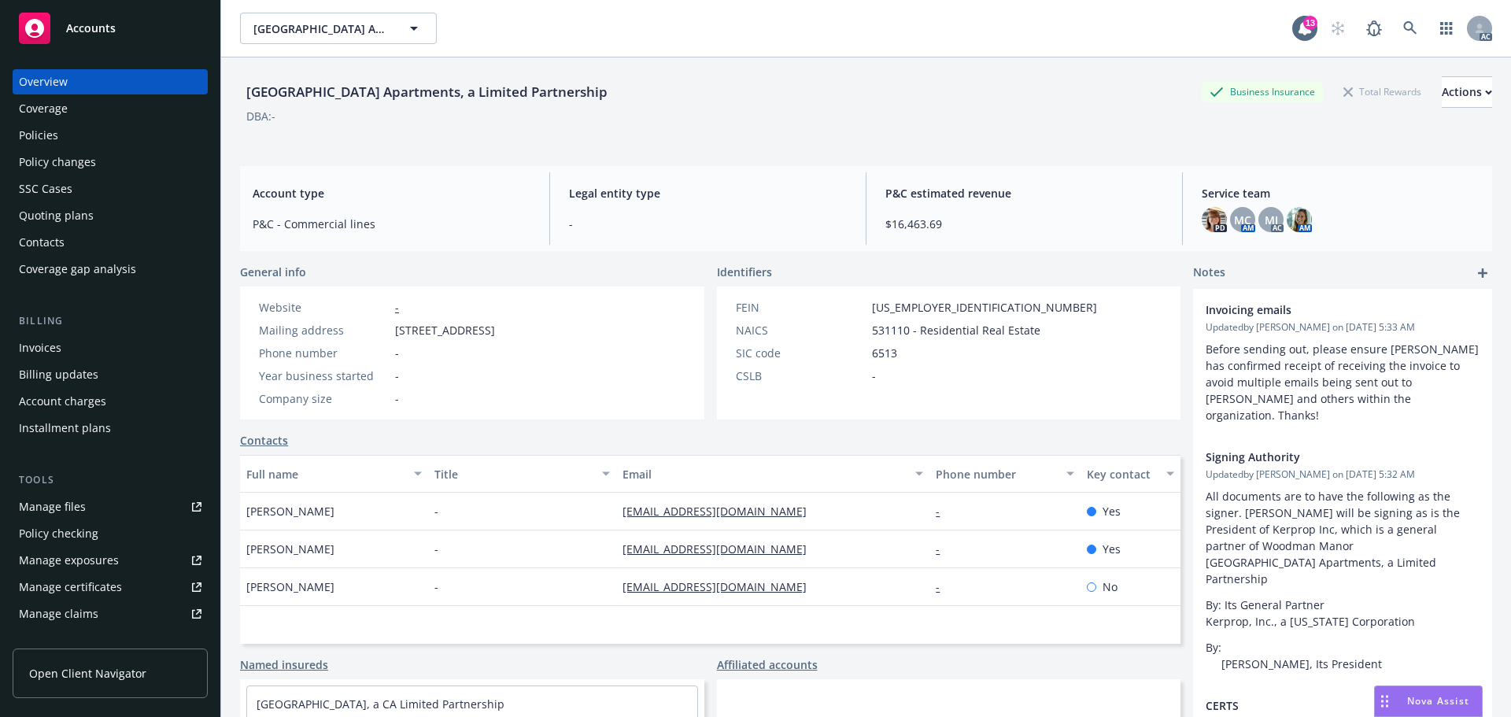
click at [831, 156] on div "[GEOGRAPHIC_DATA] Apartments, a Limited Partnership Business Insurance Total Re…" at bounding box center [866, 406] width 1252 height 698
click at [891, 240] on div "P&C estimated revenue $16,463.69" at bounding box center [1024, 208] width 303 height 72
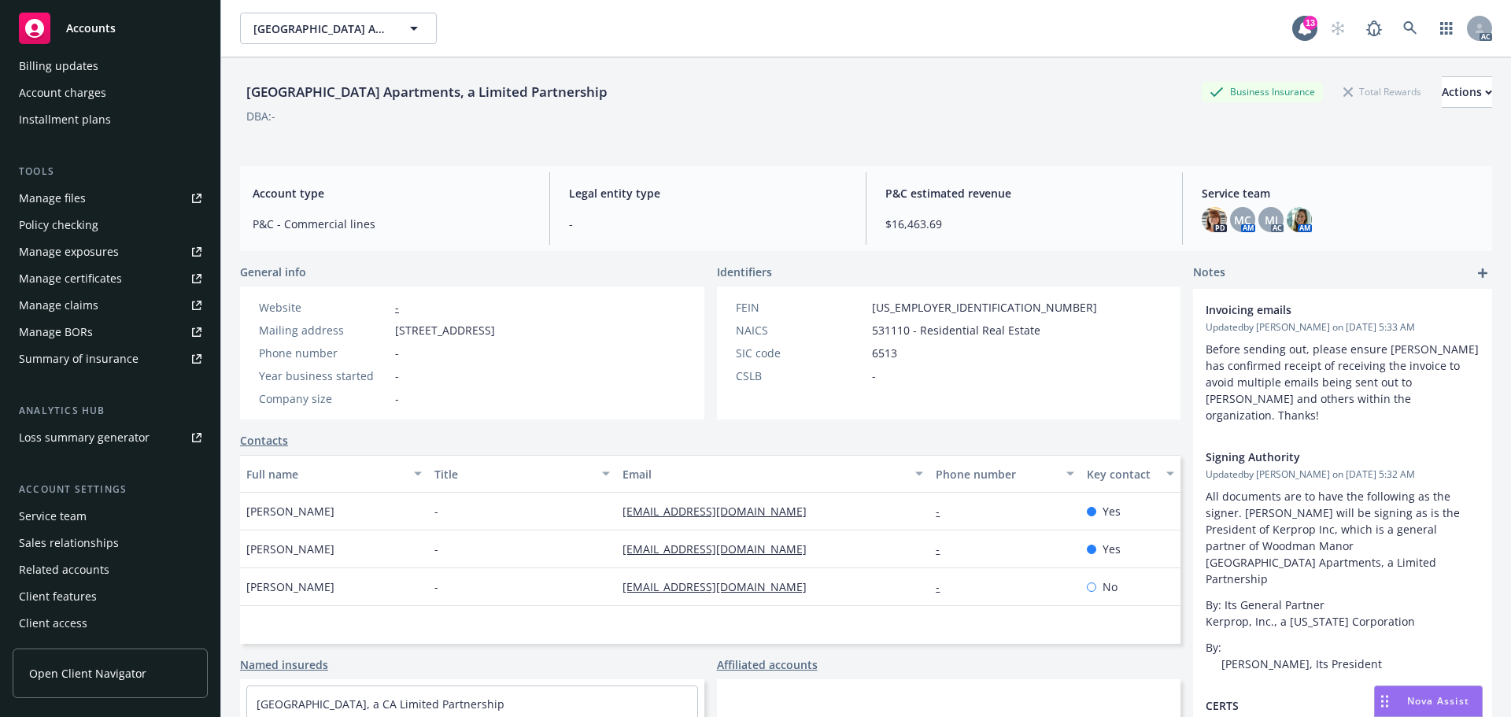
click at [54, 519] on div "Service team" at bounding box center [53, 516] width 68 height 25
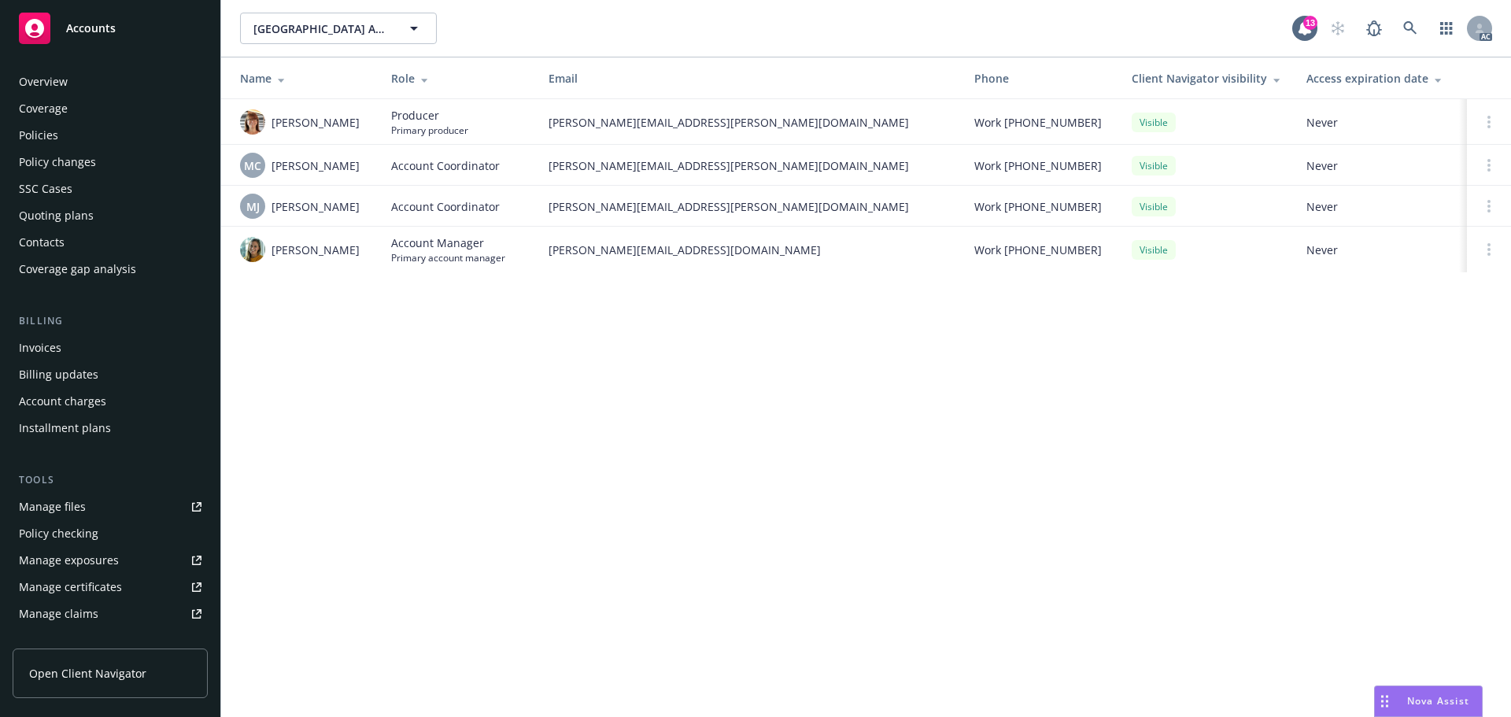
click at [94, 140] on div "Policies" at bounding box center [110, 135] width 183 height 25
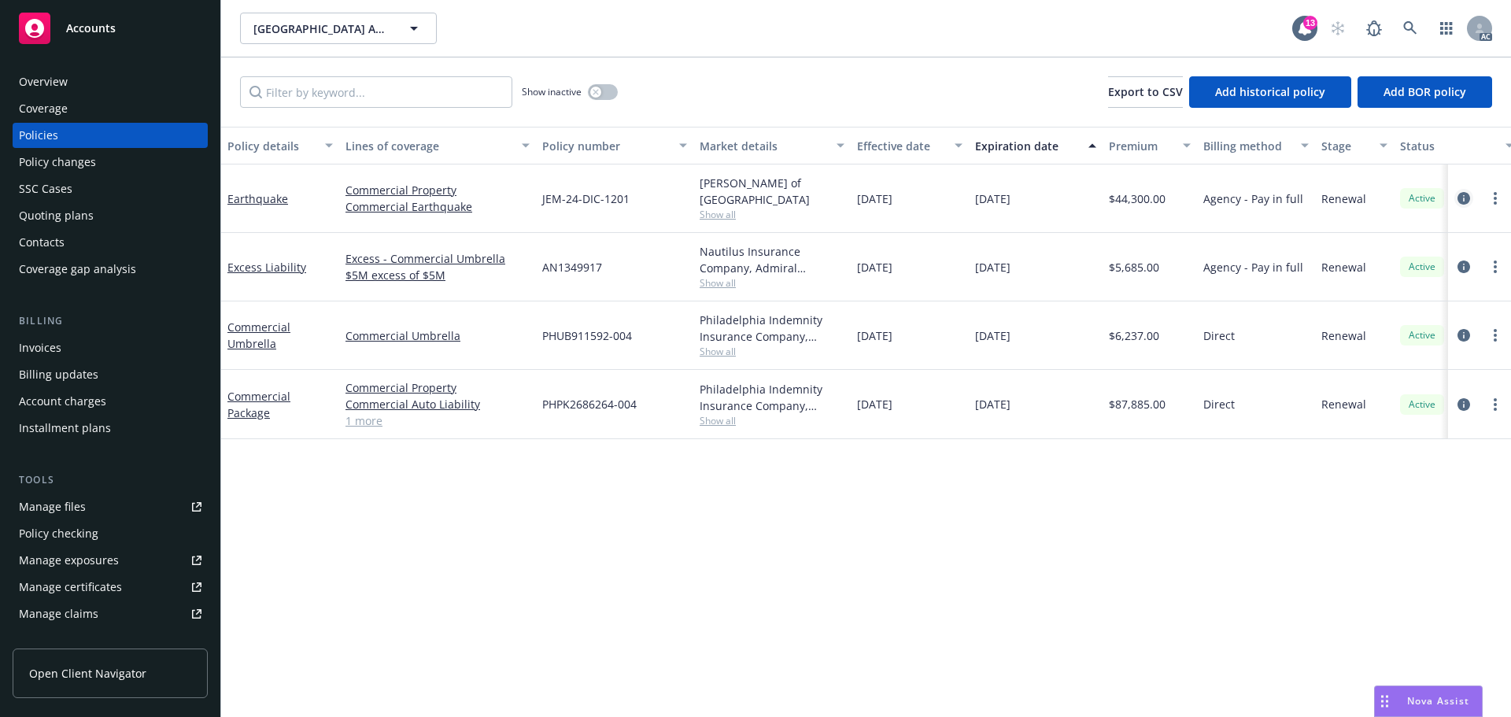
click at [1461, 197] on icon "circleInformation" at bounding box center [1463, 198] width 13 height 13
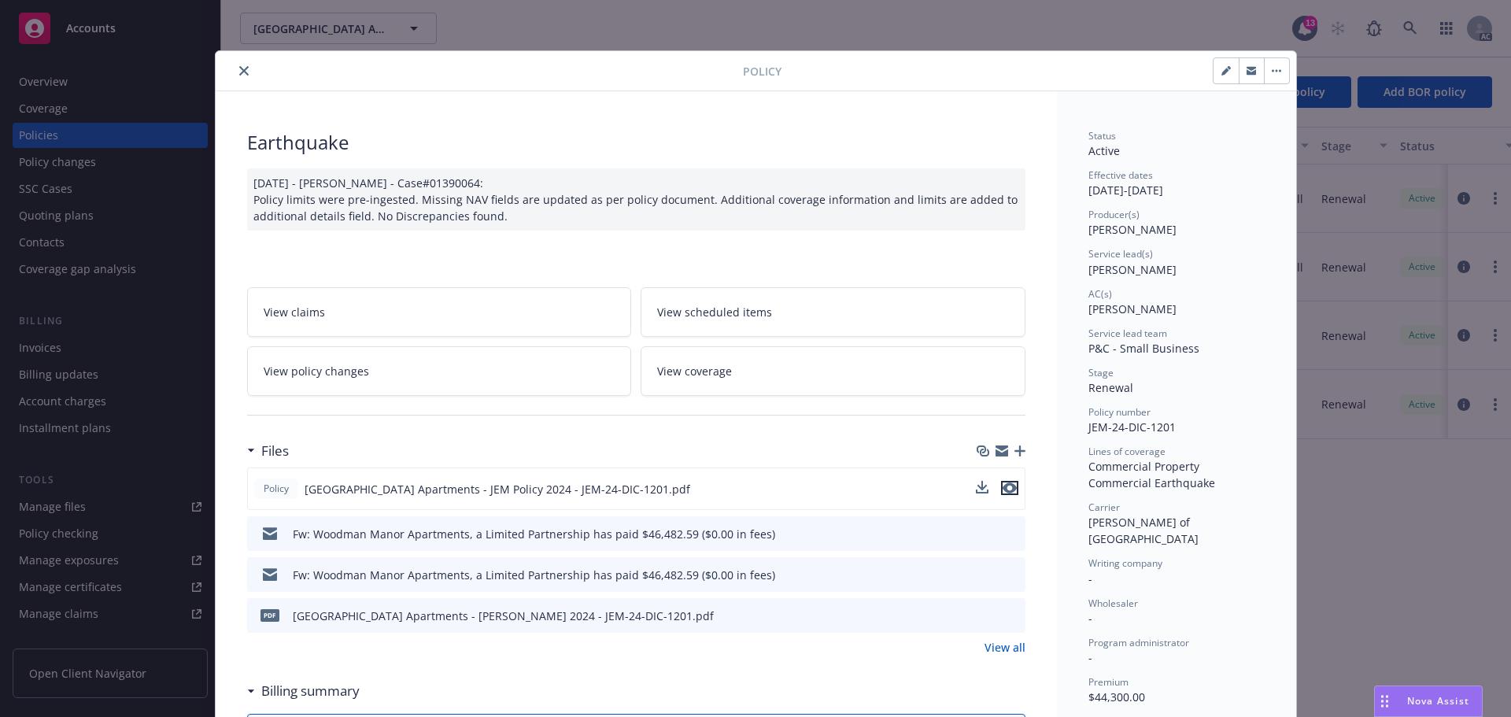
click at [1005, 488] on icon "preview file" at bounding box center [1009, 487] width 14 height 11
click at [988, 644] on link "View all" at bounding box center [1004, 647] width 41 height 17
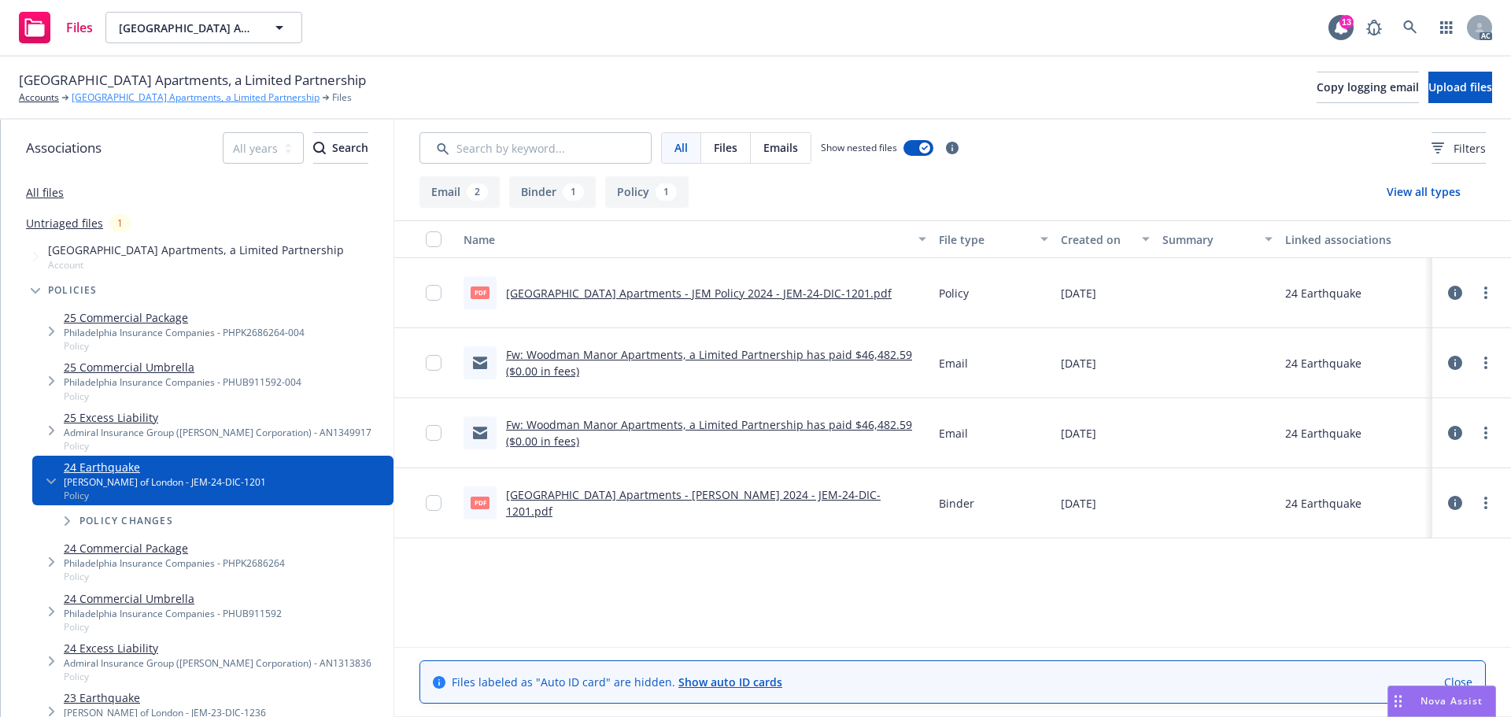
click at [245, 98] on link "[GEOGRAPHIC_DATA] Apartments, a Limited Partnership" at bounding box center [196, 97] width 248 height 14
click at [24, 190] on div "All files" at bounding box center [197, 191] width 393 height 31
click at [42, 186] on link "All files" at bounding box center [45, 192] width 38 height 15
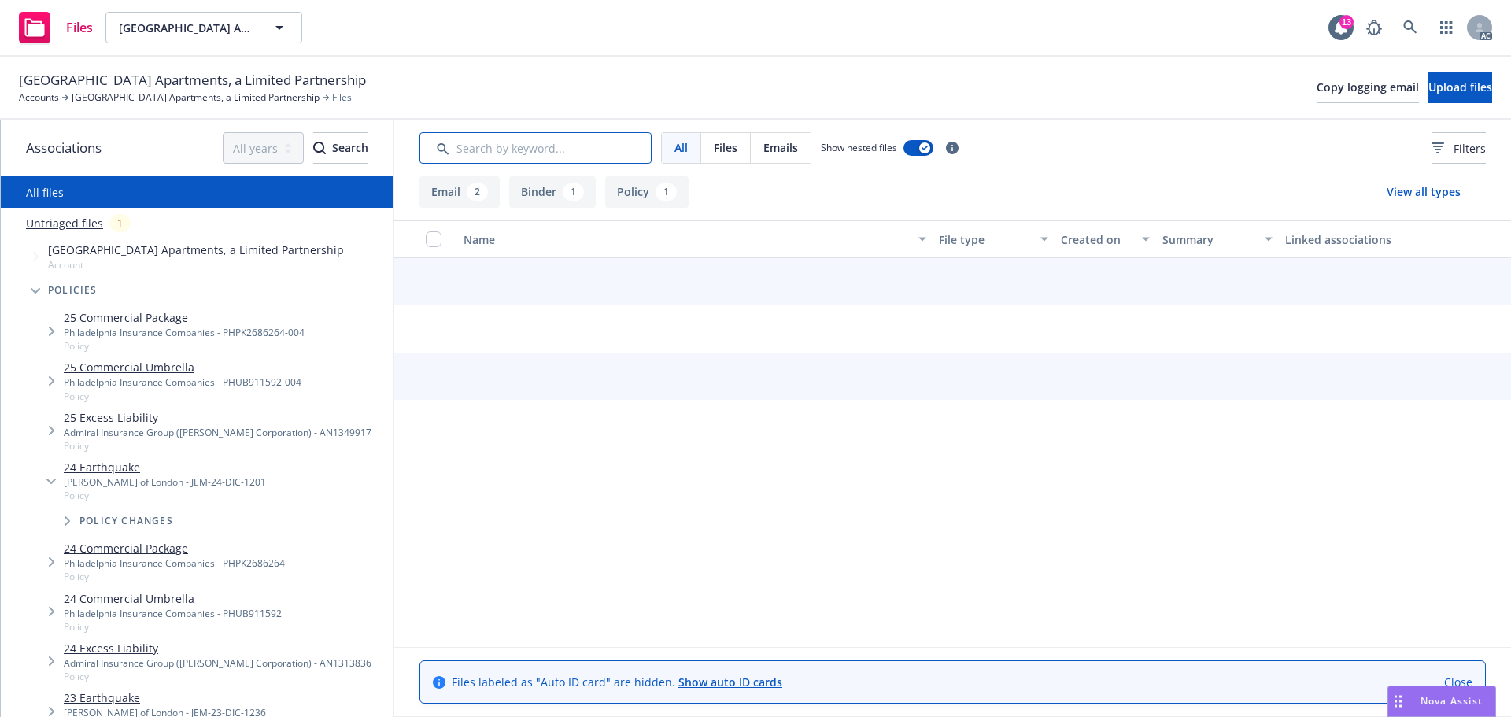
click at [497, 156] on input "Search by keyword..." at bounding box center [535, 147] width 232 height 31
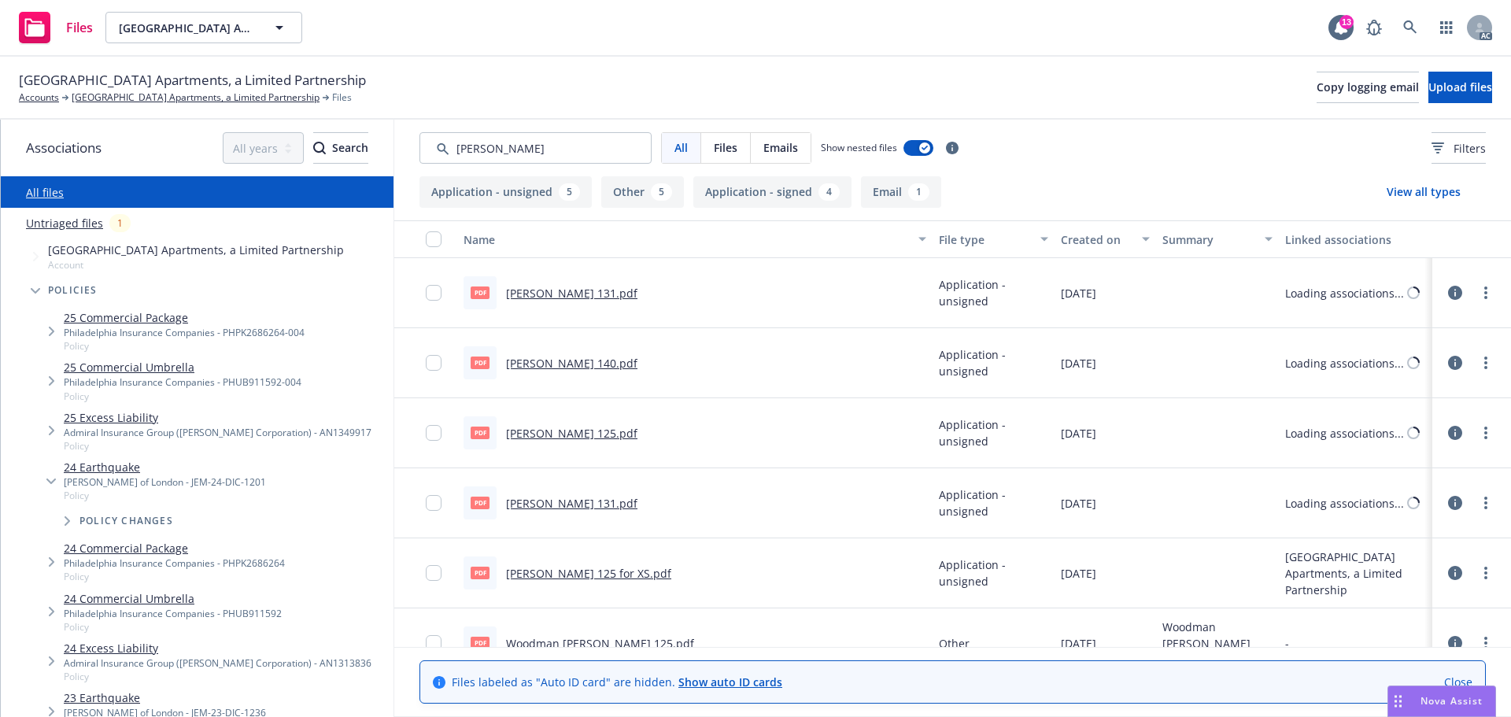
click at [1105, 245] on div "Created on" at bounding box center [1097, 239] width 72 height 17
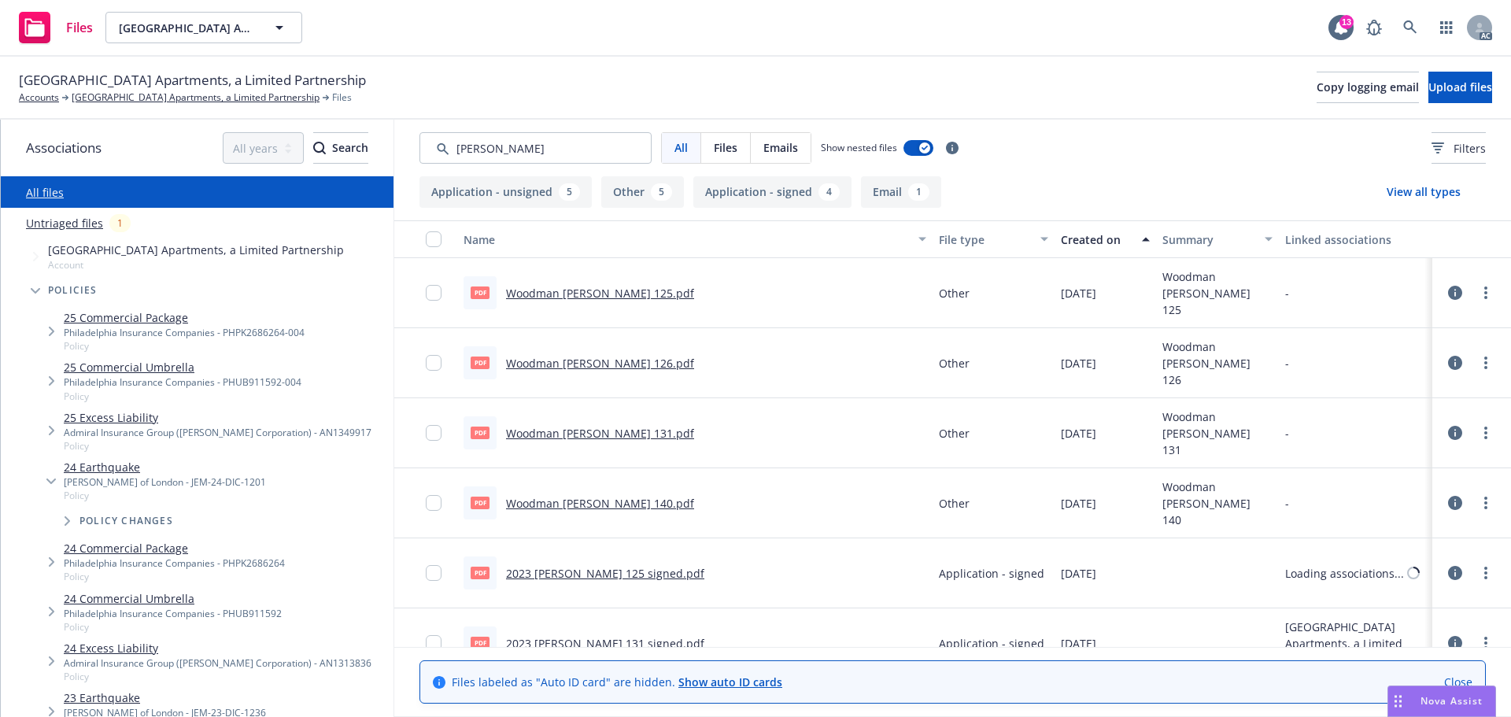
click at [1105, 245] on div "Created on" at bounding box center [1097, 239] width 72 height 17
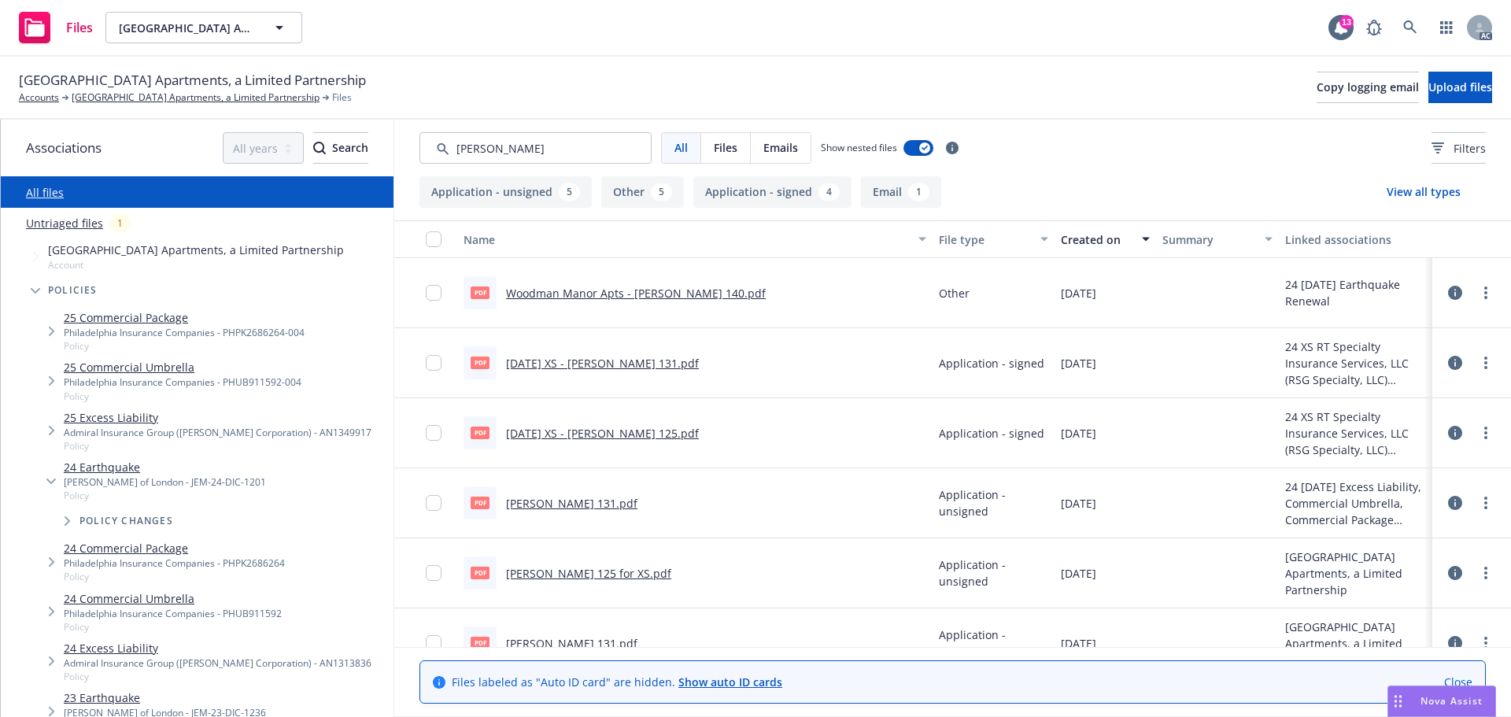
click at [652, 297] on link "Woodman Manor Apts - [PERSON_NAME] 140.pdf" at bounding box center [636, 293] width 260 height 15
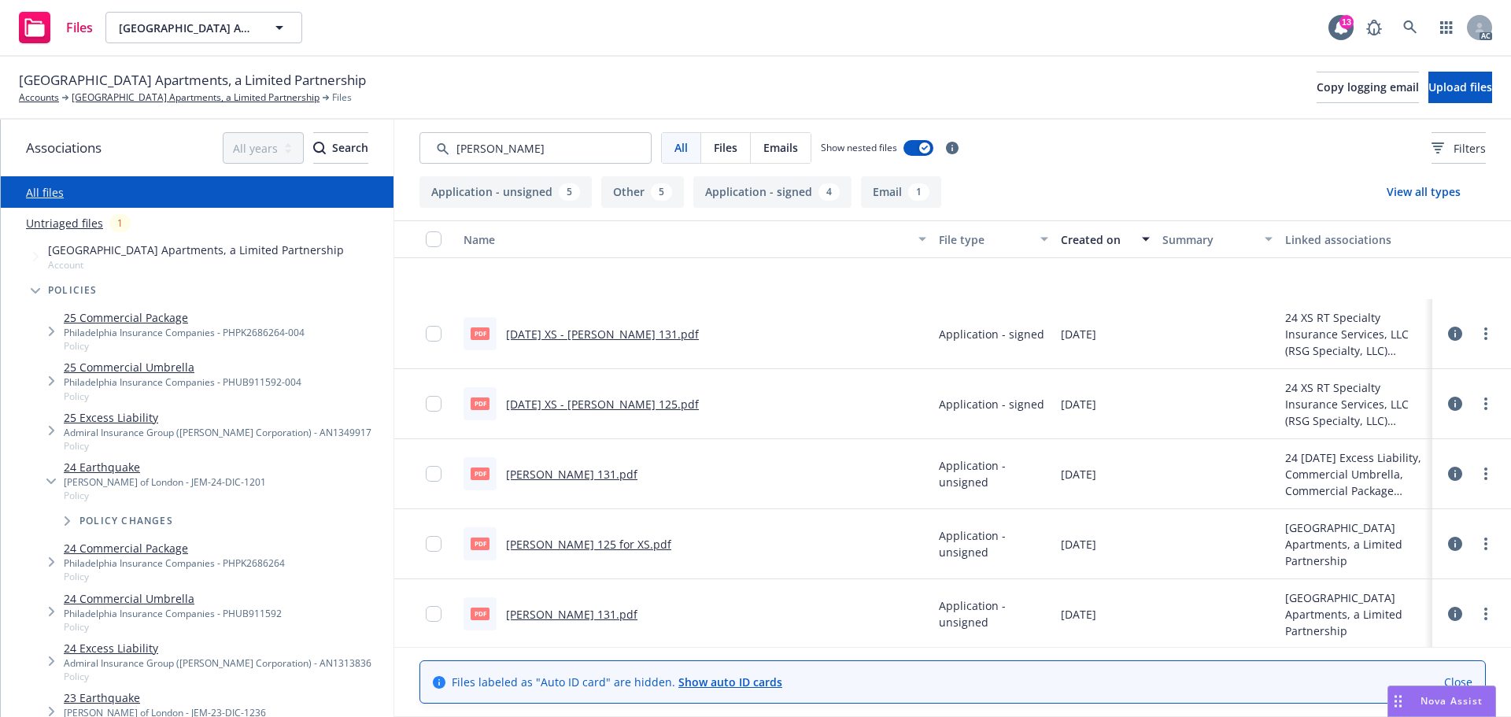
scroll to position [157, 0]
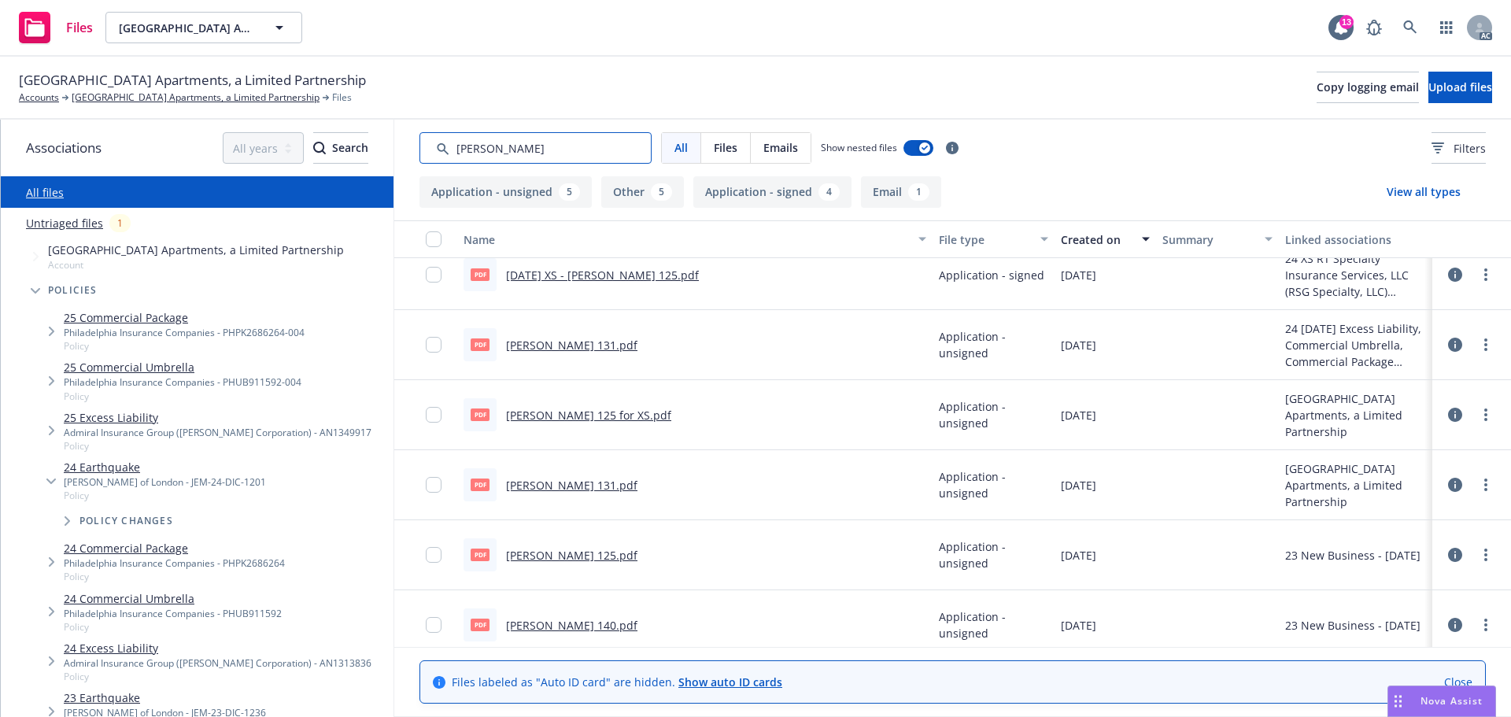
drag, startPoint x: 543, startPoint y: 149, endPoint x: 463, endPoint y: 153, distance: 80.3
click at [463, 153] on input "Search by keyword..." at bounding box center [535, 147] width 232 height 31
type input "app"
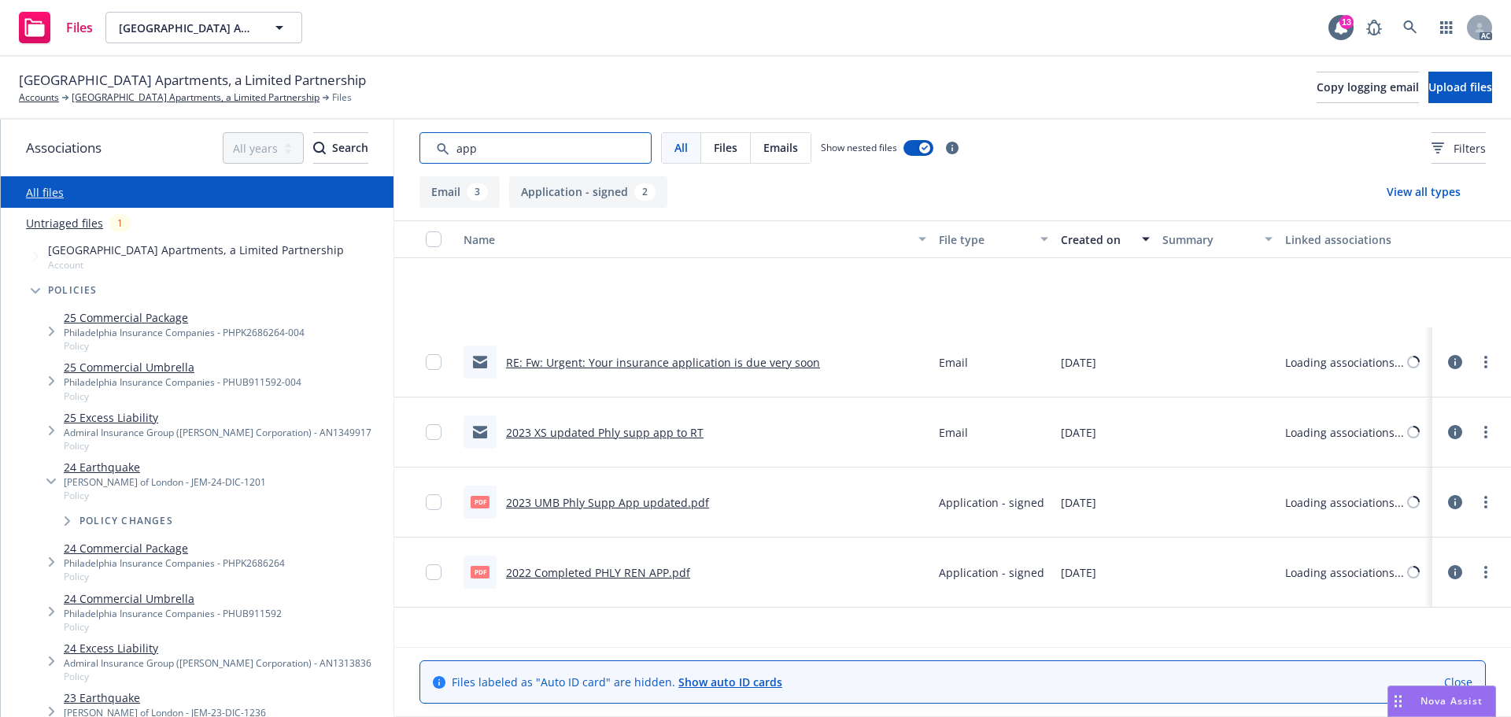
scroll to position [0, 0]
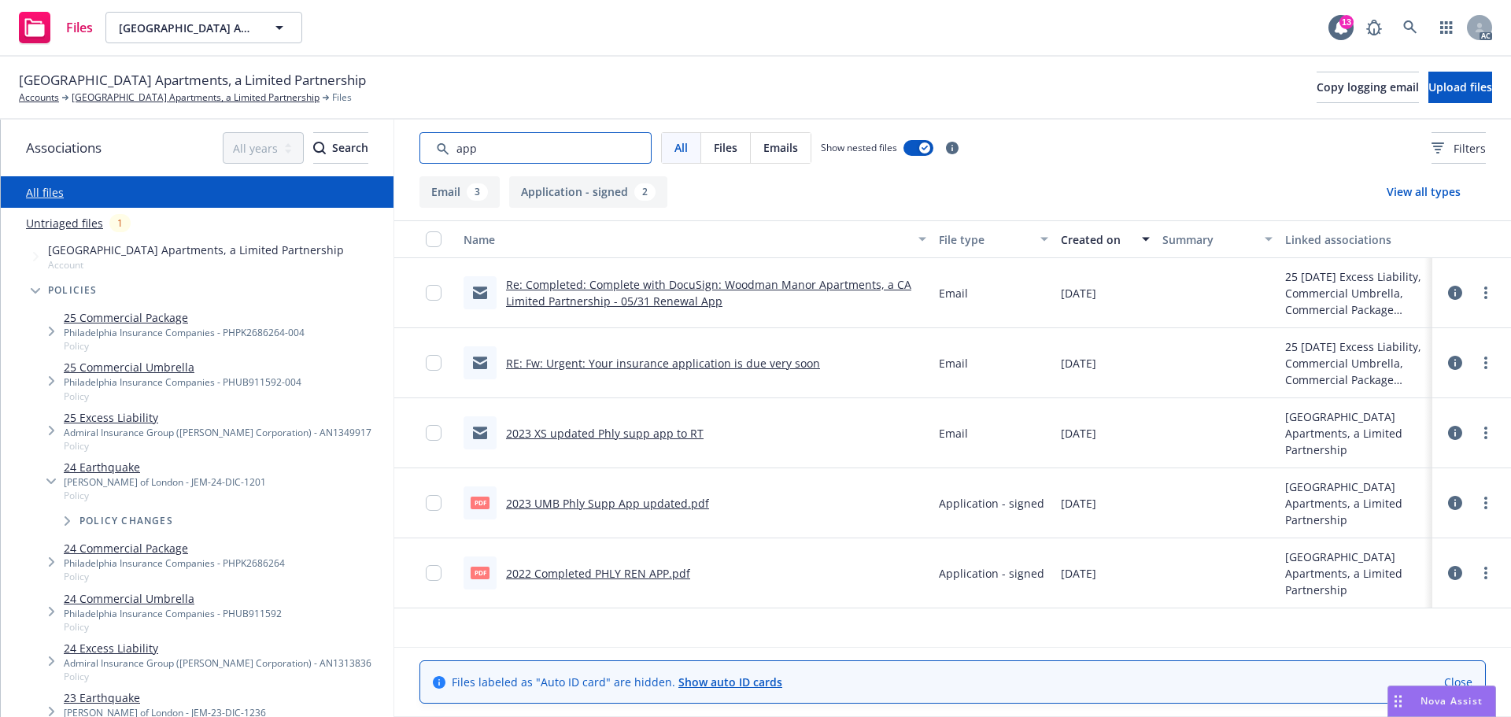
drag, startPoint x: 563, startPoint y: 139, endPoint x: 413, endPoint y: 146, distance: 149.7
click at [413, 146] on div "All Files Emails Show nested files Filters" at bounding box center [952, 148] width 1116 height 57
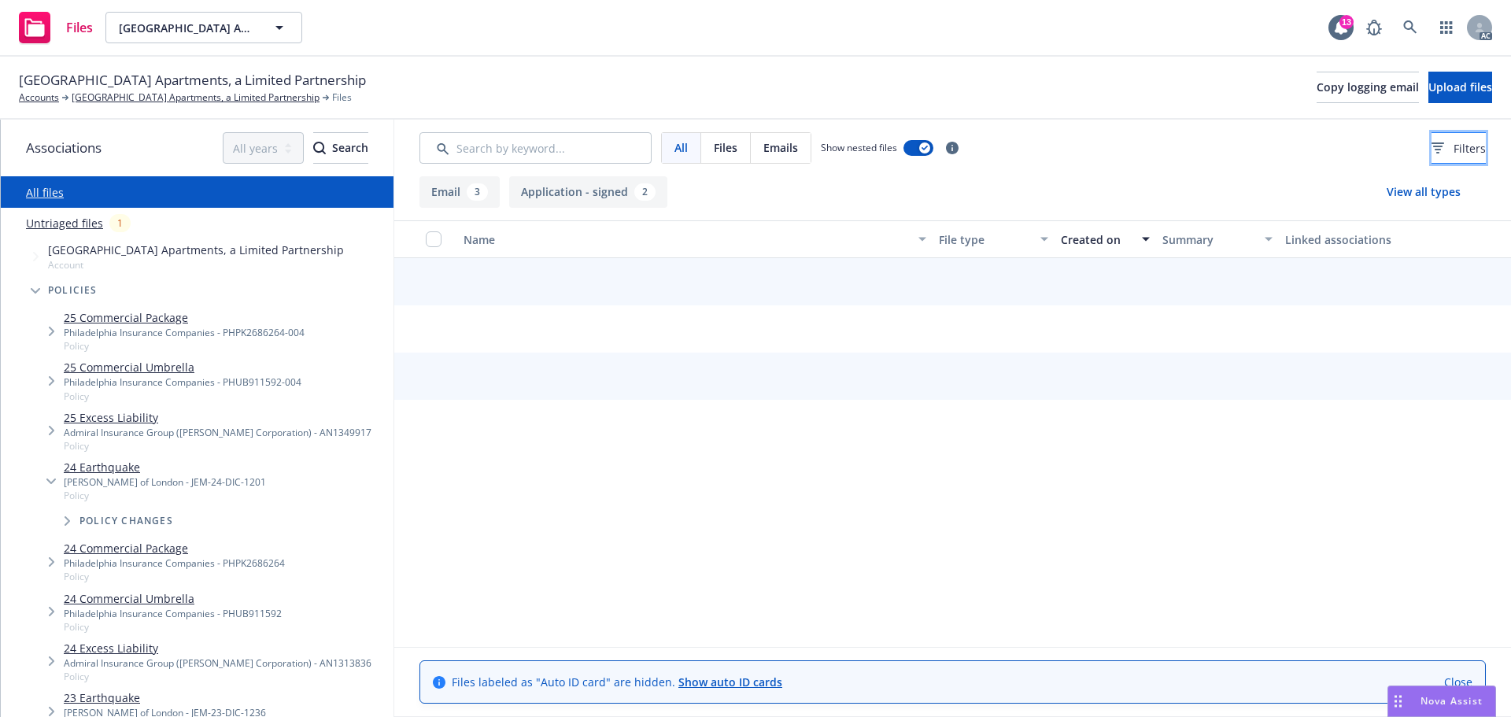
click at [1431, 137] on button "Filters" at bounding box center [1458, 147] width 54 height 31
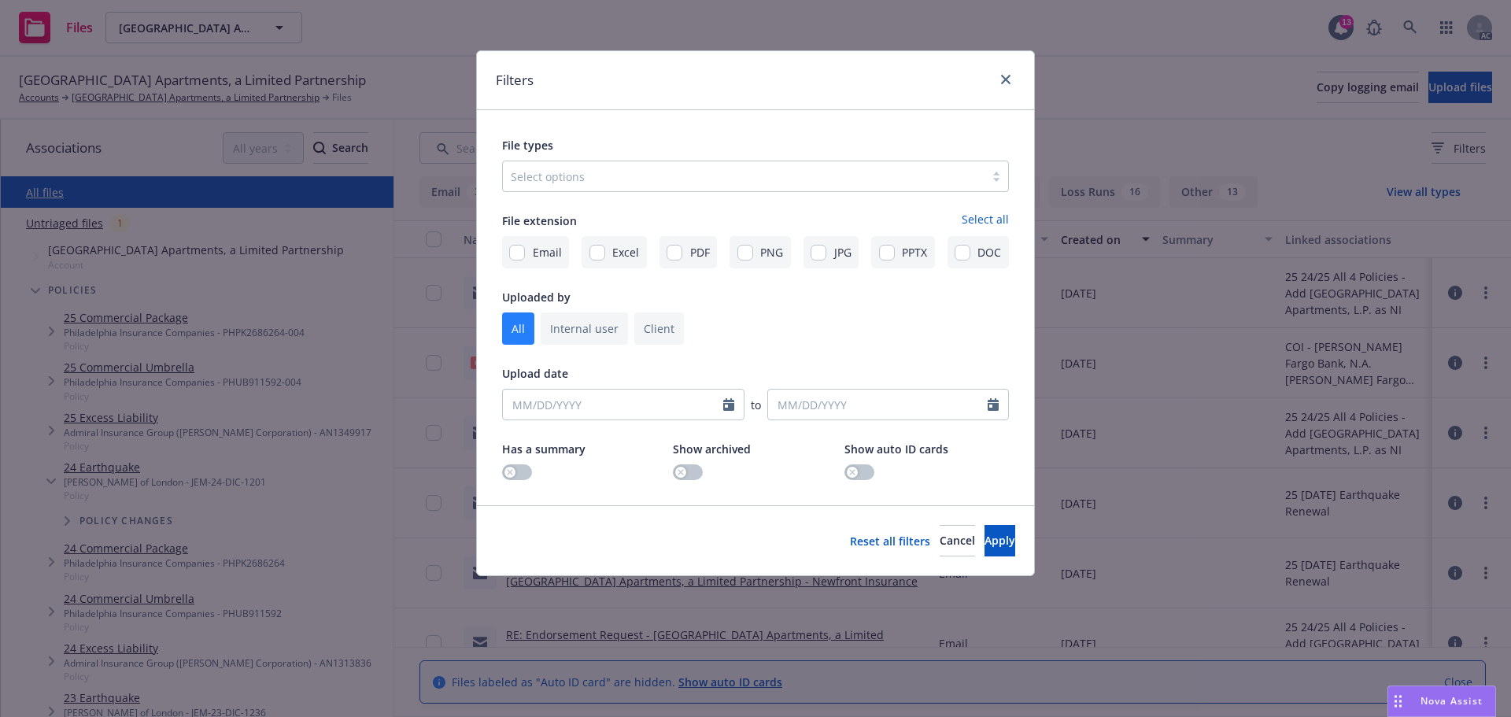
drag, startPoint x: 619, startPoint y: 179, endPoint x: 613, endPoint y: 187, distance: 10.7
click at [618, 179] on div at bounding box center [744, 176] width 466 height 19
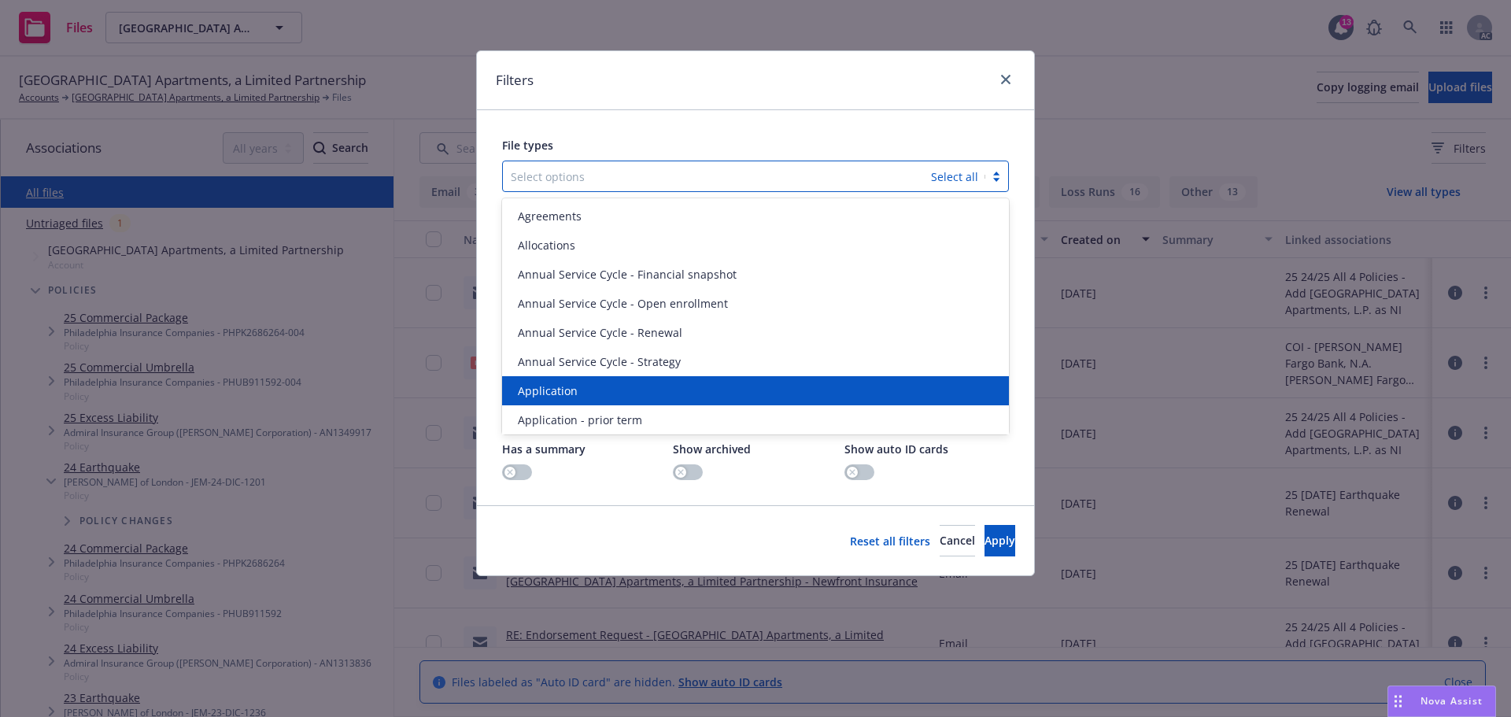
click at [535, 401] on div "Application" at bounding box center [755, 390] width 507 height 29
click at [535, 401] on div "Application - prior term" at bounding box center [755, 390] width 507 height 29
click at [535, 401] on div "Application - signed" at bounding box center [755, 390] width 507 height 29
click at [535, 401] on div "Application - unsigned" at bounding box center [755, 390] width 507 height 29
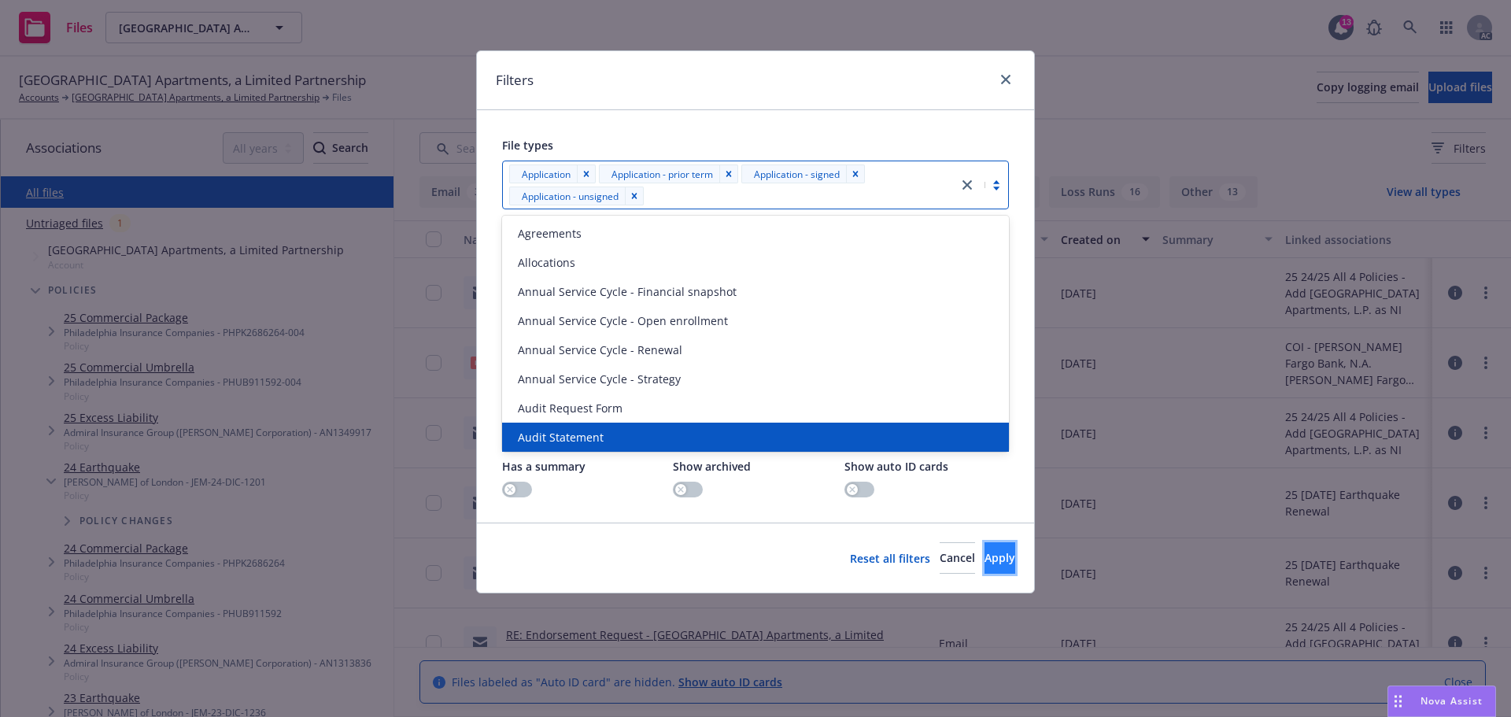
click at [984, 570] on button "Apply" at bounding box center [999, 557] width 31 height 31
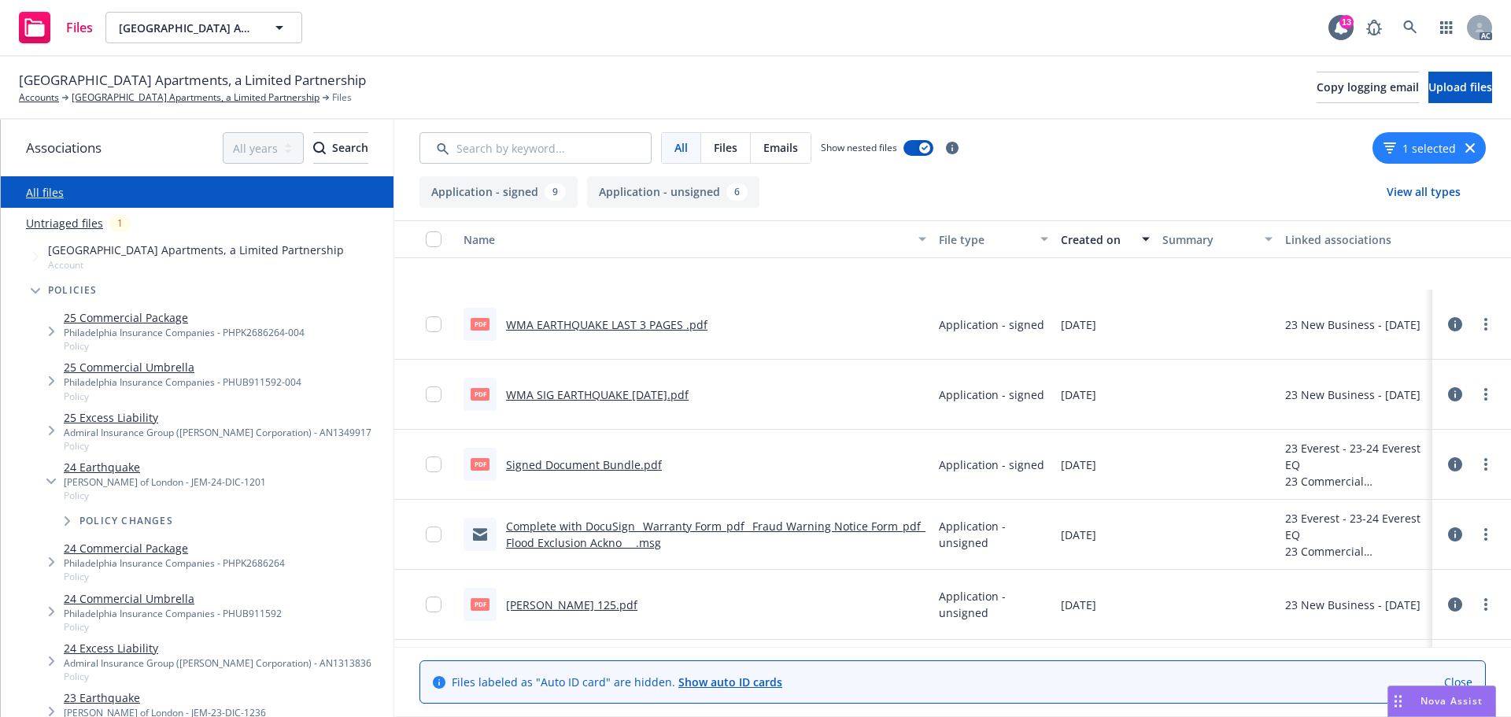
scroll to position [551, 0]
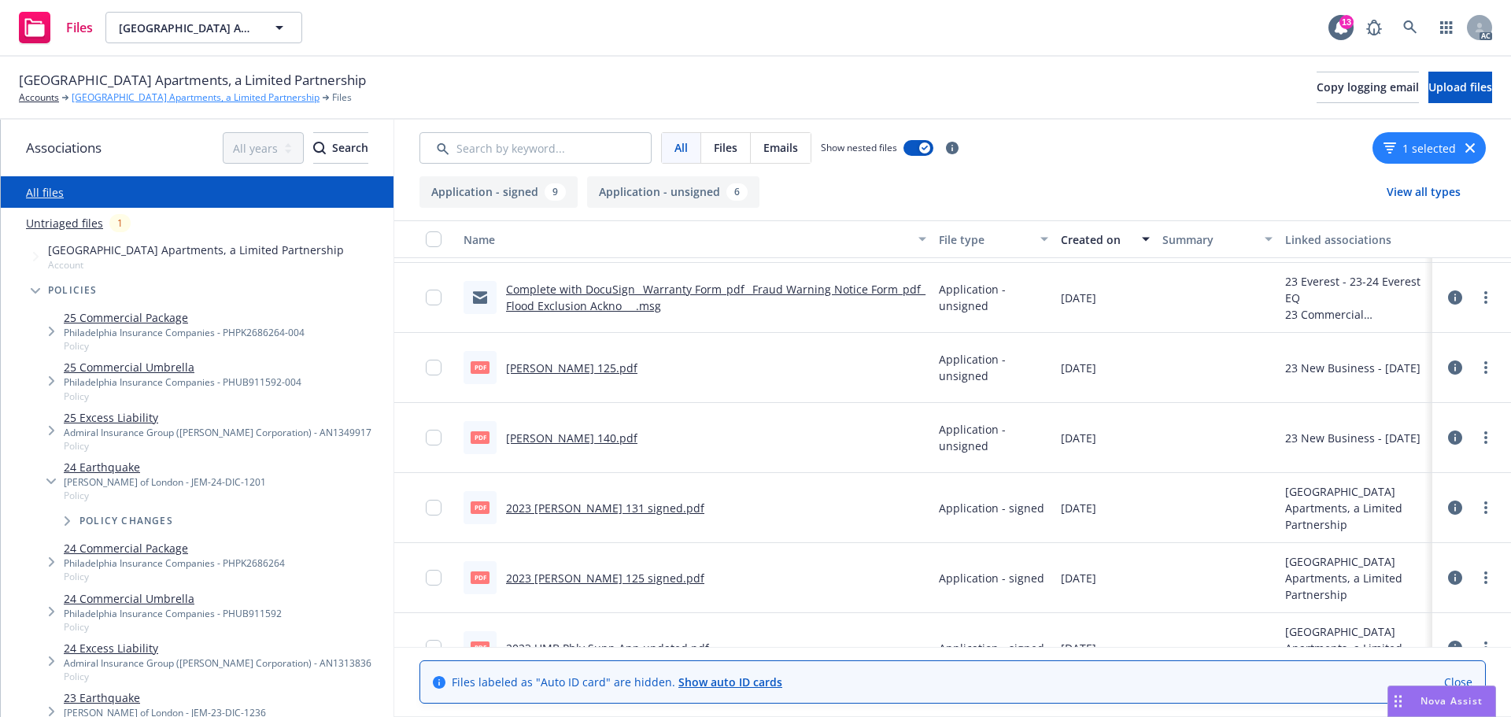
click at [154, 101] on link "[GEOGRAPHIC_DATA] Apartments, a Limited Partnership" at bounding box center [196, 97] width 248 height 14
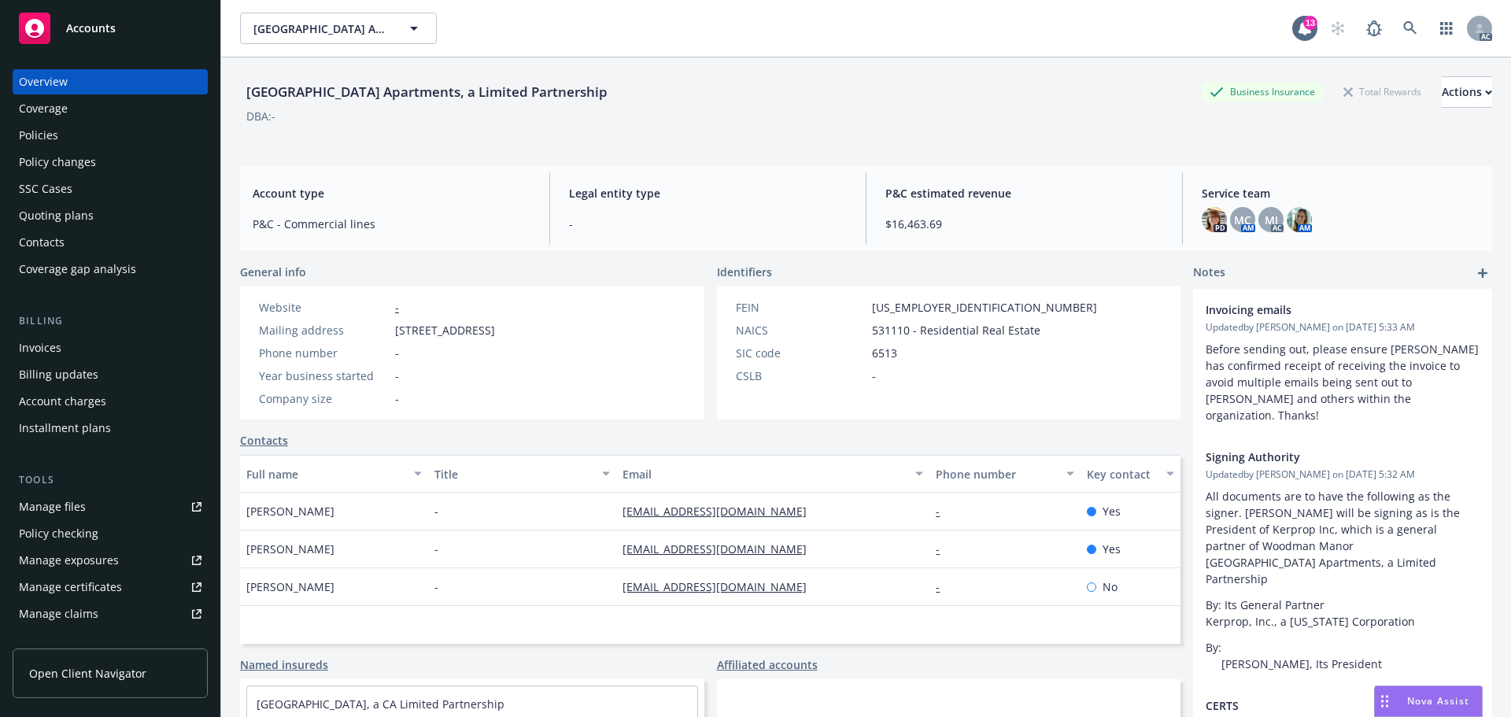
click at [129, 145] on div "Policies" at bounding box center [110, 135] width 183 height 25
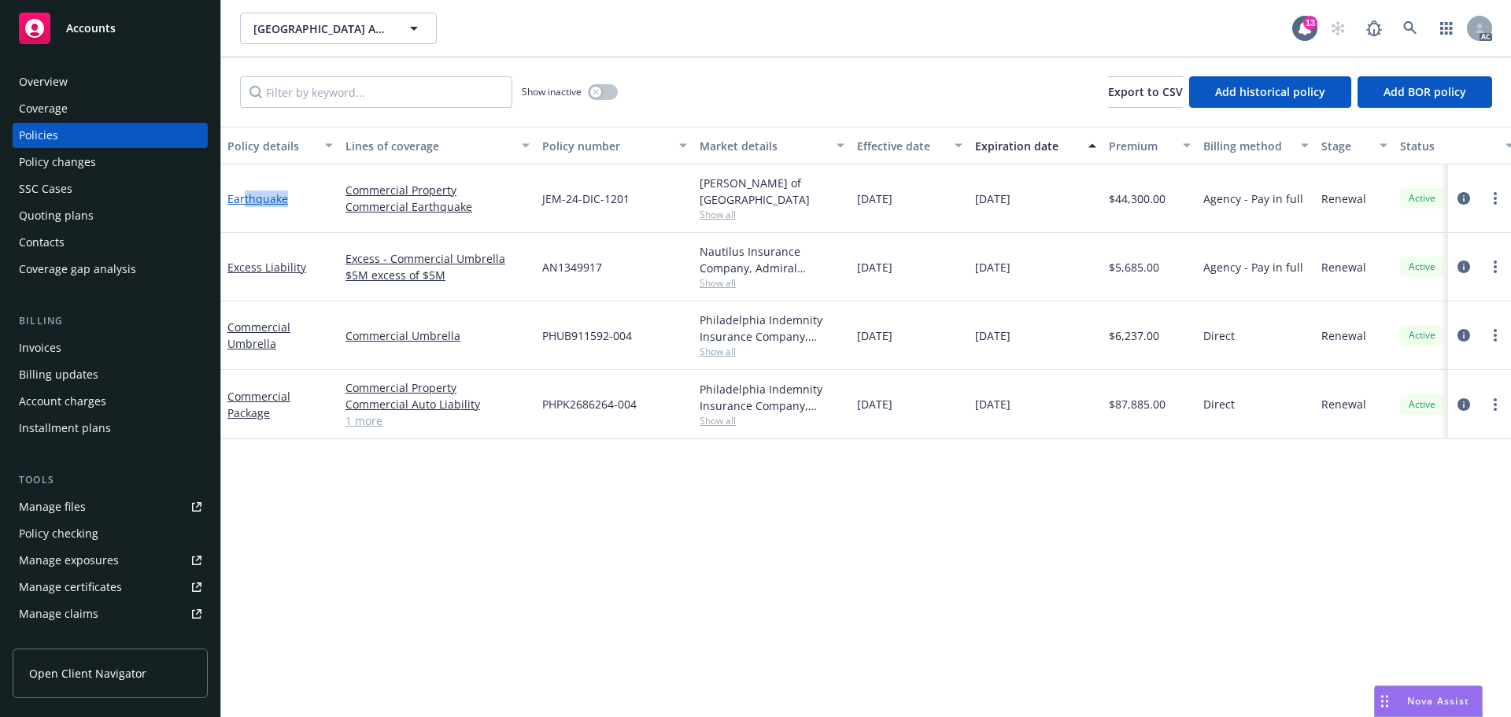
drag, startPoint x: 288, startPoint y: 200, endPoint x: 242, endPoint y: 201, distance: 45.6
click at [242, 201] on div "Earthquake" at bounding box center [279, 198] width 105 height 17
drag, startPoint x: 481, startPoint y: 208, endPoint x: 347, endPoint y: 212, distance: 133.8
click at [347, 212] on link "Commercial Earthquake" at bounding box center [437, 206] width 184 height 17
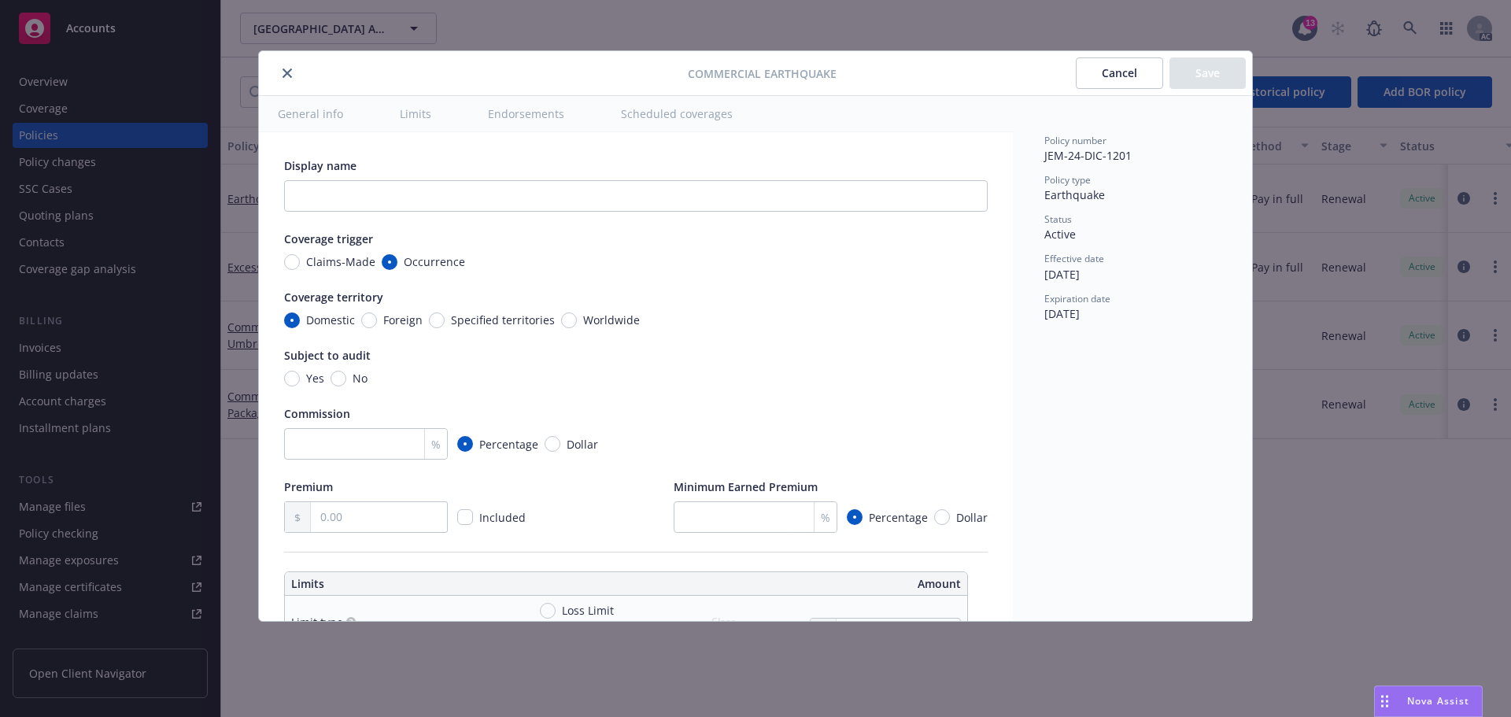
type textarea "x"
click at [285, 75] on icon "close" at bounding box center [286, 72] width 9 height 9
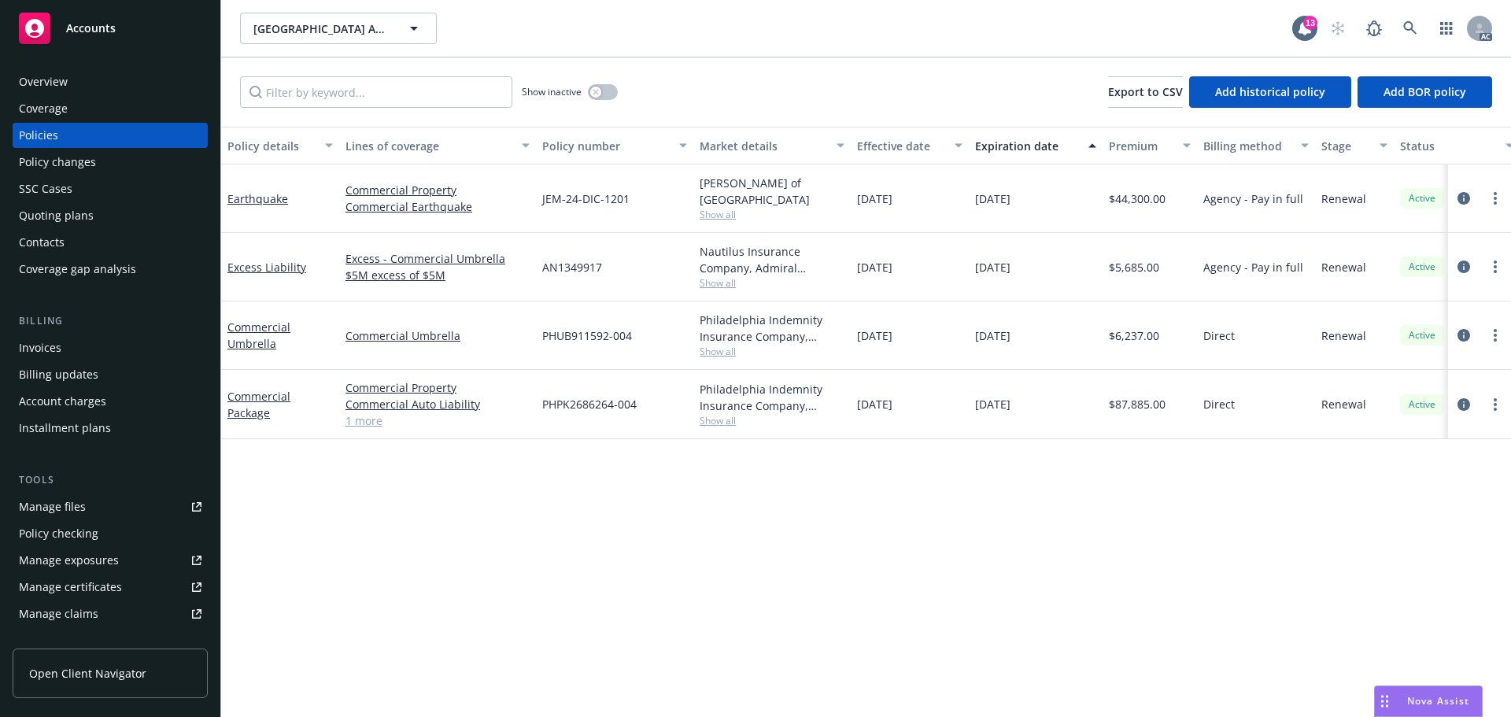
click at [89, 95] on div "Overview Coverage Policies Policy changes SSC Cases Quoting plans Contacts Cove…" at bounding box center [110, 175] width 195 height 212
click at [90, 83] on div "Overview" at bounding box center [110, 81] width 183 height 25
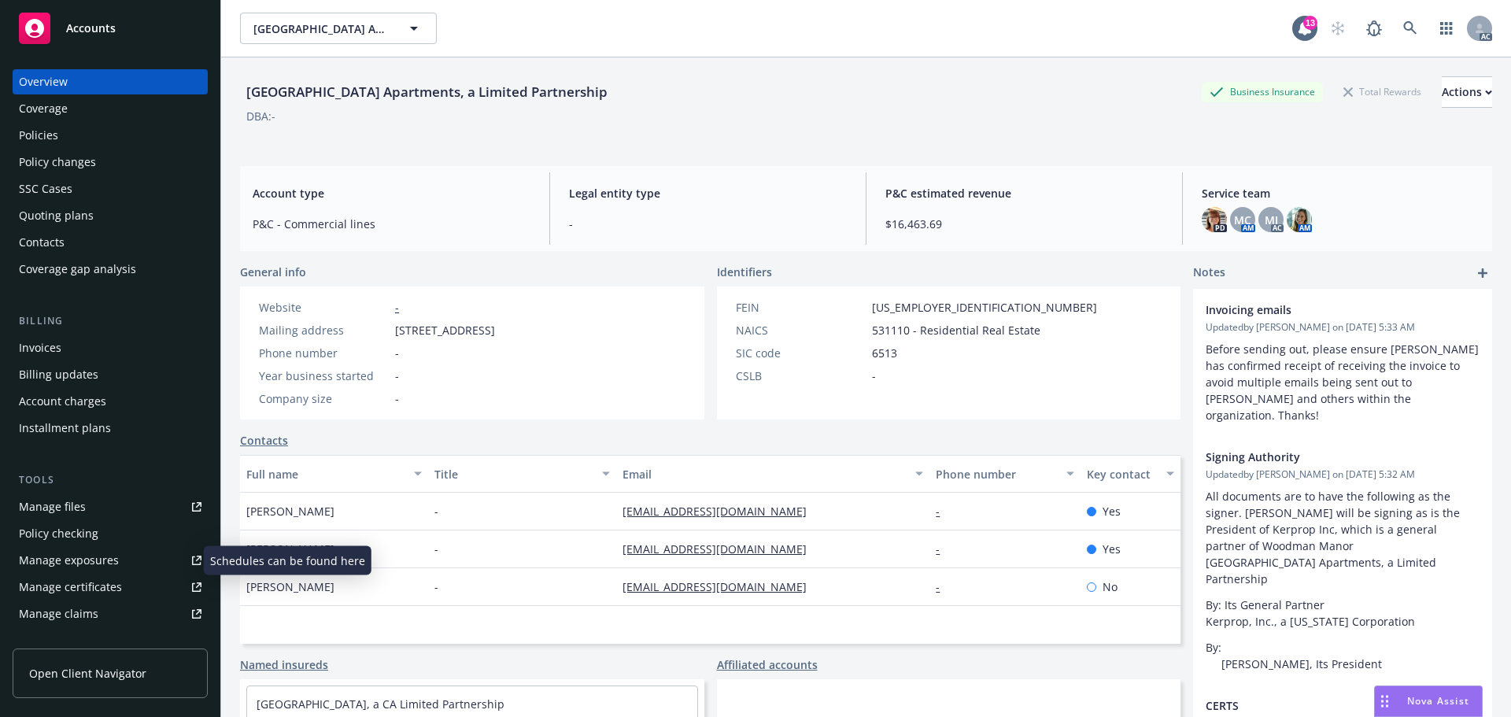
click at [92, 555] on div "Manage exposures" at bounding box center [69, 560] width 100 height 25
click at [67, 507] on div "Manage files" at bounding box center [52, 506] width 67 height 25
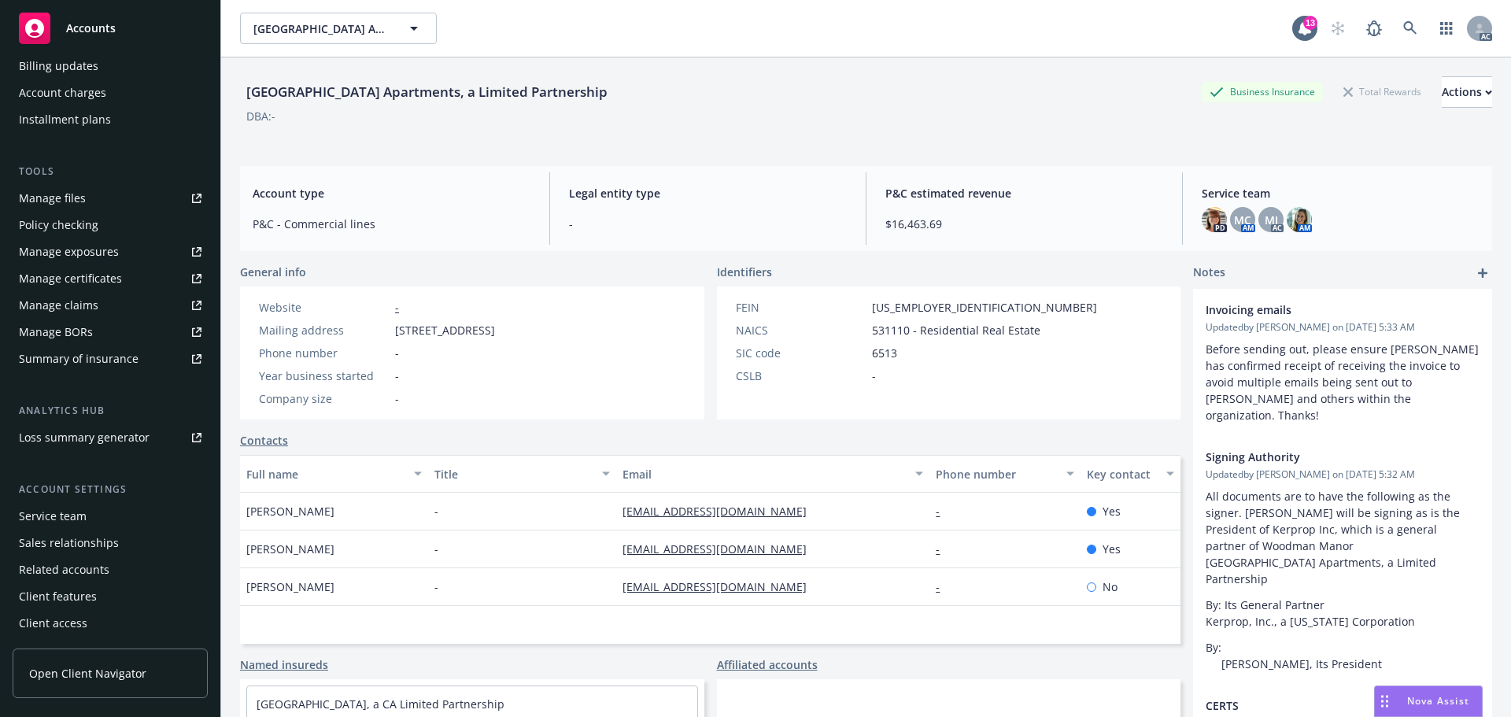
drag, startPoint x: 42, startPoint y: 521, endPoint x: 52, endPoint y: 515, distance: 12.0
click at [42, 521] on div "Service team" at bounding box center [53, 516] width 68 height 25
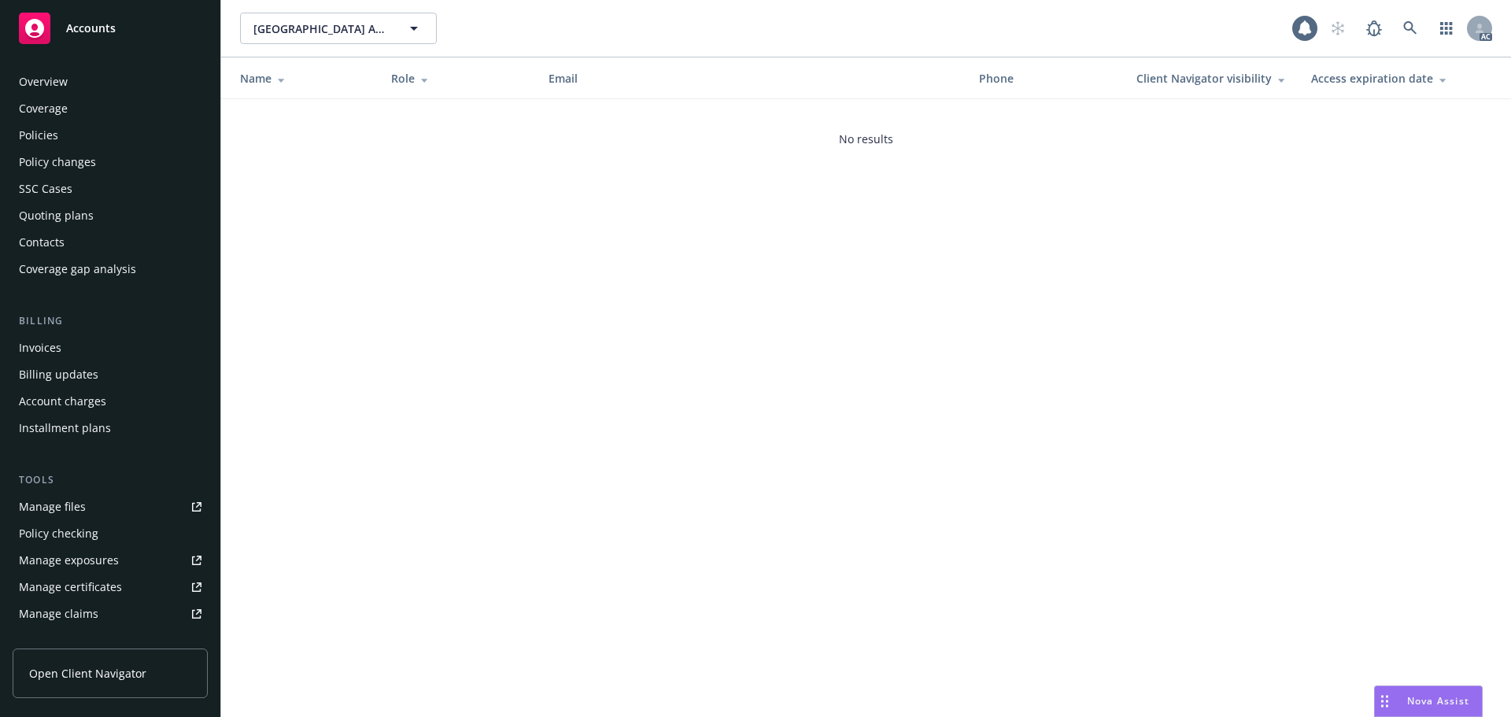
scroll to position [308, 0]
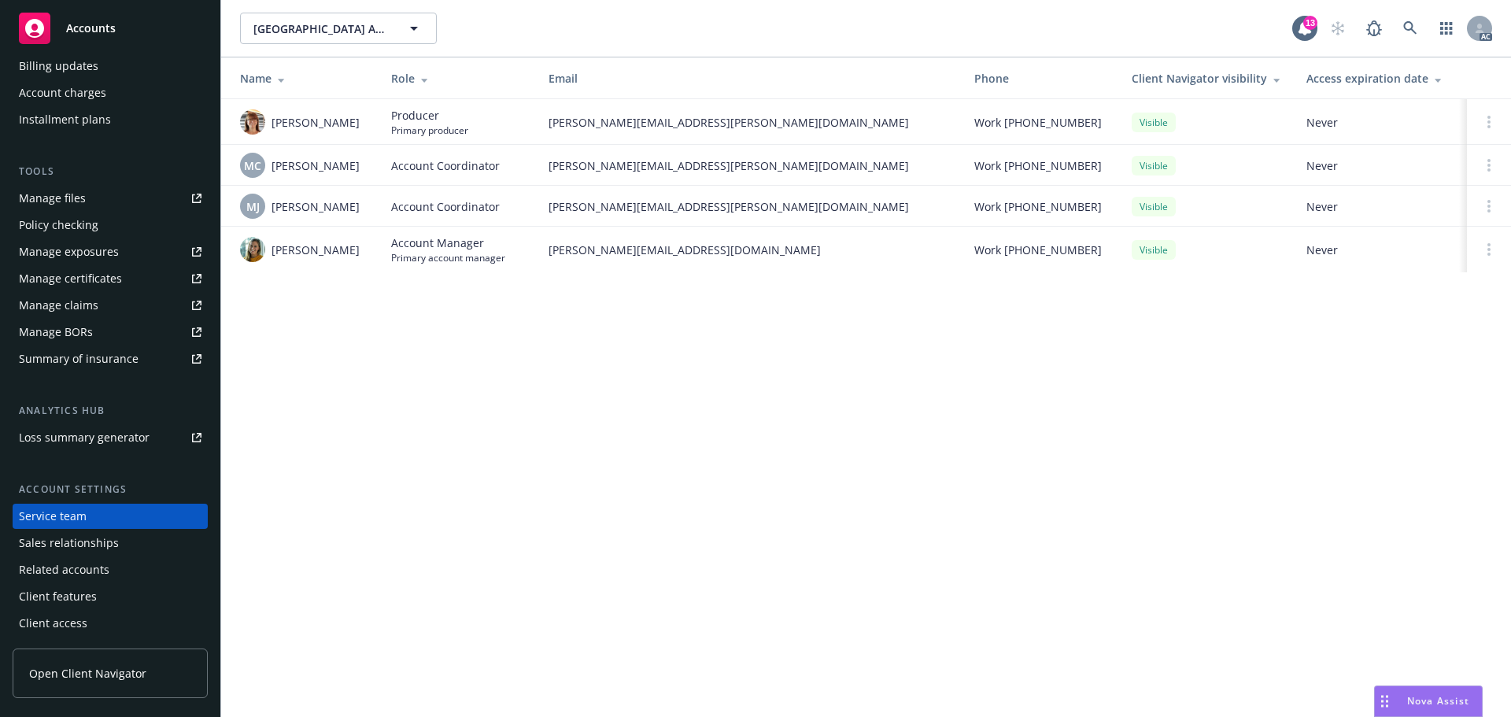
click at [657, 377] on div "Woodman Manor Apartments, a Limited Partnership Woodman Manor Apartments, a Lim…" at bounding box center [866, 358] width 1290 height 717
click at [879, 397] on div "Woodman Manor Apartments, a Limited Partnership Woodman Manor Apartments, a Lim…" at bounding box center [866, 358] width 1290 height 717
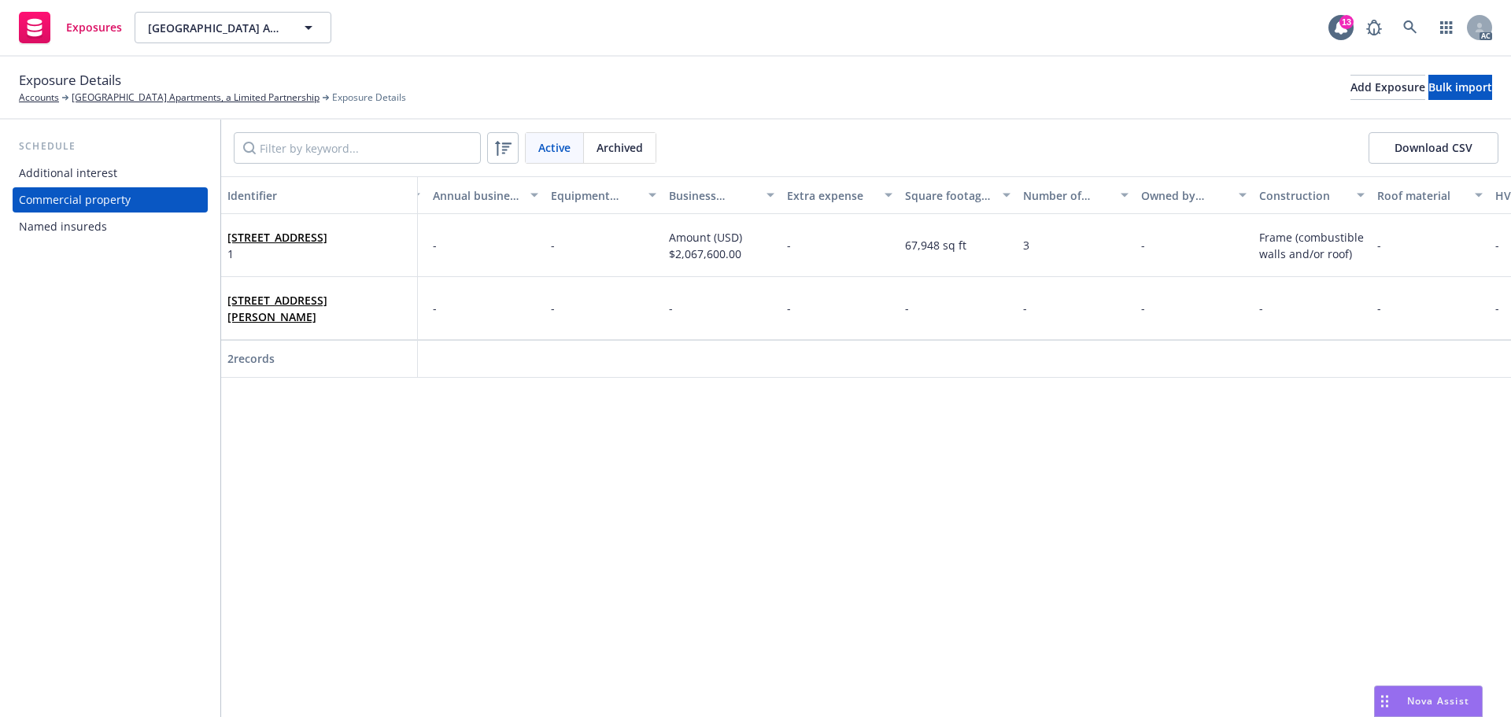
scroll to position [0, 1932]
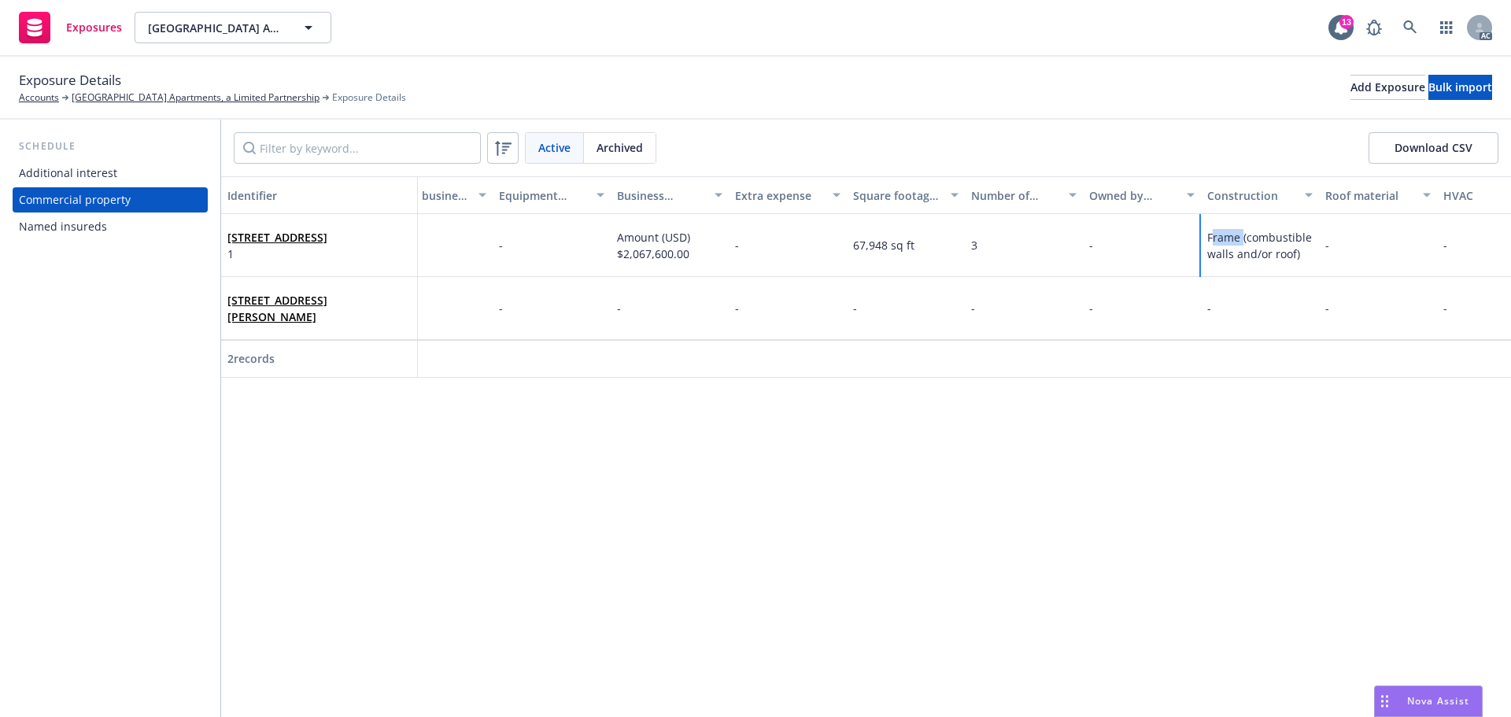
drag, startPoint x: 1242, startPoint y: 234, endPoint x: 1212, endPoint y: 237, distance: 30.0
click at [1212, 237] on span "Frame (combustible walls and/or roof)" at bounding box center [1261, 245] width 108 height 31
click at [1227, 434] on div "Identifier Display name Location number Building number Description Address Rev…" at bounding box center [866, 446] width 1290 height 541
drag, startPoint x: 1241, startPoint y: 235, endPoint x: 1204, endPoint y: 235, distance: 37.0
click at [1204, 235] on div "Frame (combustible walls and/or roof)" at bounding box center [1260, 245] width 118 height 63
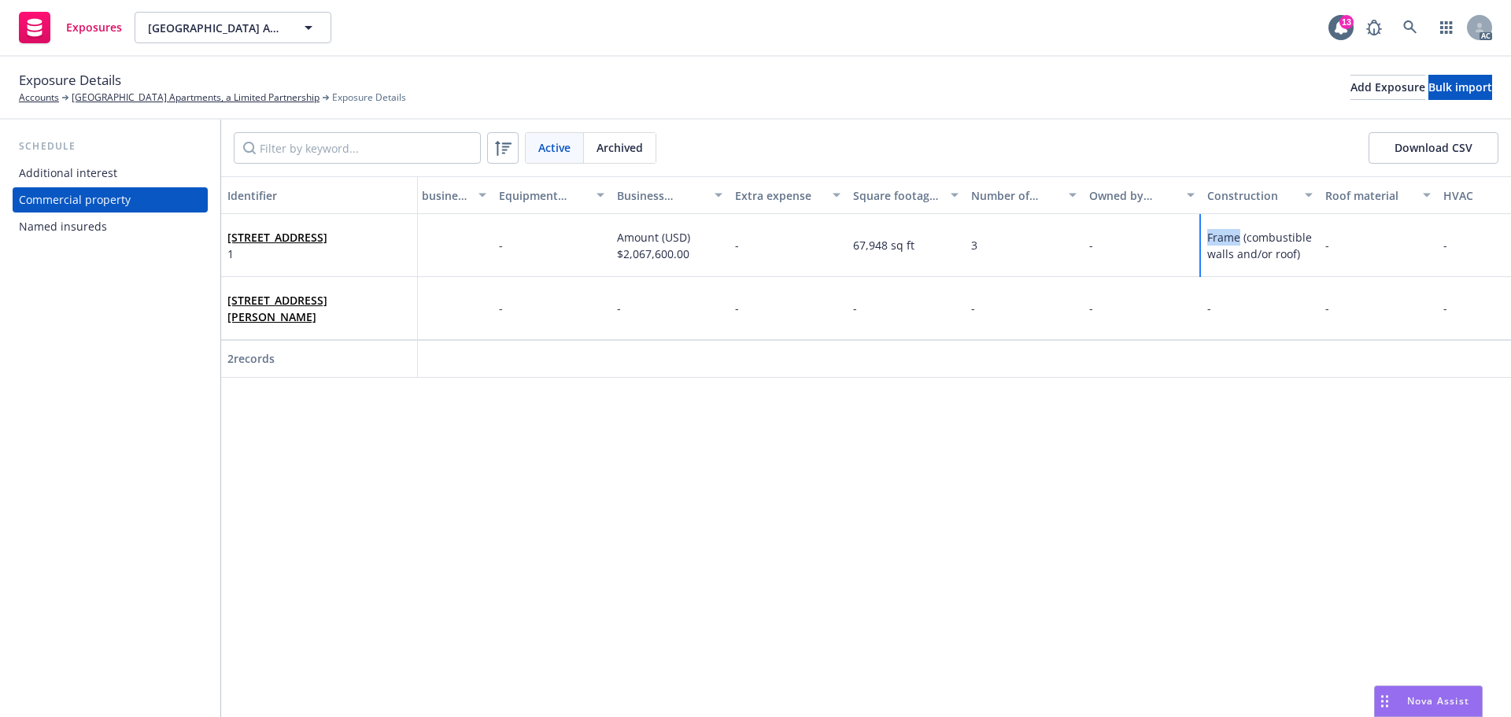
copy span "Frame"
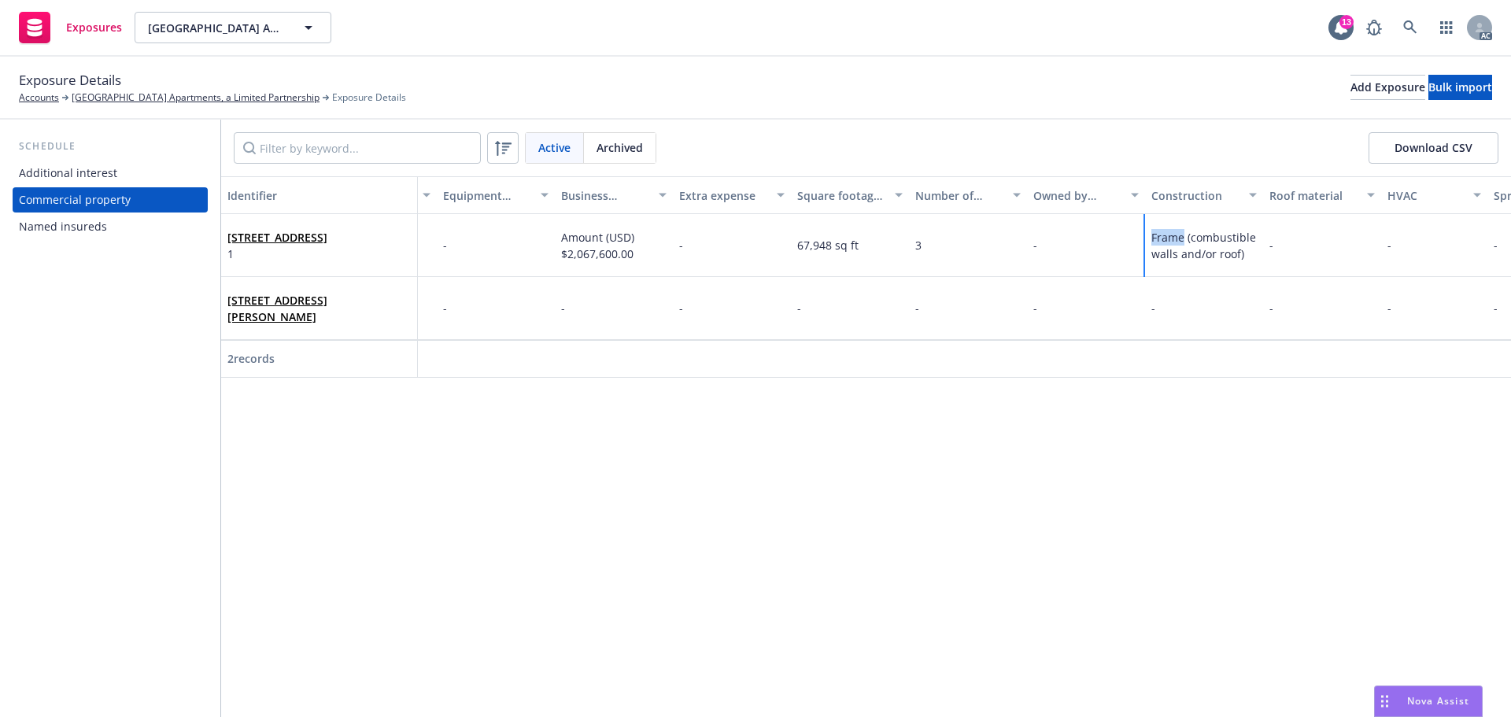
scroll to position [0, 1955]
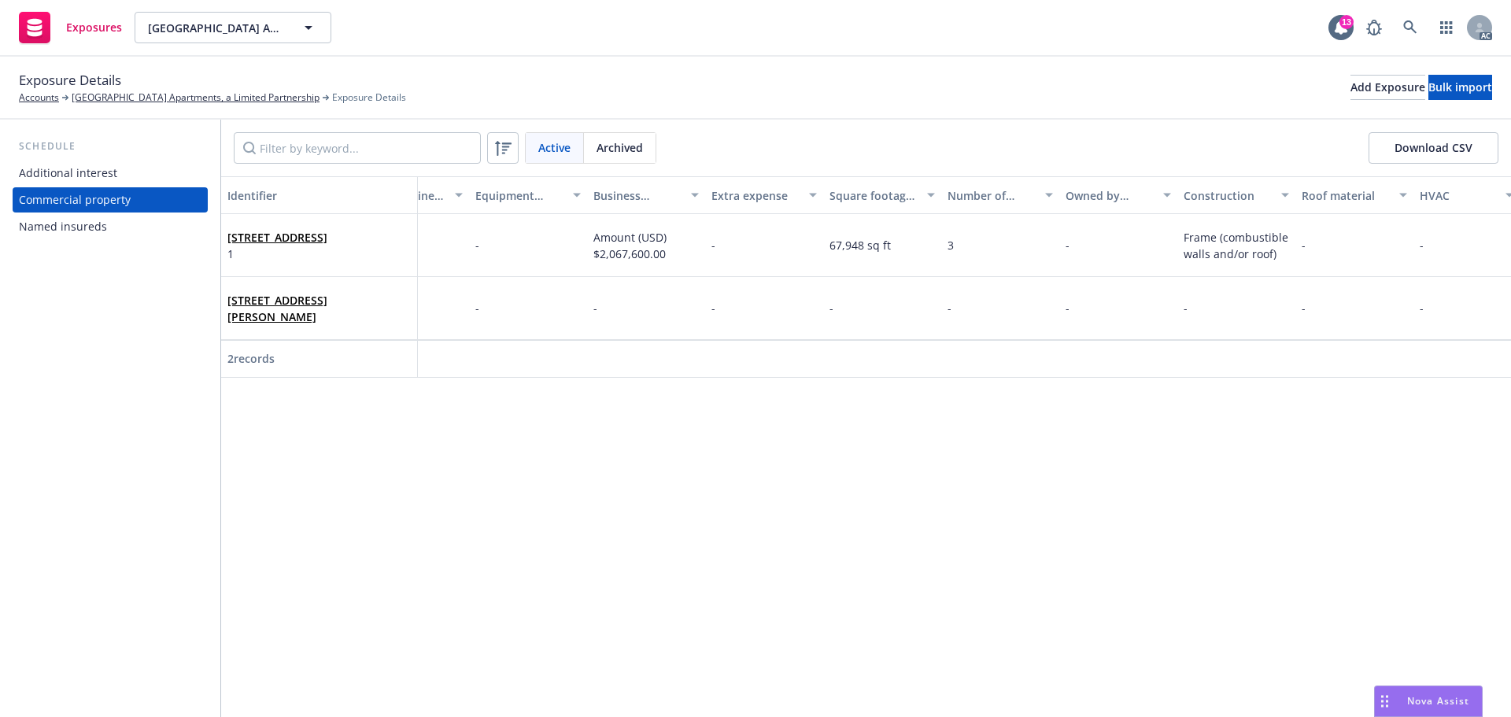
click at [945, 377] on div at bounding box center [1000, 359] width 118 height 38
click at [924, 396] on div "Identifier Display name Location number Building number Description Address Rev…" at bounding box center [866, 446] width 1290 height 541
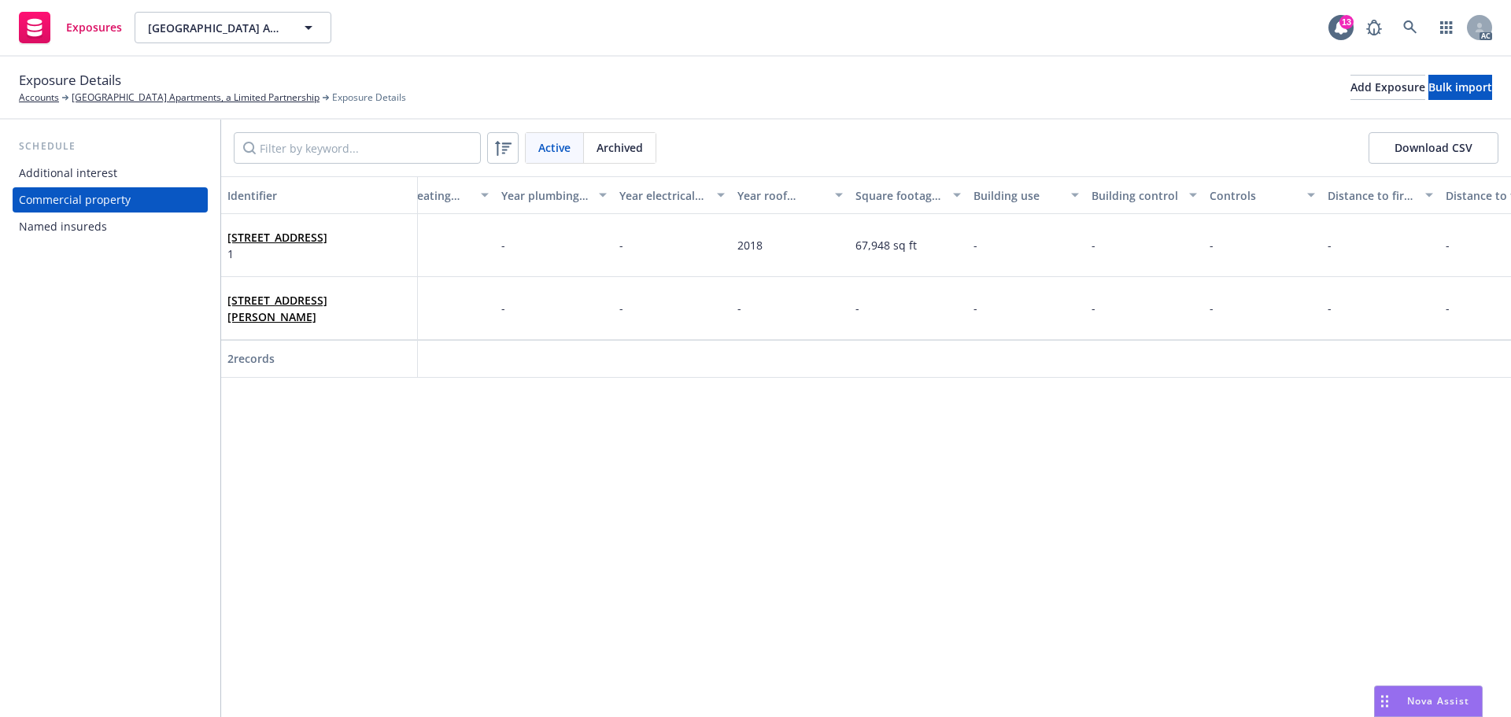
scroll to position [0, 3380]
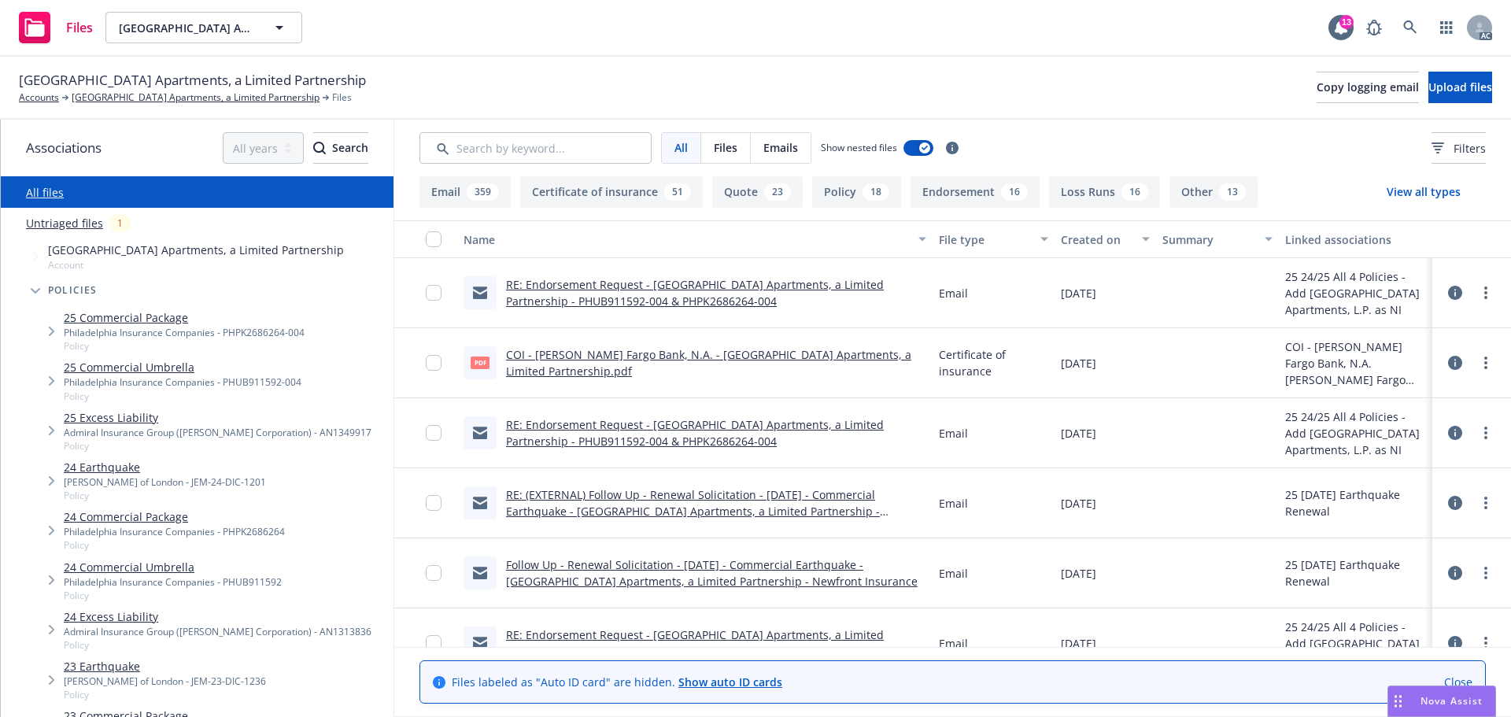
click at [146, 464] on link "24 Earthquake" at bounding box center [165, 467] width 202 height 17
